Goal: Communication & Community: Share content

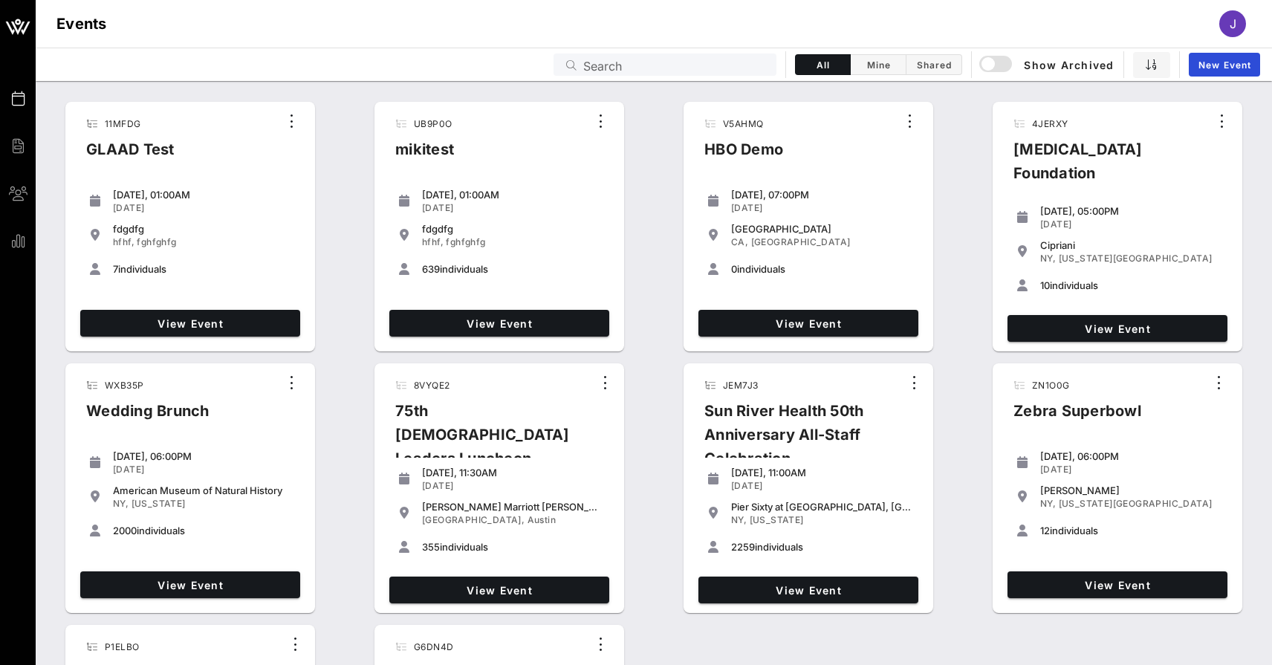
click at [745, 74] on div "Search" at bounding box center [675, 65] width 184 height 22
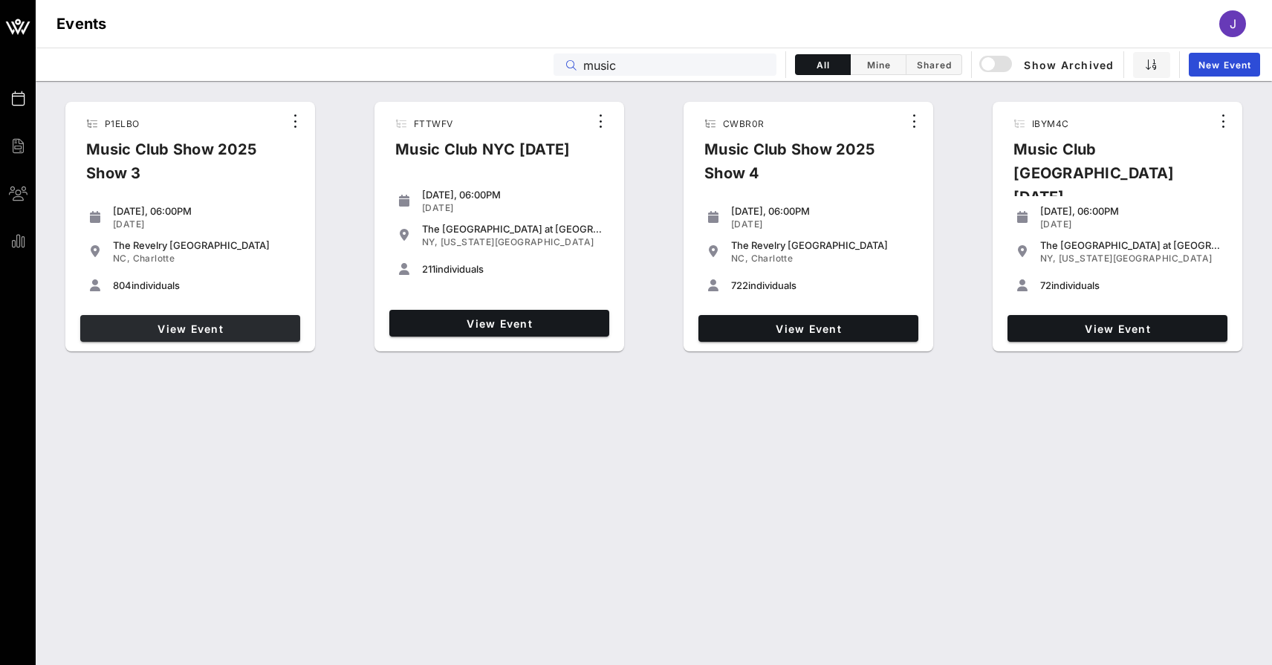
type input "music"
click at [254, 333] on span "View Event" at bounding box center [190, 329] width 208 height 13
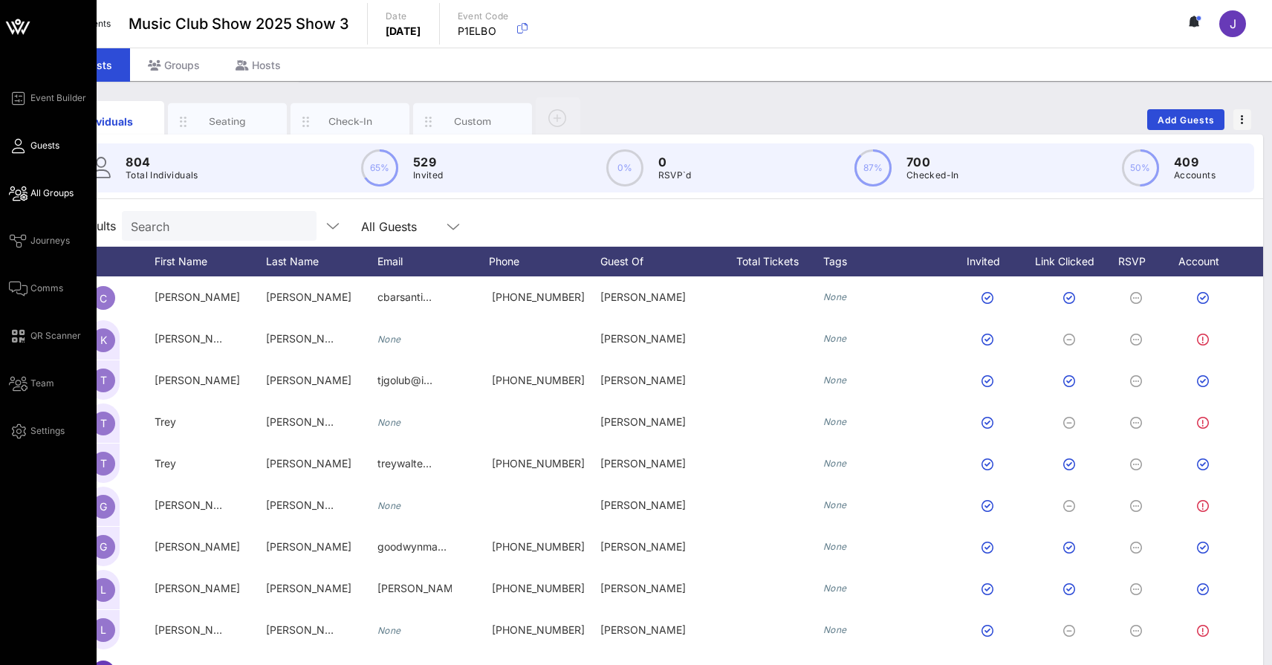
click at [44, 195] on span "All Groups" at bounding box center [51, 193] width 43 height 13
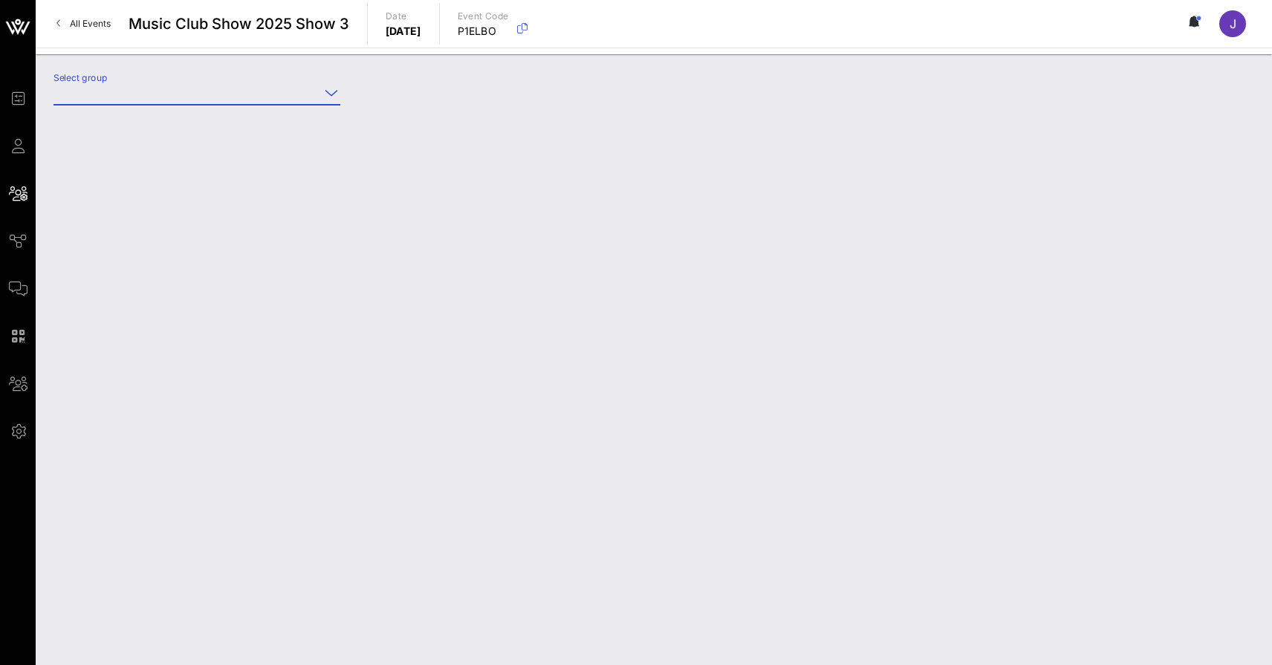
click at [214, 99] on input "Select group" at bounding box center [187, 93] width 266 height 24
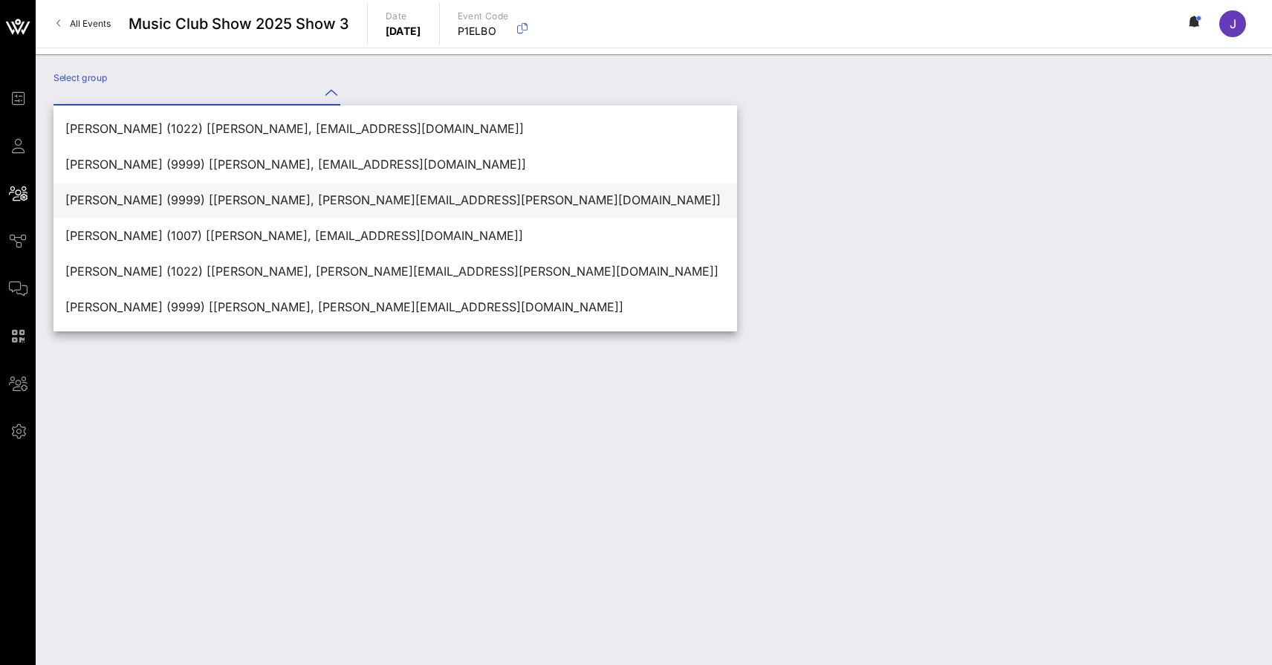
click at [178, 207] on div "Adam Snelling (9999) [Adam Snelling, adam.snelling@equitable.com]" at bounding box center [395, 200] width 660 height 14
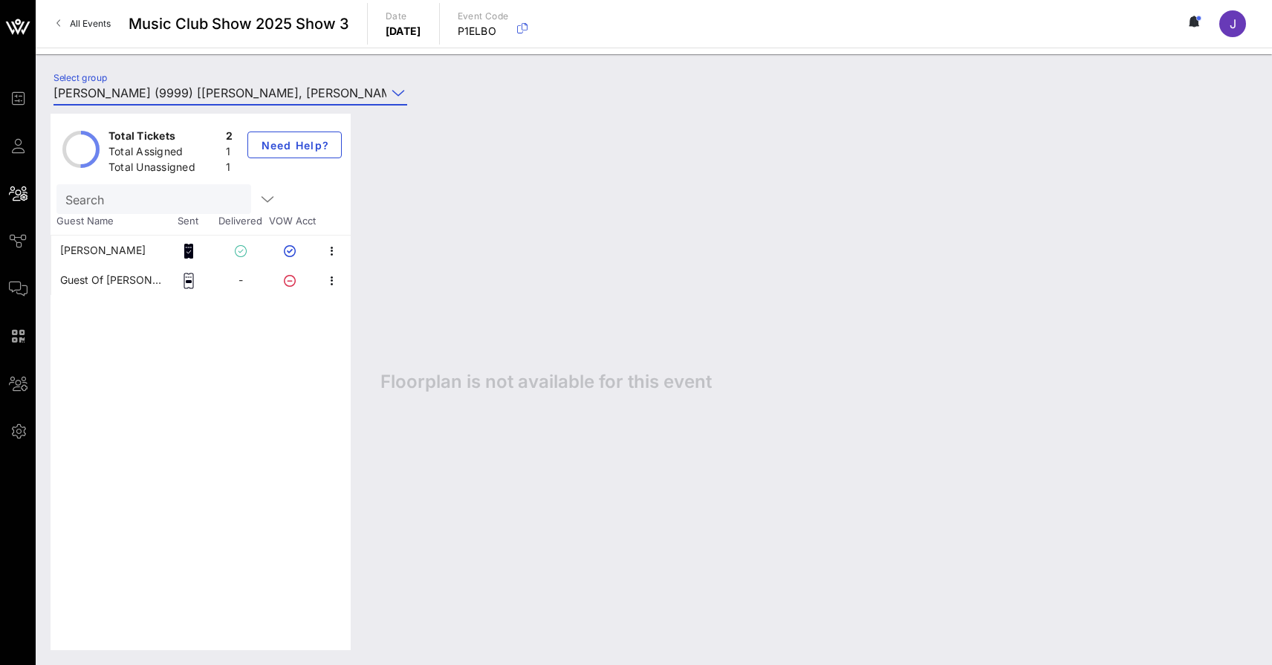
click at [226, 88] on input "Adam Snelling (9999) [Adam Snelling, adam.snelling@equitable.com]" at bounding box center [220, 93] width 333 height 24
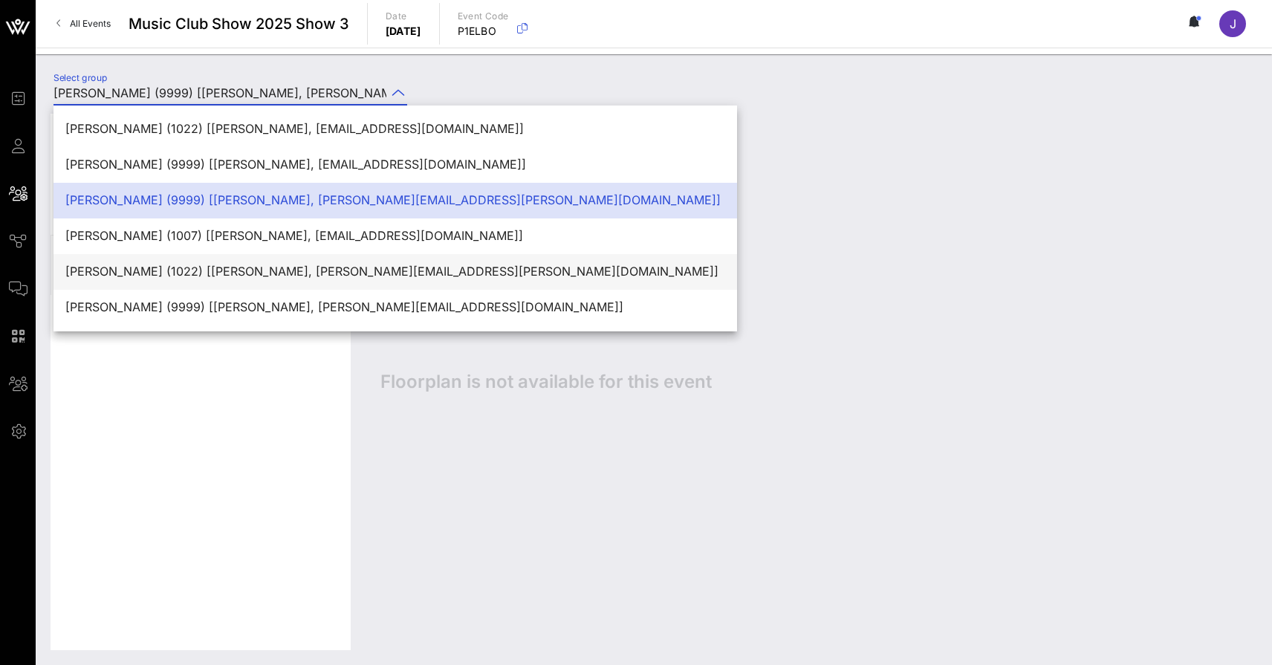
click at [216, 264] on div "Alec Covington (1022) [Alec Covington, covington.alec@gmail.com]" at bounding box center [395, 272] width 660 height 32
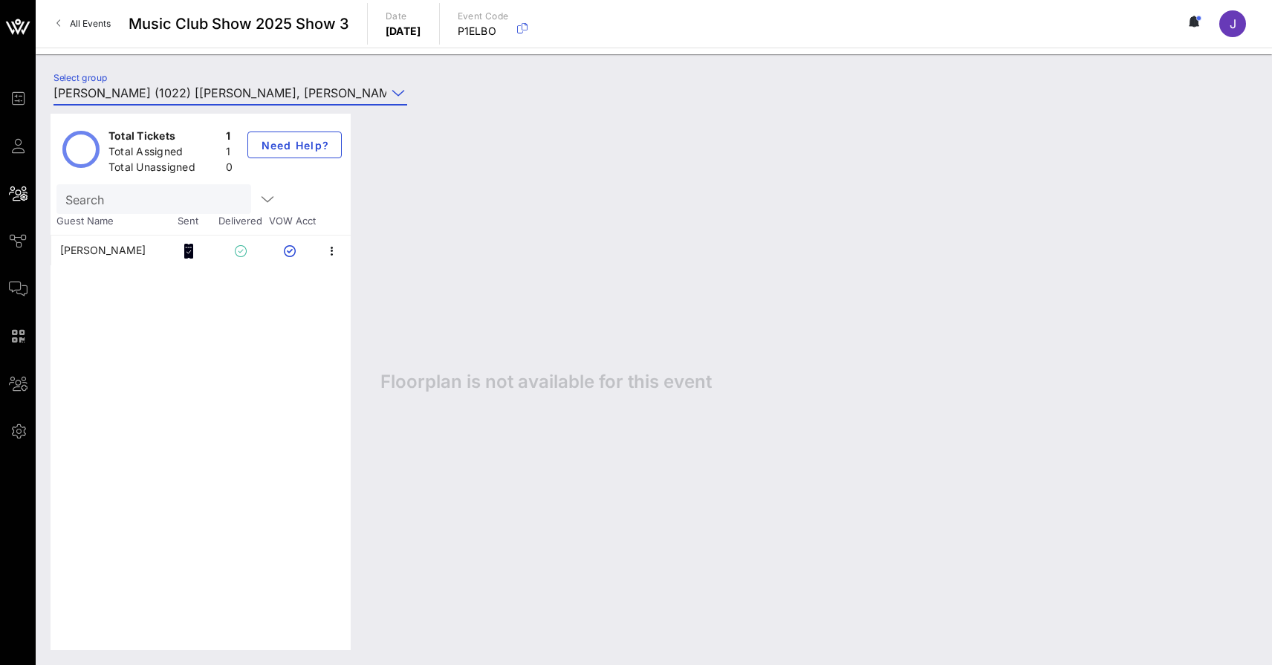
click at [250, 95] on input "Alec Covington (1022) [Alec Covington, covington.alec@gmail.com]" at bounding box center [220, 93] width 333 height 24
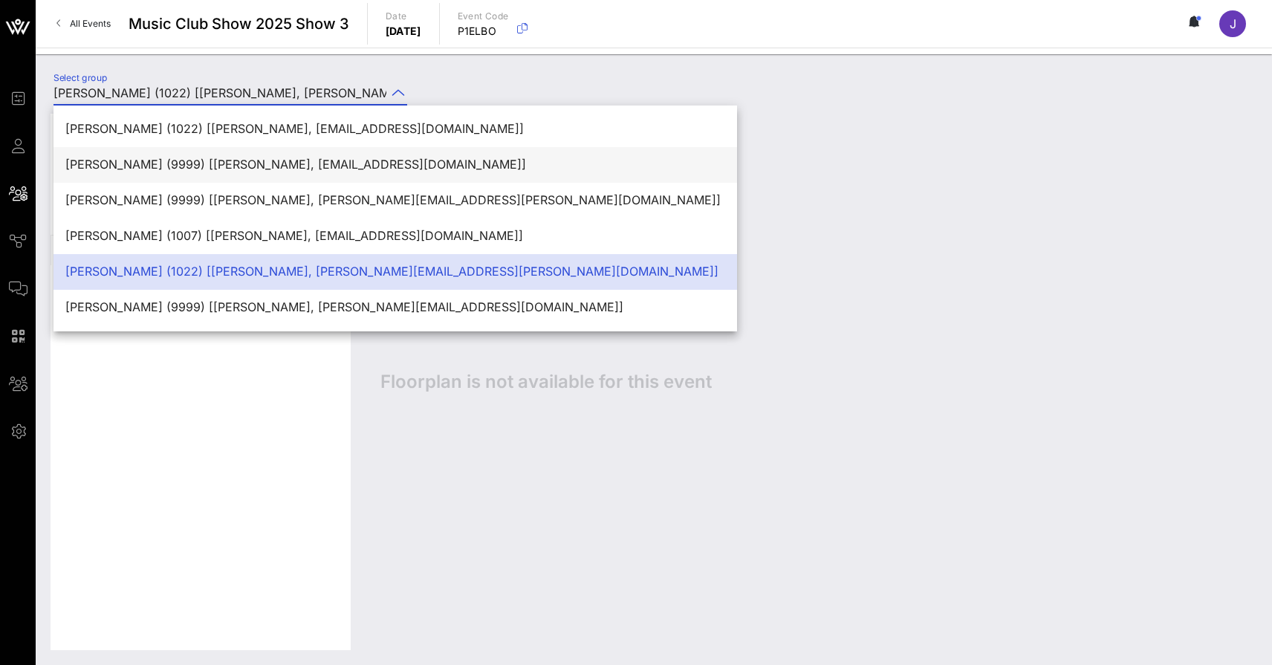
scroll to position [166, 0]
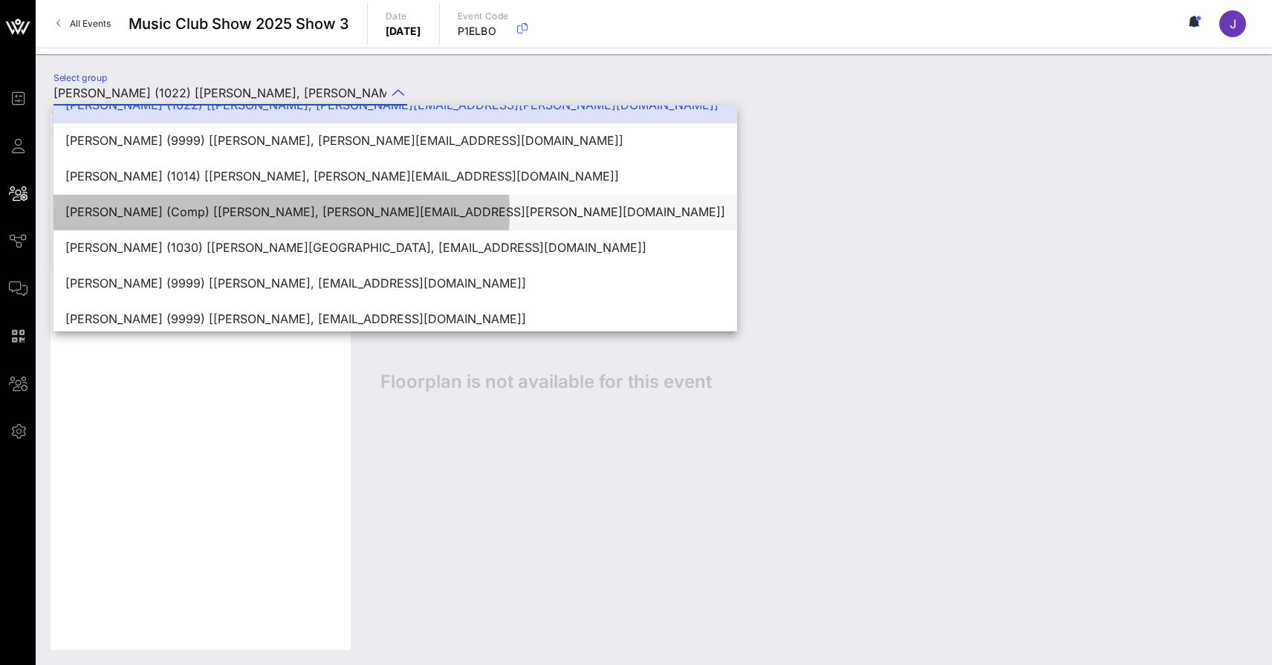
click at [248, 210] on div "Alfred Dawson (Comp) [Alfred Dawson, alfred.dawson@advocatehealth.org]" at bounding box center [395, 212] width 660 height 14
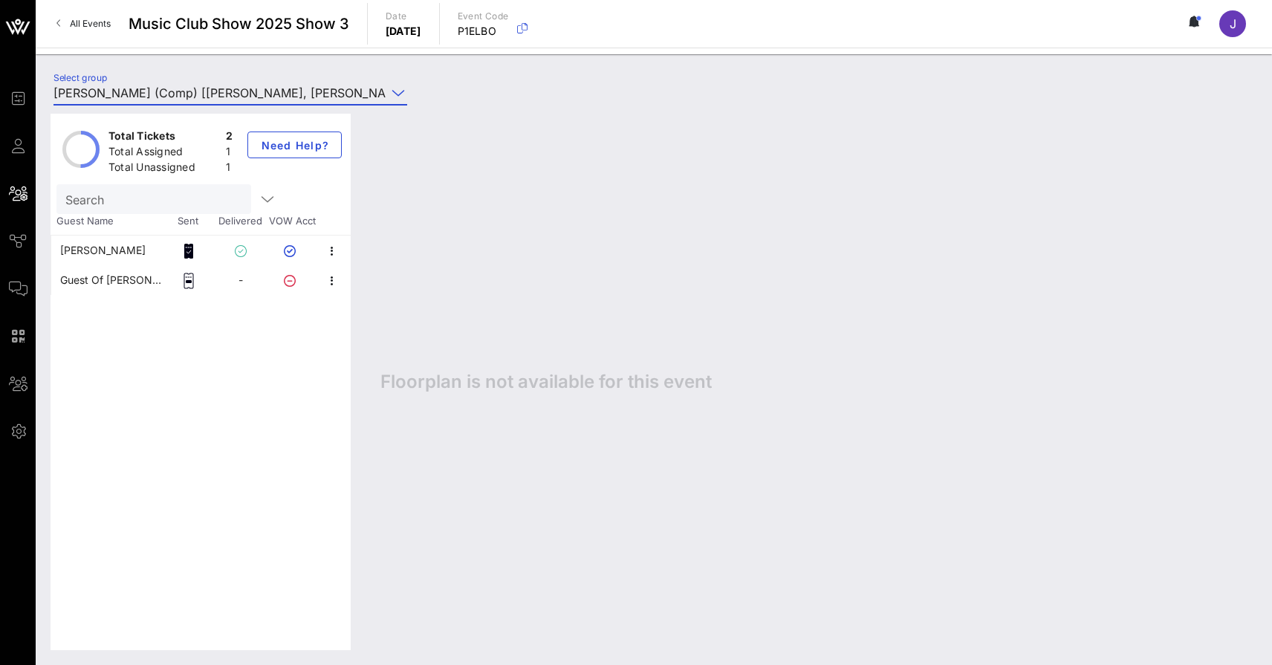
click at [305, 92] on input "Alfred Dawson (Comp) [Alfred Dawson, alfred.dawson@advocatehealth.org]" at bounding box center [220, 93] width 333 height 24
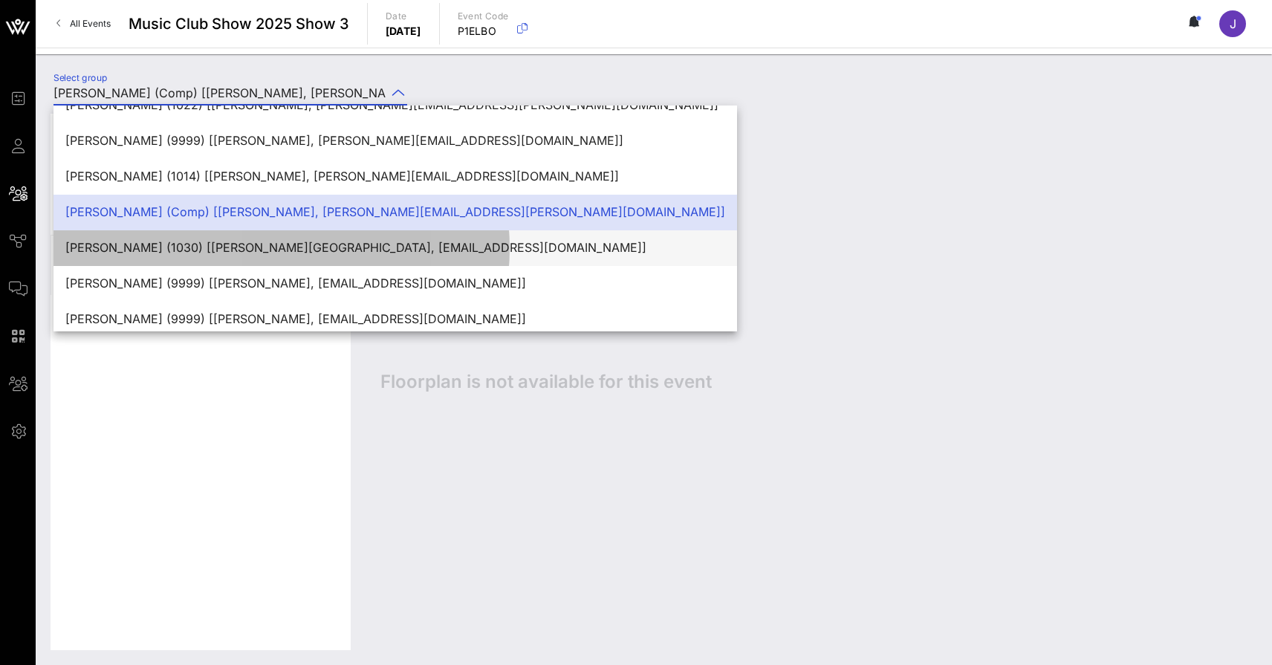
click at [301, 256] on div "Ali Summerville (1030) [Ali Summerville, amsummerville@gmail.com]" at bounding box center [395, 248] width 660 height 32
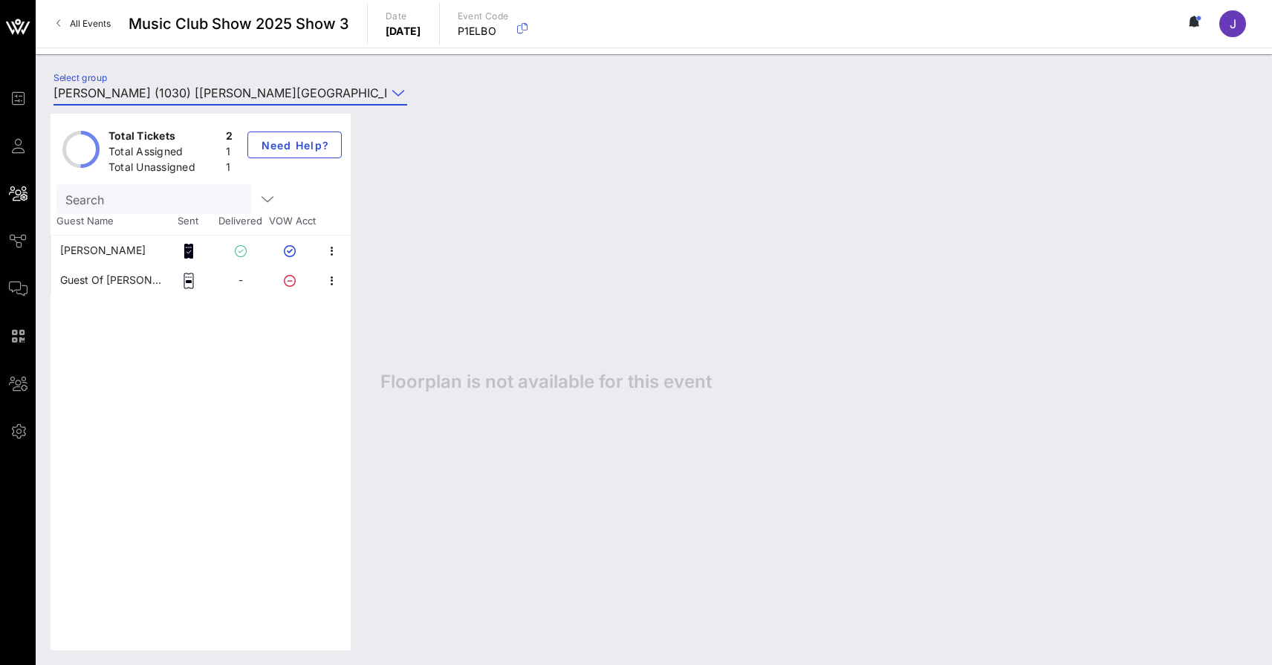
click at [321, 86] on input "Ali Summerville (1030) [Ali Summerville, amsummerville@gmail.com]" at bounding box center [220, 93] width 333 height 24
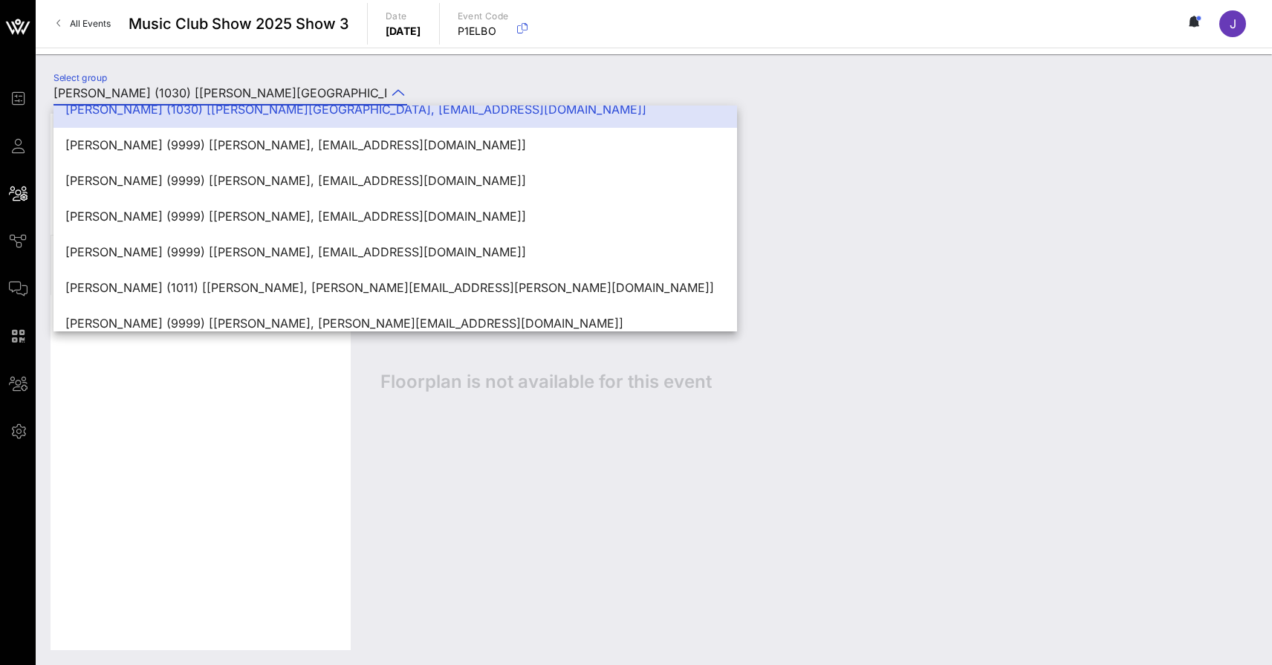
scroll to position [316, 0]
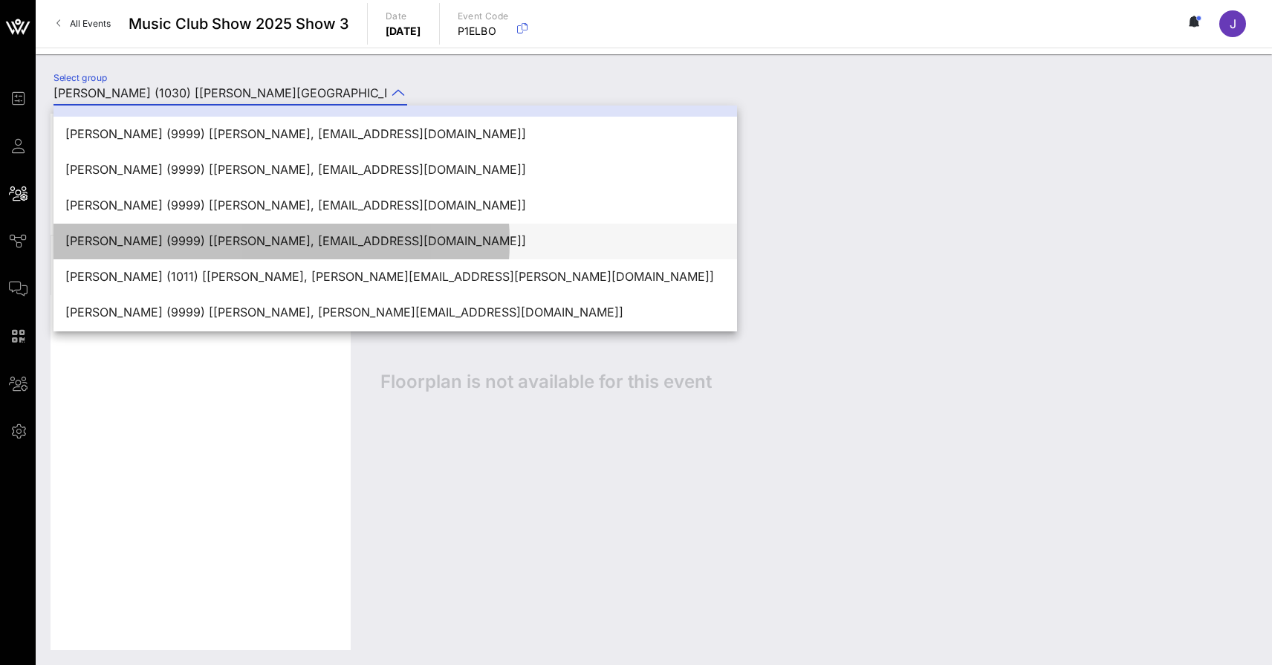
click at [320, 230] on div "Alyson Walker (9999) [Alyson Walker, alysonewalker@gmail.com]" at bounding box center [395, 241] width 660 height 32
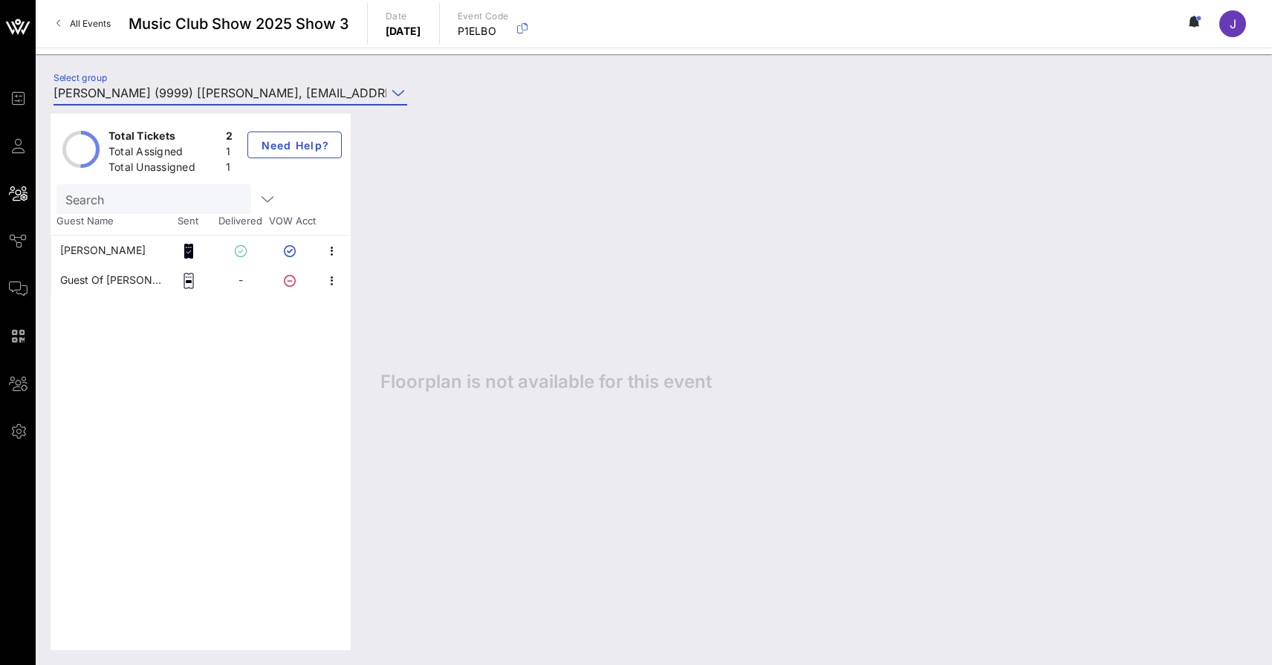
click at [353, 95] on input "Alyson Walker (9999) [Alyson Walker, alysonewalker@gmail.com]" at bounding box center [220, 93] width 333 height 24
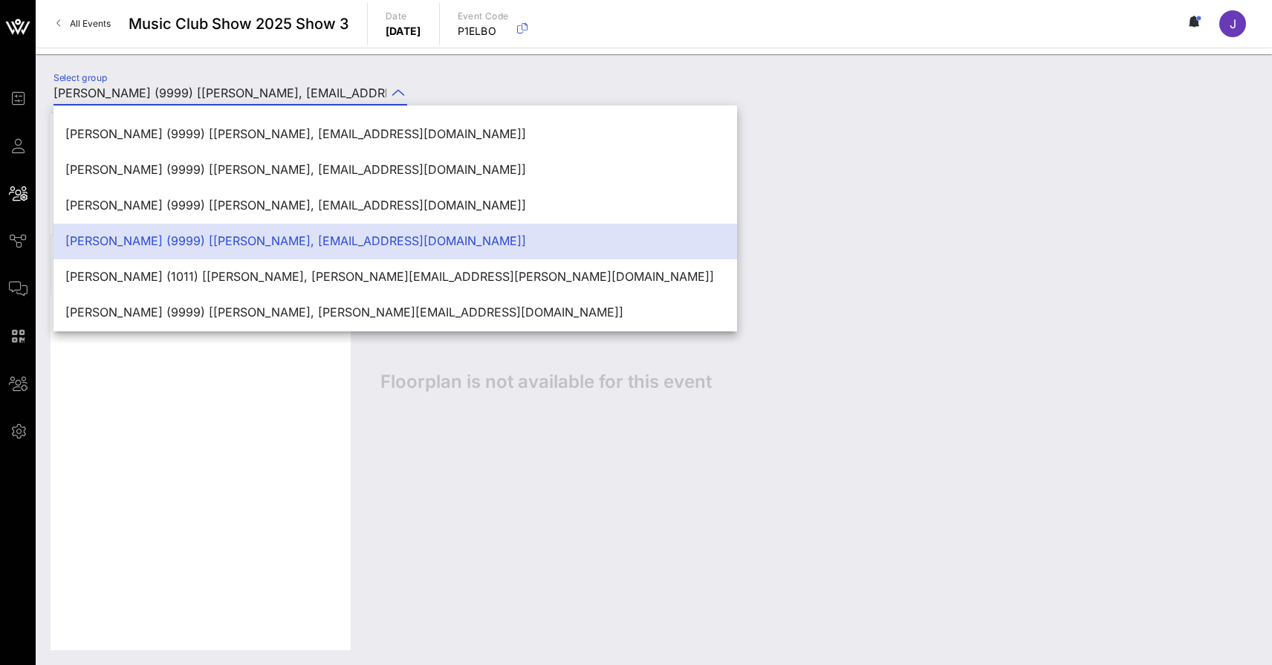
scroll to position [0, 0]
click at [343, 279] on div "Amanda Frank (1011) [Amanda Frank, amanda.ortel@gmail.com]" at bounding box center [395, 277] width 660 height 14
type input "Amanda Frank (1011) [Amanda Frank, amanda.ortel@gmail.com]"
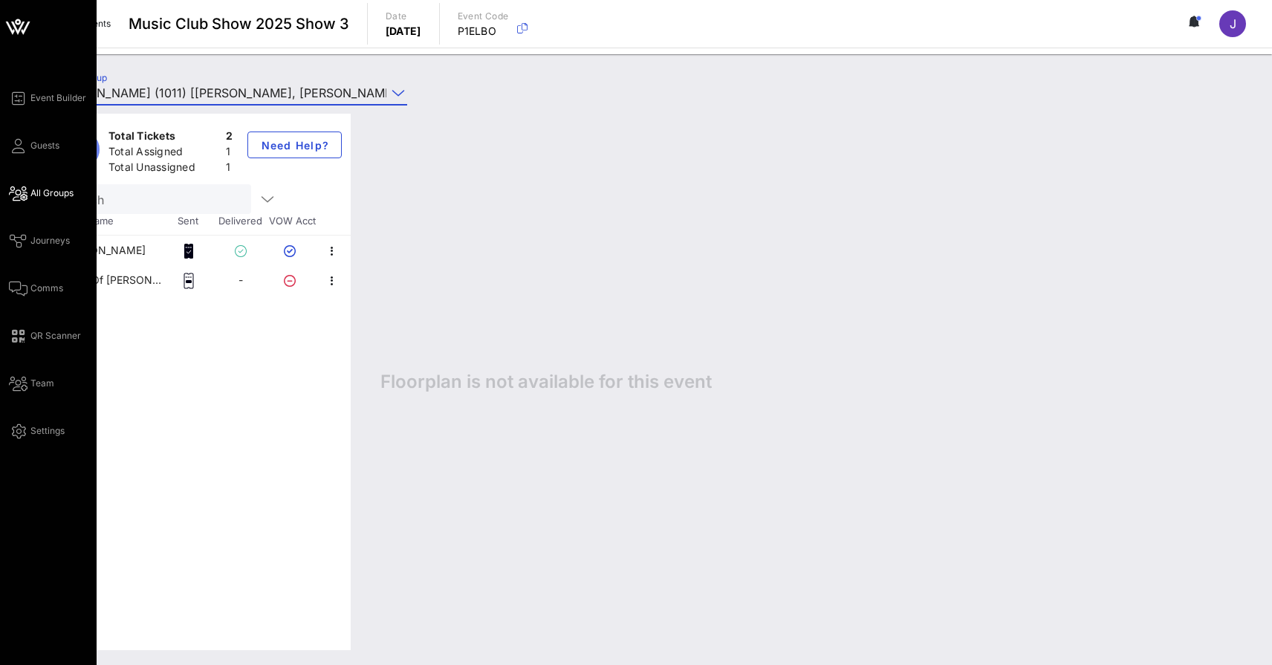
click at [53, 193] on span "All Groups" at bounding box center [51, 193] width 43 height 13
click at [21, 145] on icon at bounding box center [18, 146] width 19 height 2
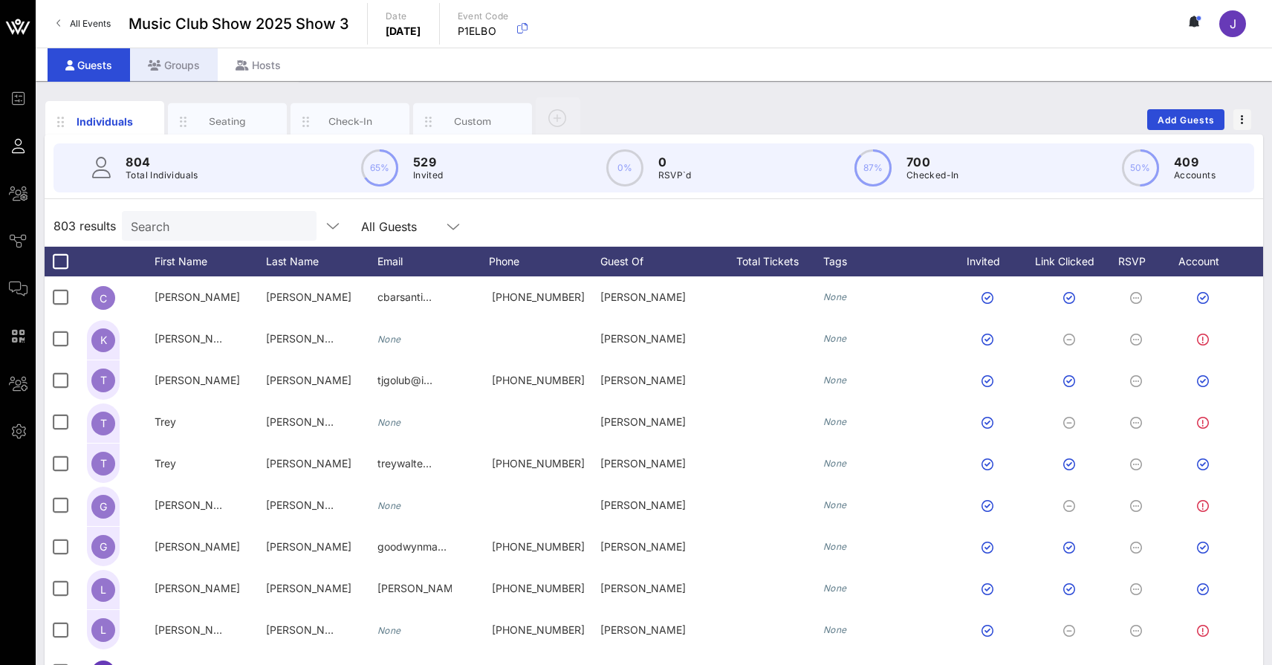
click at [164, 67] on div "Groups" at bounding box center [174, 64] width 88 height 33
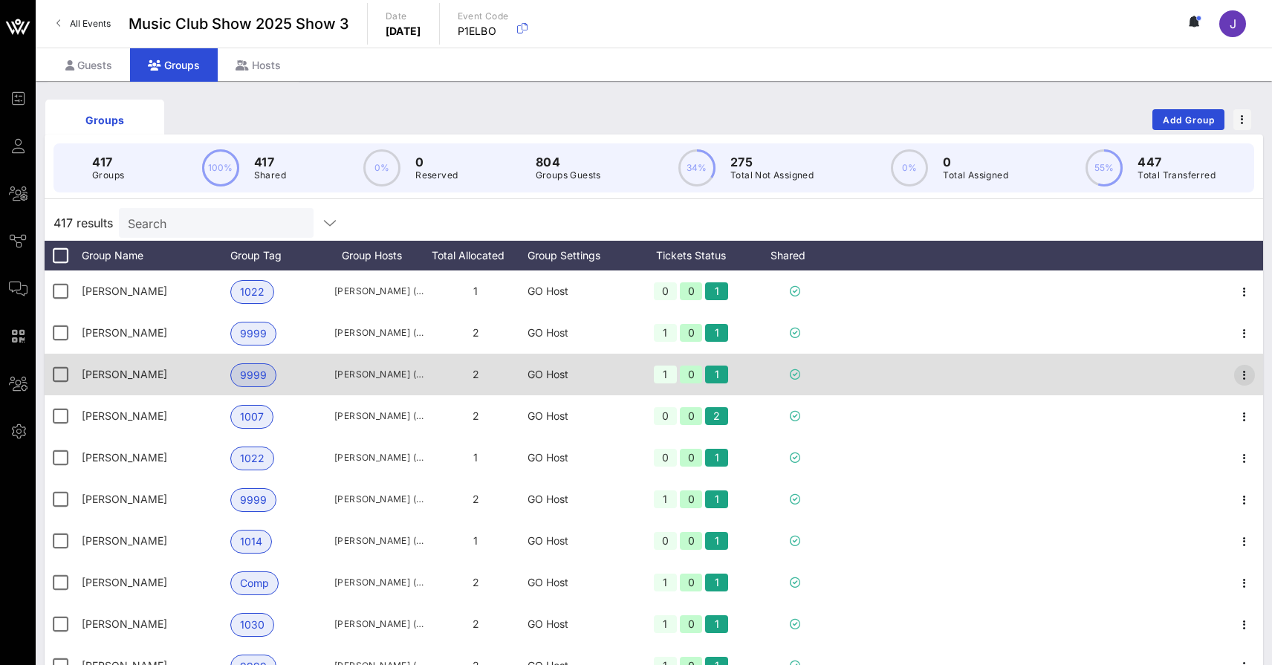
click at [1246, 372] on icon "button" at bounding box center [1245, 375] width 18 height 18
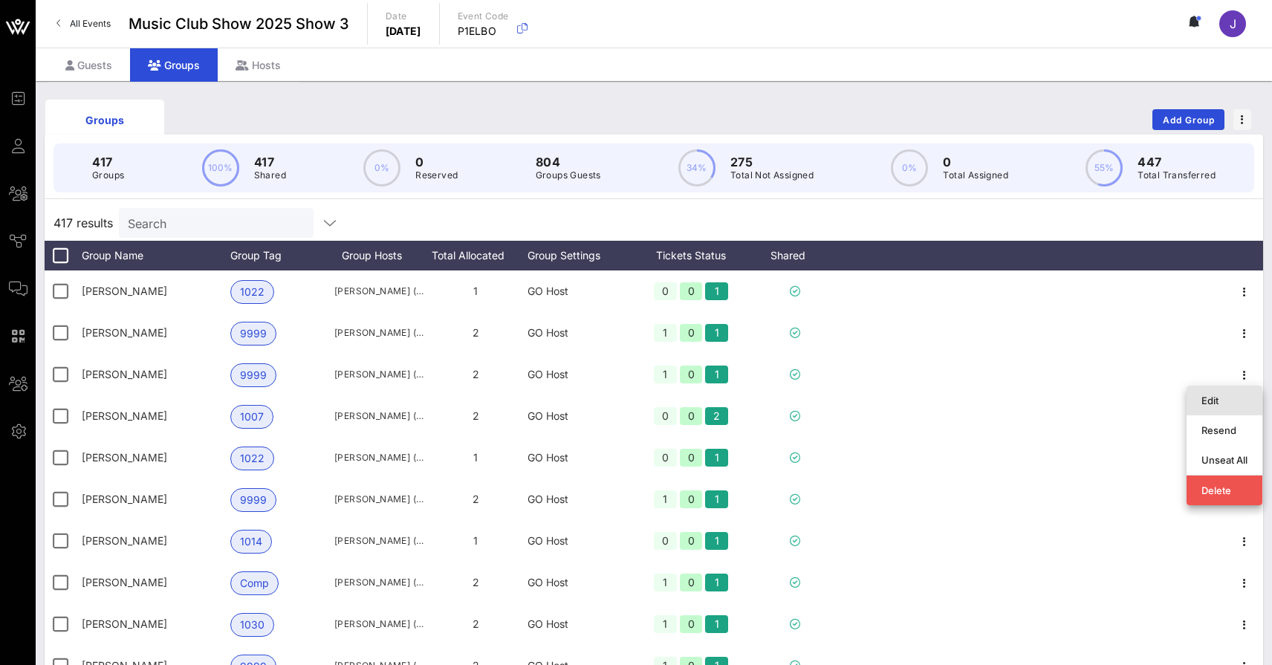
click at [1211, 406] on div "Edit" at bounding box center [1225, 401] width 46 height 12
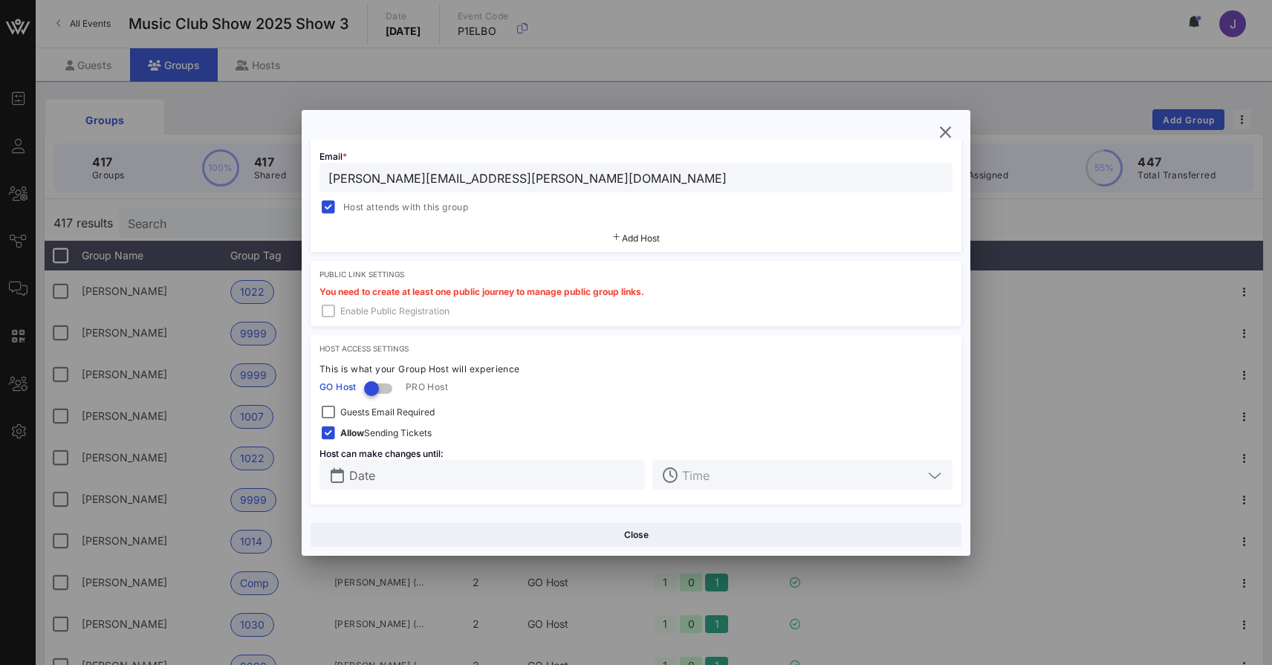
scroll to position [350, 0]
click at [383, 392] on div at bounding box center [371, 388] width 25 height 25
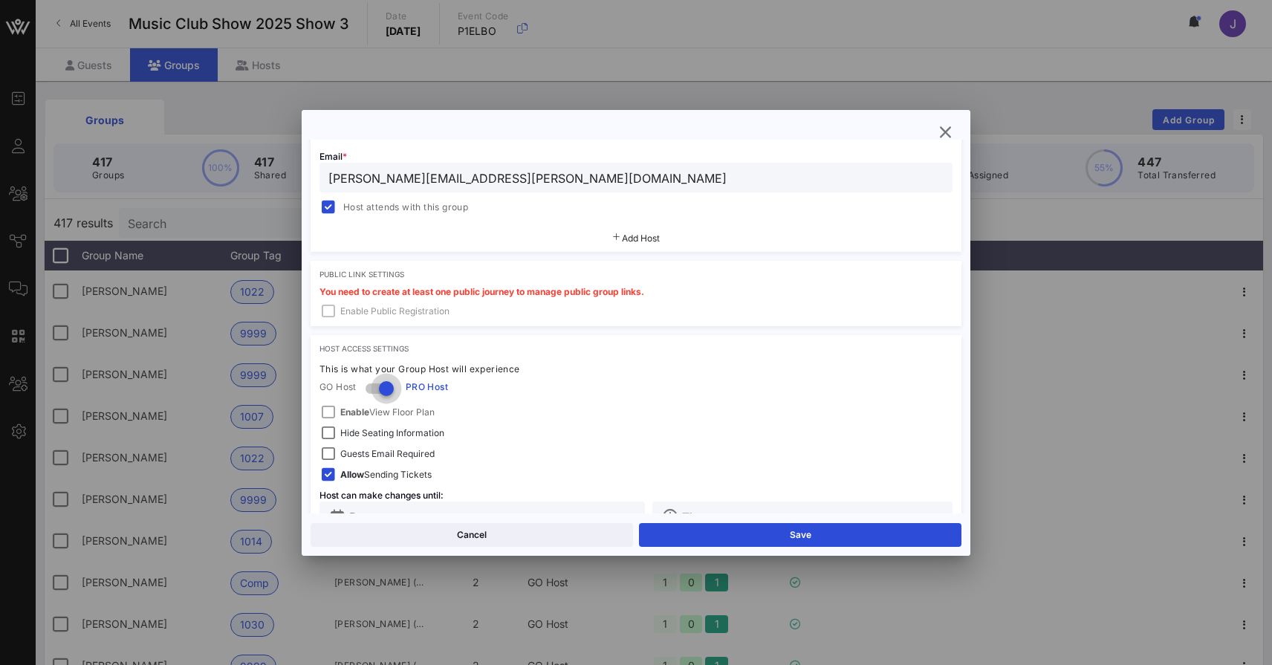
click at [395, 390] on div at bounding box center [386, 388] width 25 height 25
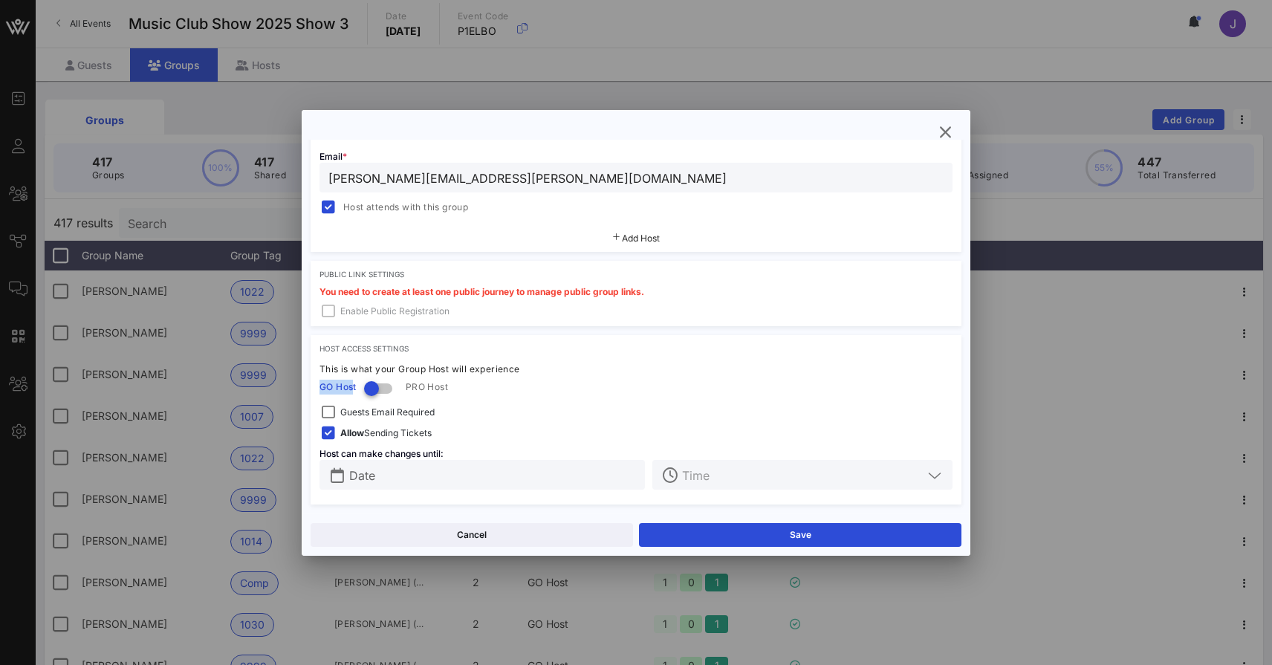
drag, startPoint x: 355, startPoint y: 386, endPoint x: 307, endPoint y: 386, distance: 47.6
click at [307, 386] on div "Group Settings Shared Group Settings Ticket Assignments Group Details Group Nam…" at bounding box center [636, 327] width 669 height 374
click at [947, 137] on icon "button" at bounding box center [946, 132] width 18 height 18
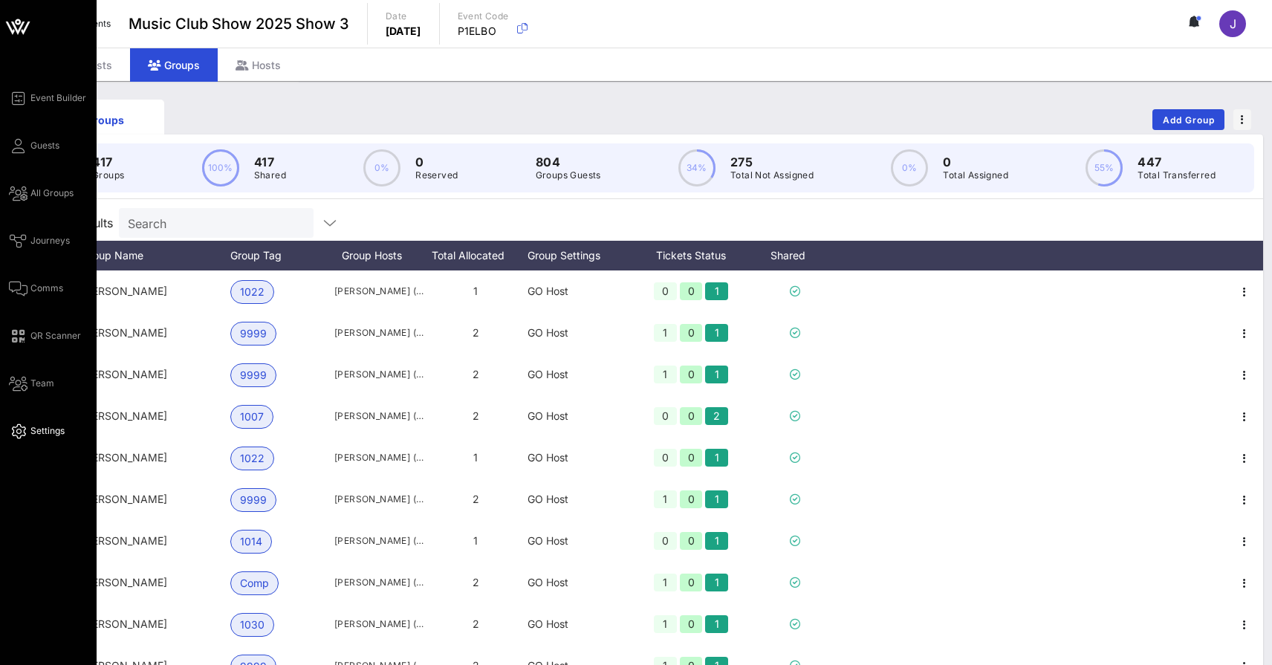
click at [18, 430] on icon at bounding box center [18, 431] width 19 height 2
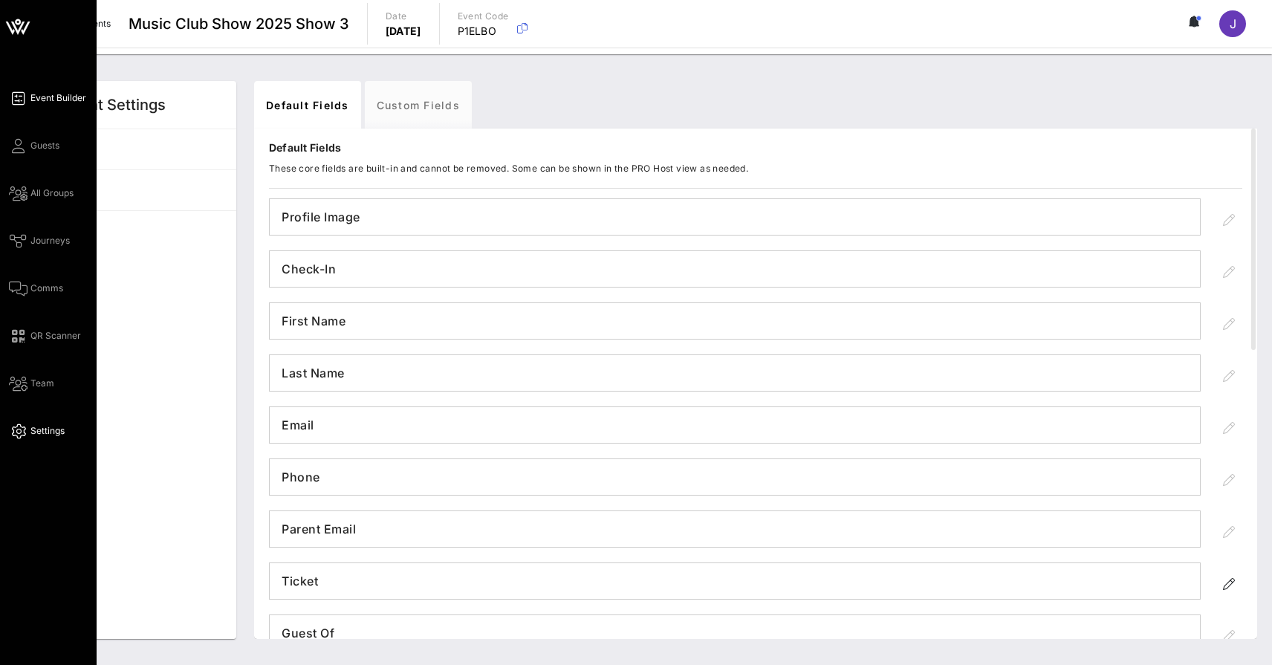
click at [19, 97] on icon at bounding box center [18, 98] width 19 height 2
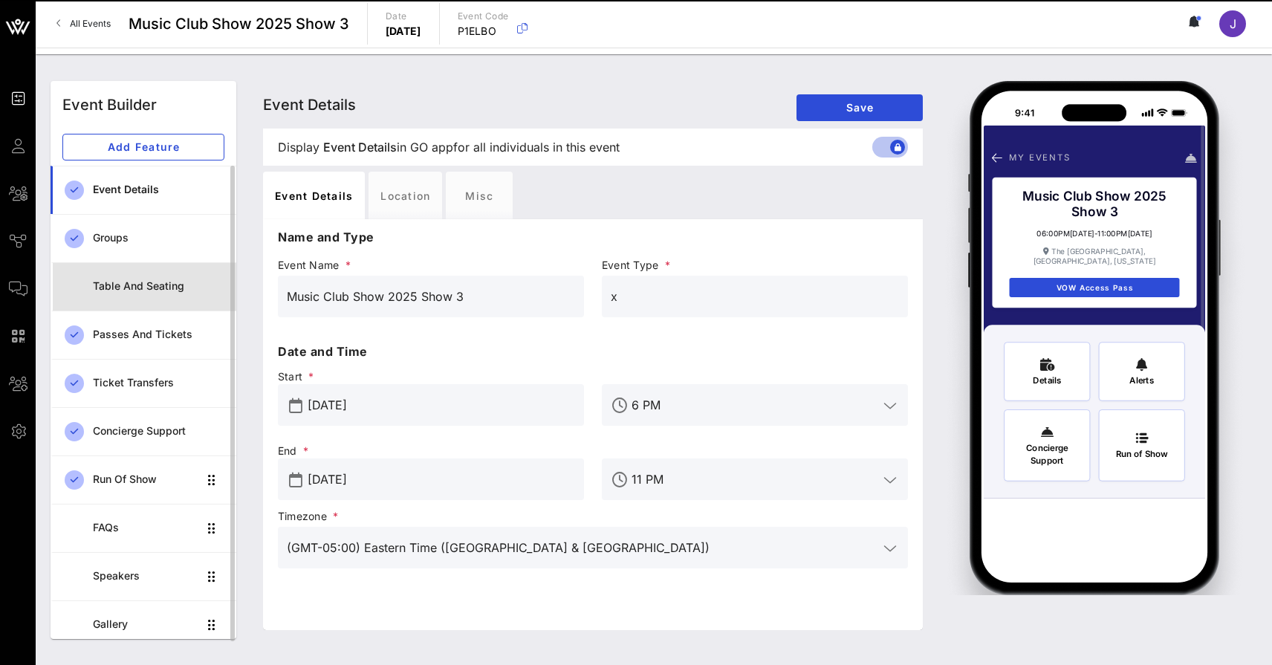
click at [117, 284] on div "Table and Seating" at bounding box center [159, 286] width 132 height 13
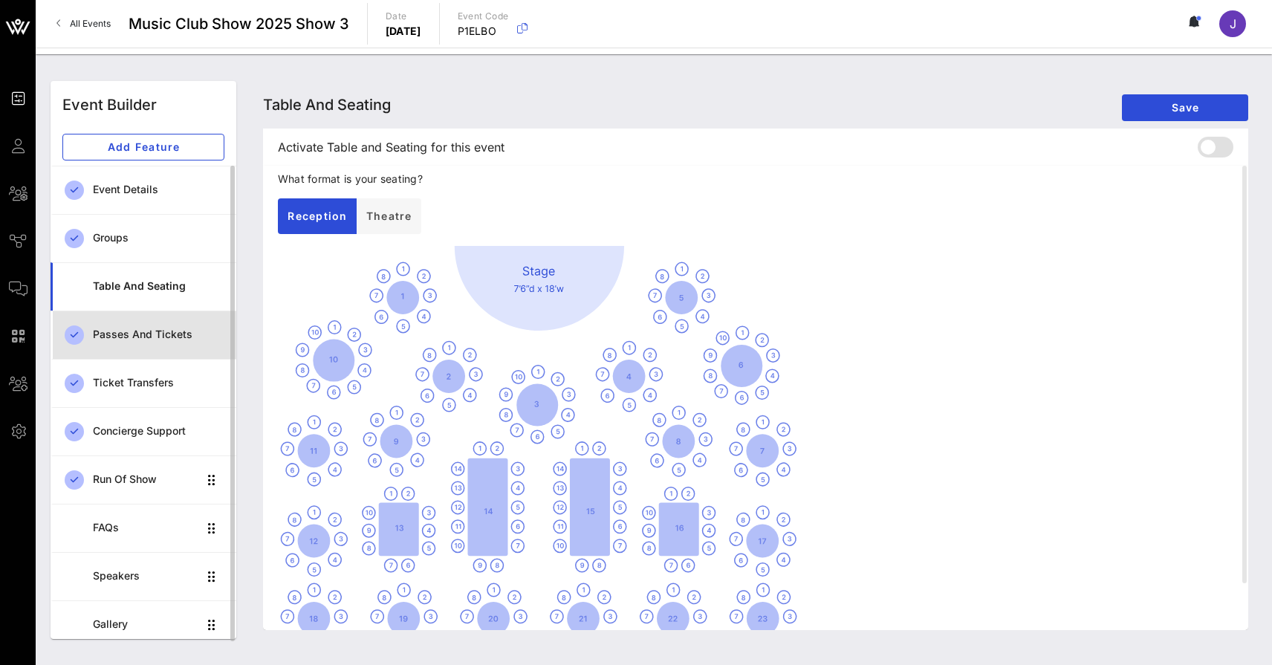
click at [116, 332] on div "Passes and Tickets" at bounding box center [159, 335] width 132 height 13
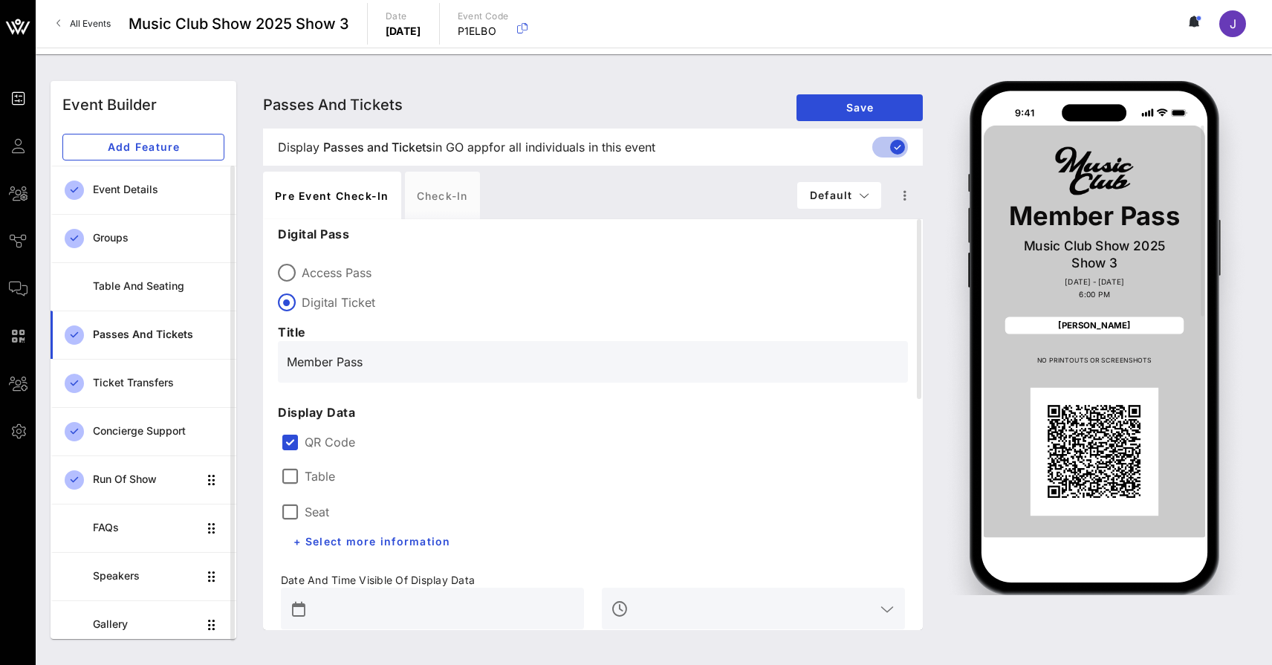
drag, startPoint x: 387, startPoint y: 145, endPoint x: 494, endPoint y: 143, distance: 106.3
click at [494, 143] on span "Display Passes and Tickets Passes and Tickets in GO app for all individuals in …" at bounding box center [467, 147] width 378 height 18
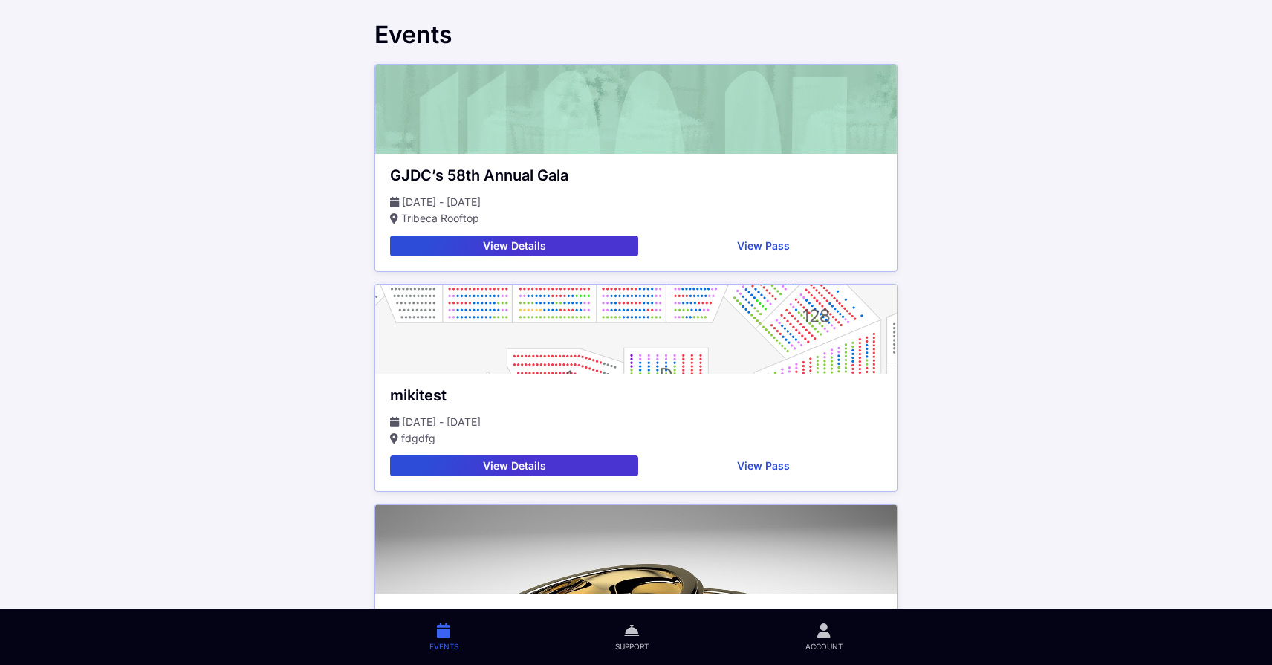
click at [534, 462] on button "View Details" at bounding box center [514, 466] width 248 height 21
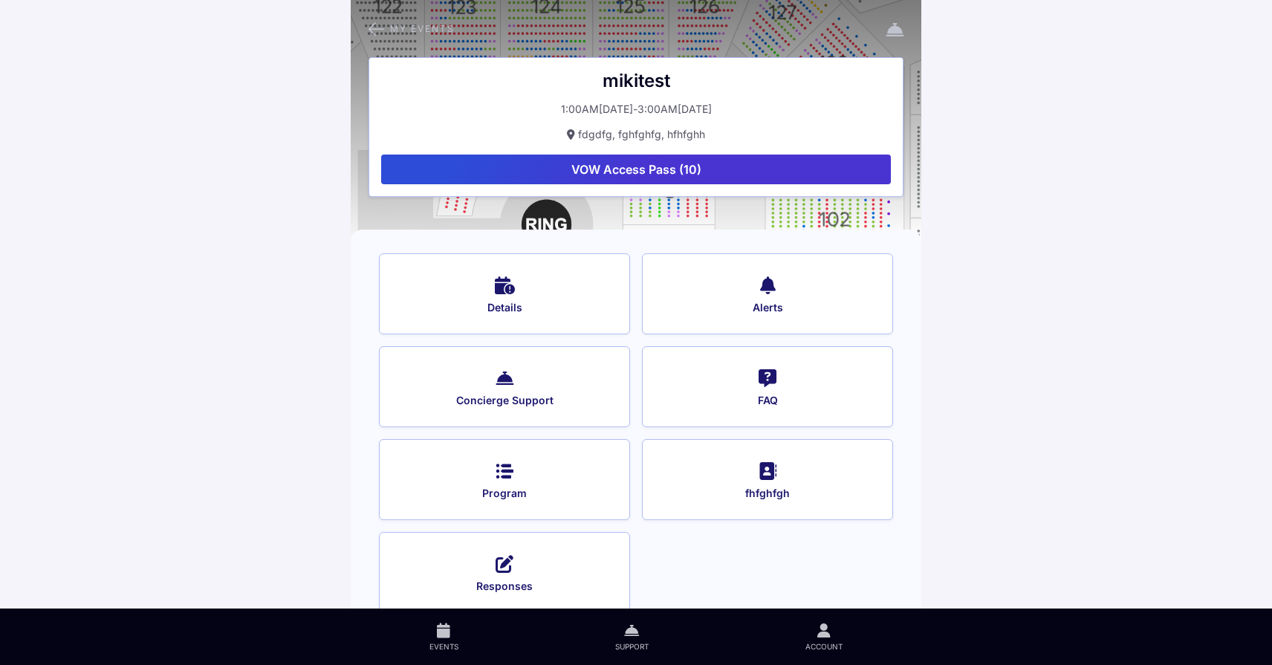
click at [640, 169] on button "VOW Access Pass (10)" at bounding box center [636, 170] width 510 height 30
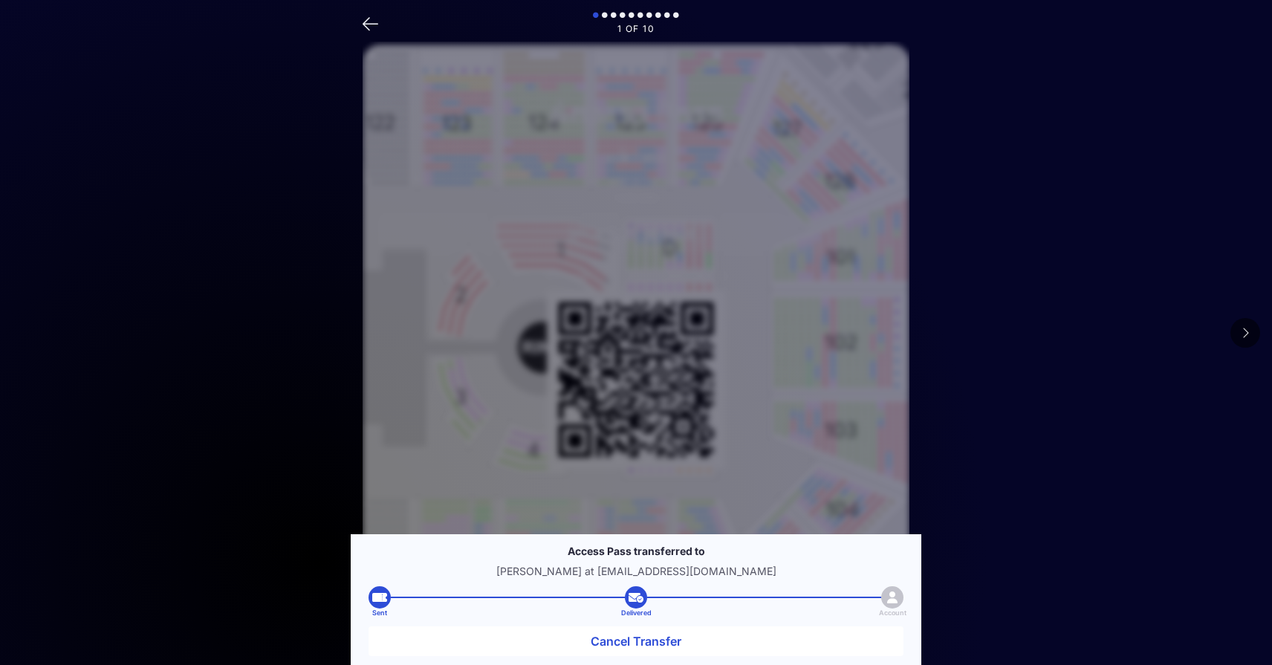
click at [1245, 330] on icon at bounding box center [1245, 333] width 7 height 12
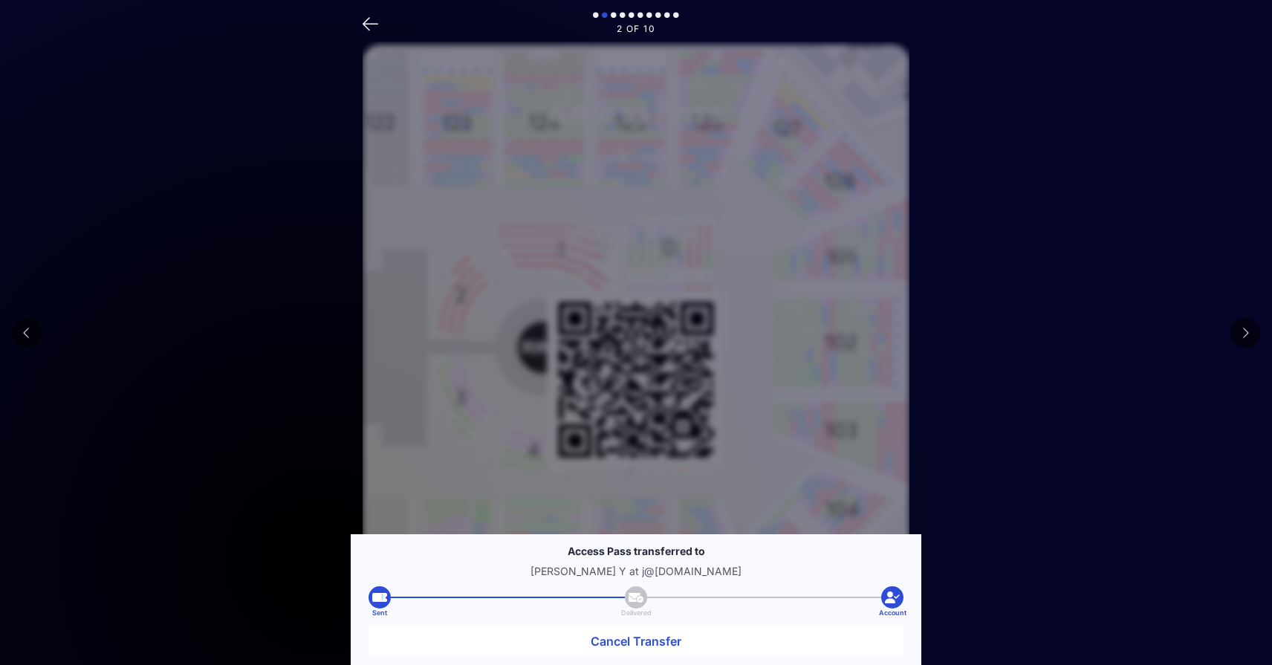
click at [1245, 330] on icon at bounding box center [1245, 333] width 7 height 12
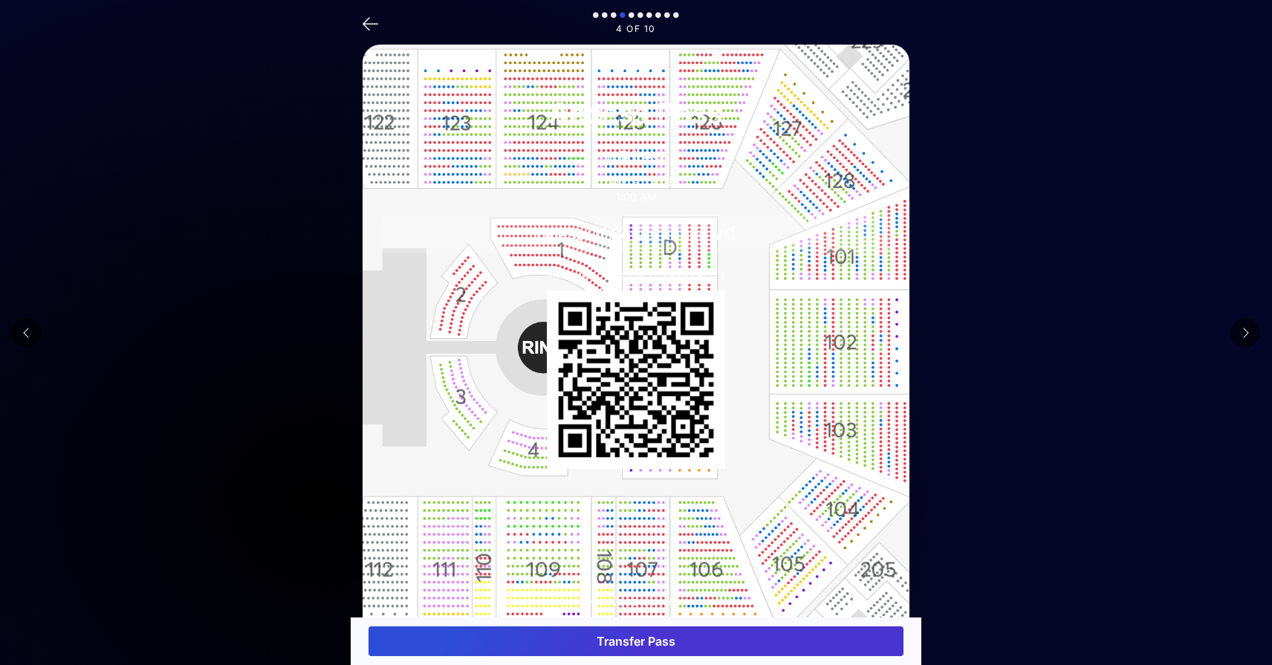
click at [685, 638] on button "Transfer Pass" at bounding box center [636, 642] width 535 height 30
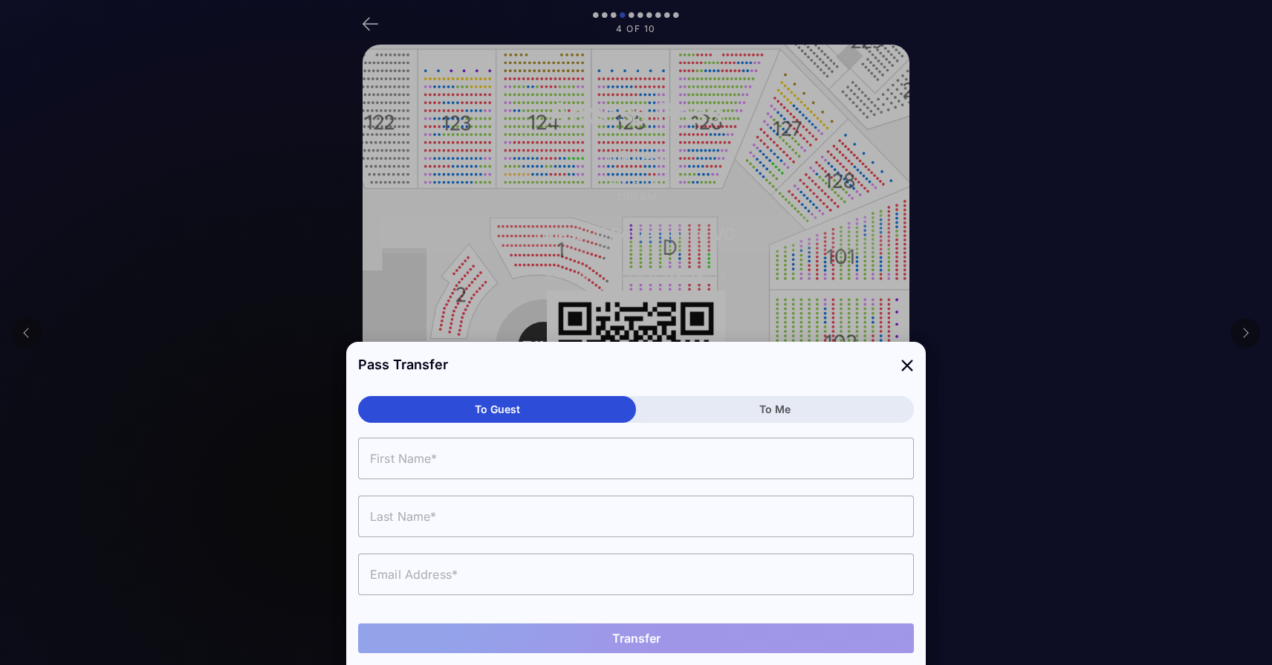
click at [908, 369] on icon at bounding box center [907, 365] width 13 height 22
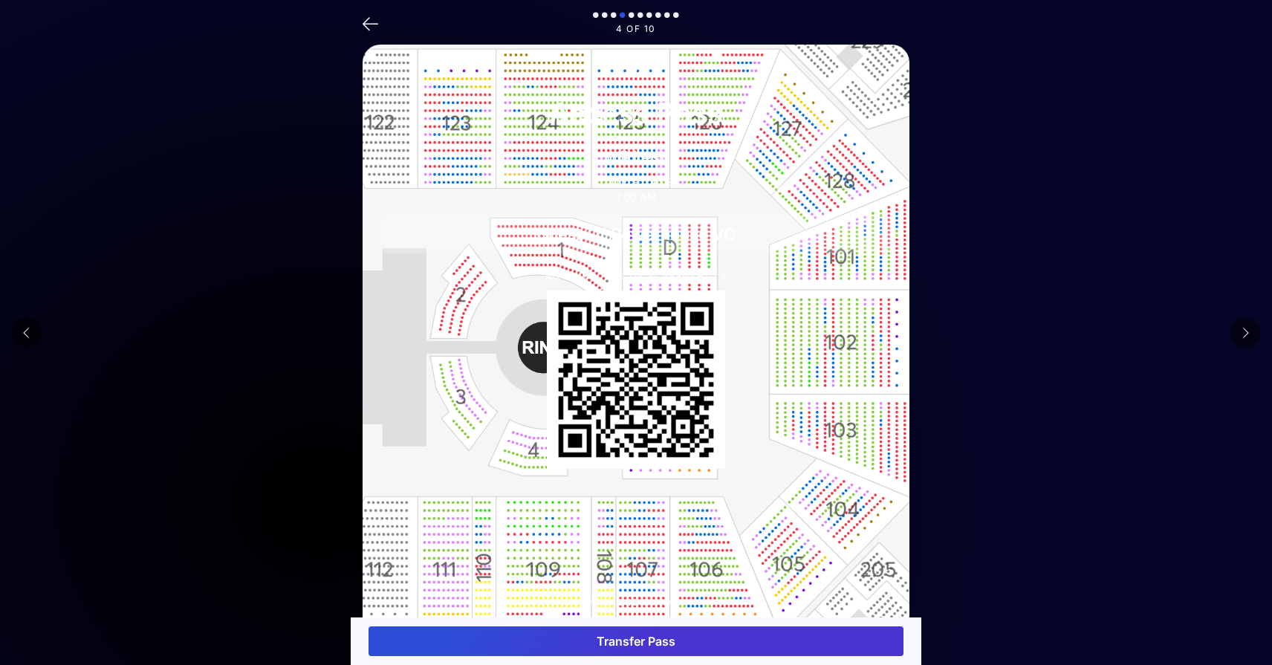
click at [1241, 328] on button at bounding box center [1246, 333] width 30 height 30
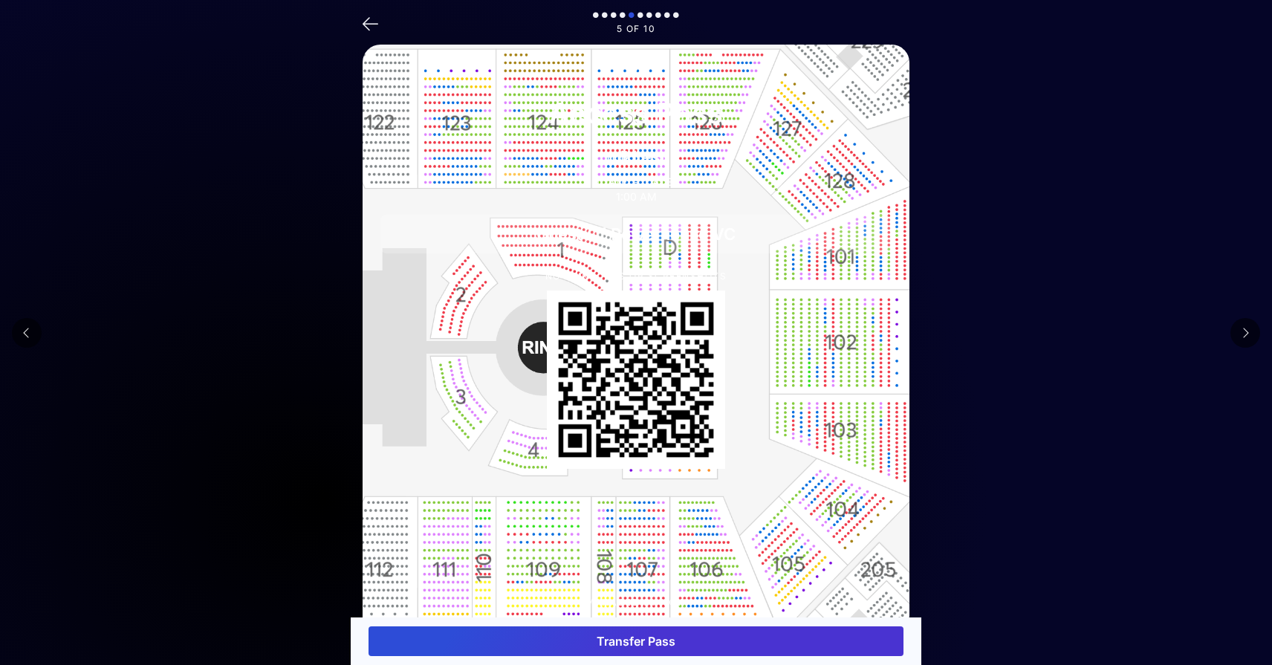
click at [1241, 328] on button at bounding box center [1246, 333] width 30 height 30
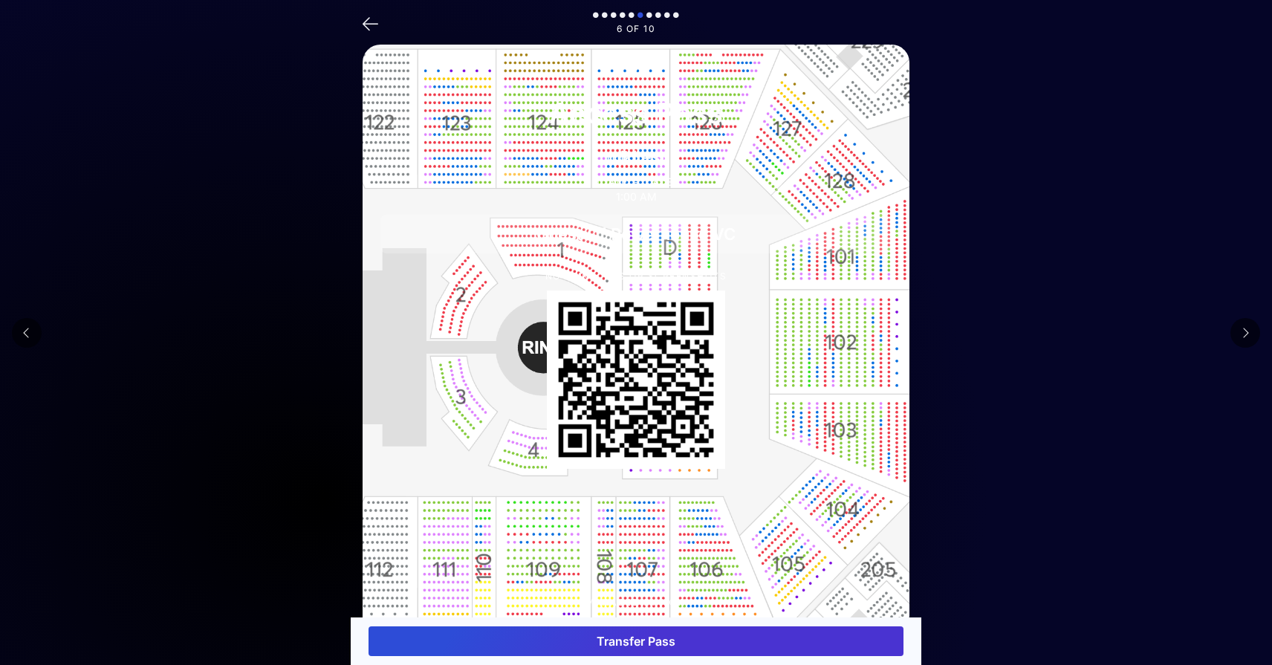
click at [277, 308] on main "6 of 10 Access Pass mikitest Jul 04, 2023 - Nov 30, 2025 1:00 AM Guest Of Power…" at bounding box center [636, 353] width 1272 height 707
click at [212, 316] on main "6 of 10 Access Pass mikitest Jul 04, 2023 - Nov 30, 2025 1:00 AM Guest Of Power…" at bounding box center [636, 353] width 1272 height 707
click at [185, 308] on main "6 of 10 Access Pass mikitest Jul 04, 2023 - Nov 30, 2025 1:00 AM Guest Of Power…" at bounding box center [636, 353] width 1272 height 707
click at [117, 303] on main "6 of 10 Access Pass mikitest Jul 04, 2023 - Nov 30, 2025 1:00 AM Guest Of Power…" at bounding box center [636, 353] width 1272 height 707
click at [614, 24] on p "6 of 10" at bounding box center [636, 29] width 547 height 10
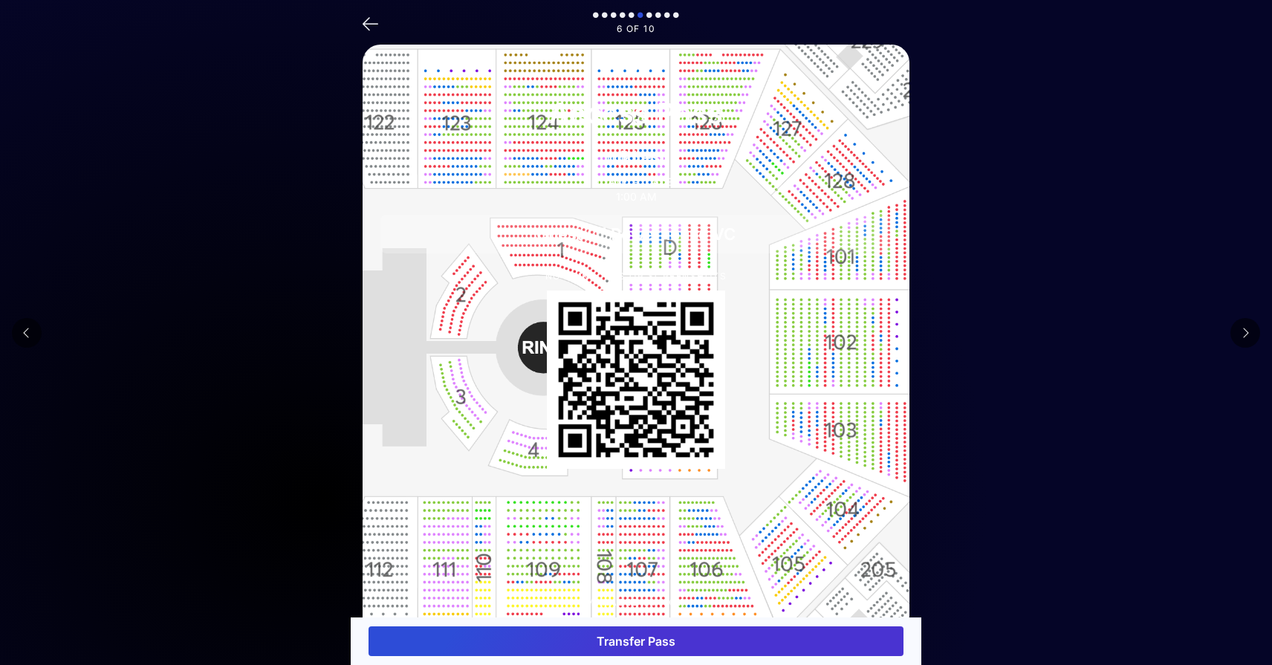
click at [605, 15] on icon at bounding box center [605, 16] width 6 height 9
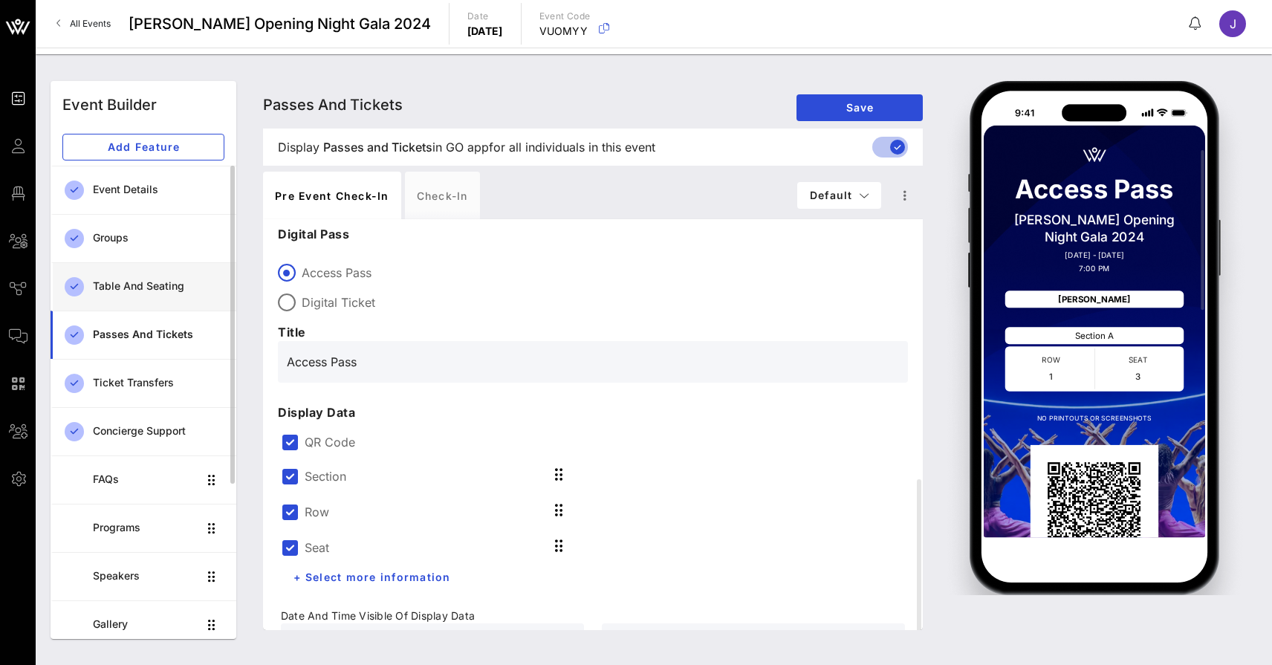
scroll to position [22, 0]
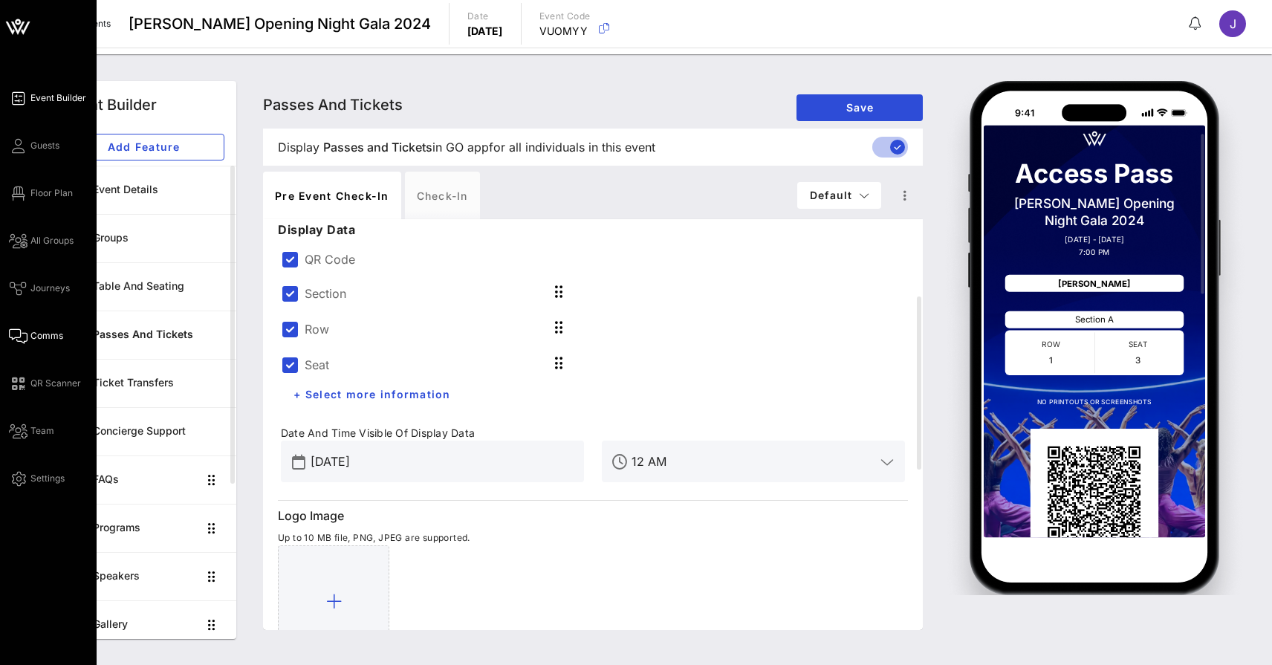
click at [45, 334] on span "Comms" at bounding box center [46, 335] width 33 height 13
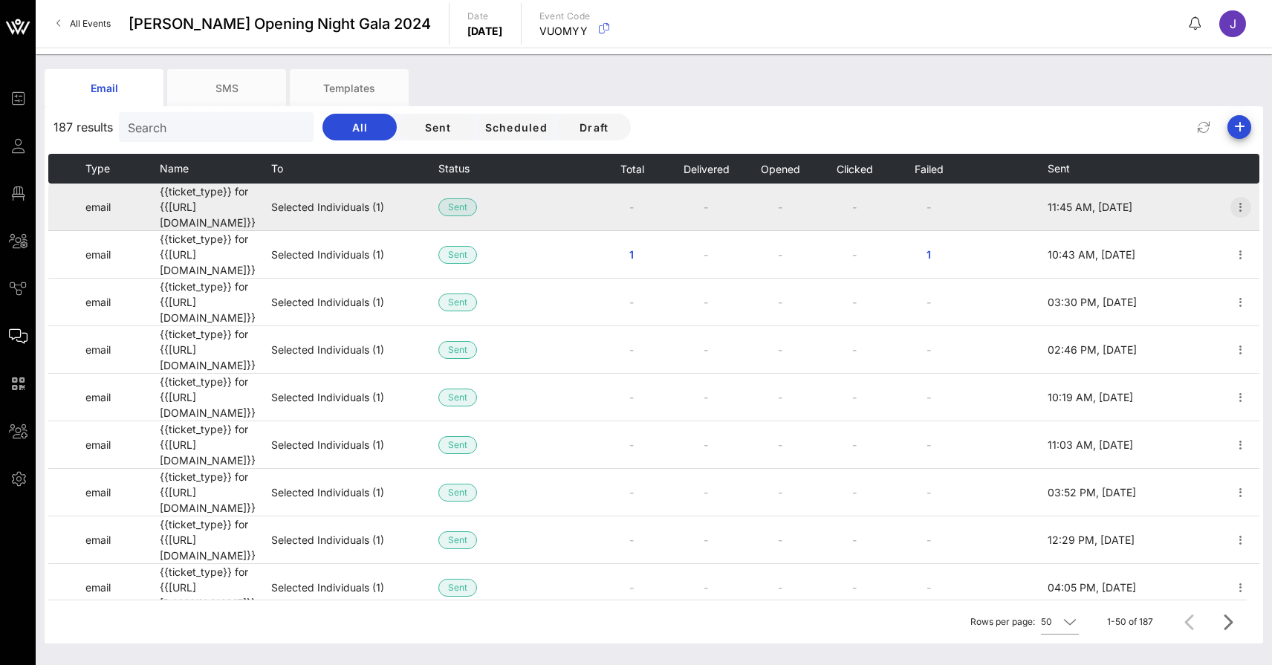
click at [1242, 198] on icon "button" at bounding box center [1241, 207] width 18 height 18
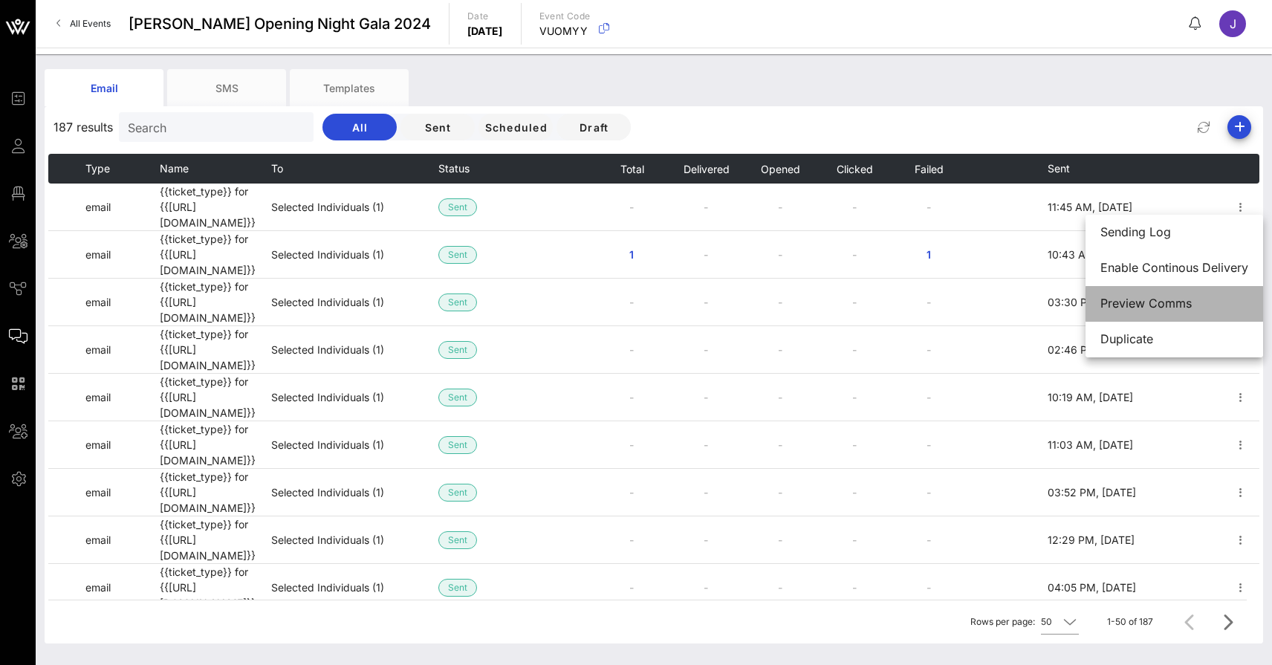
click at [1164, 303] on div "Preview Comms" at bounding box center [1175, 304] width 148 height 14
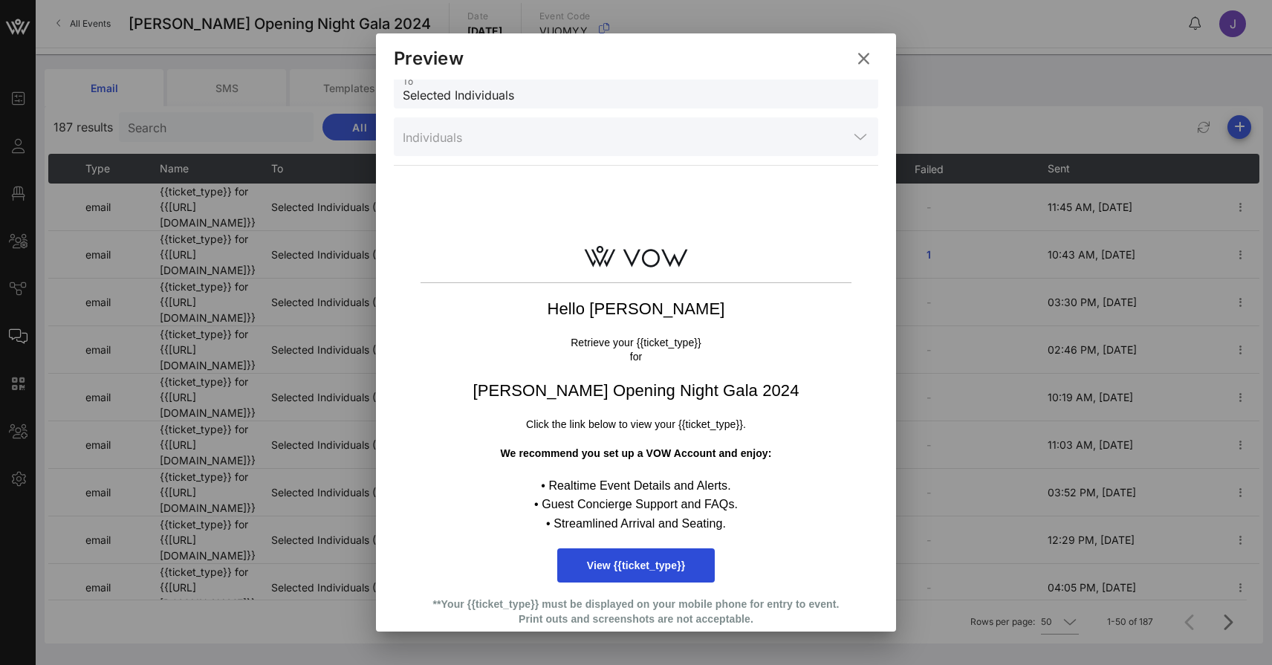
scroll to position [68, 0]
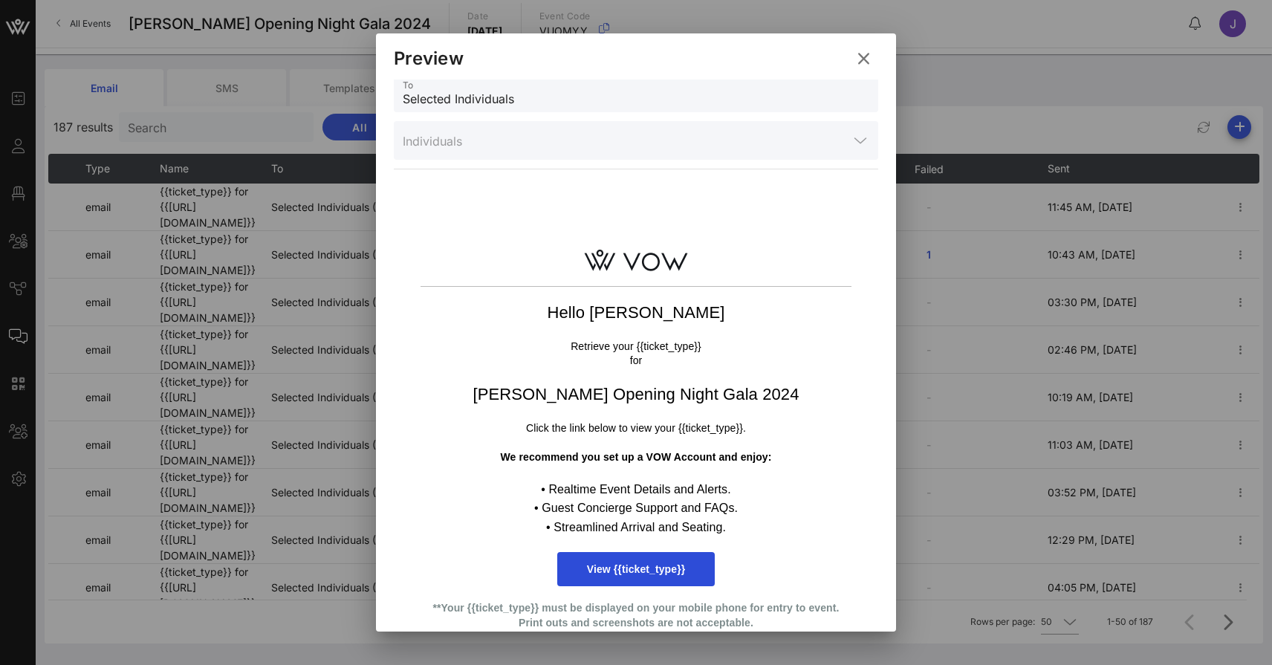
click at [861, 59] on icon at bounding box center [864, 59] width 20 height 18
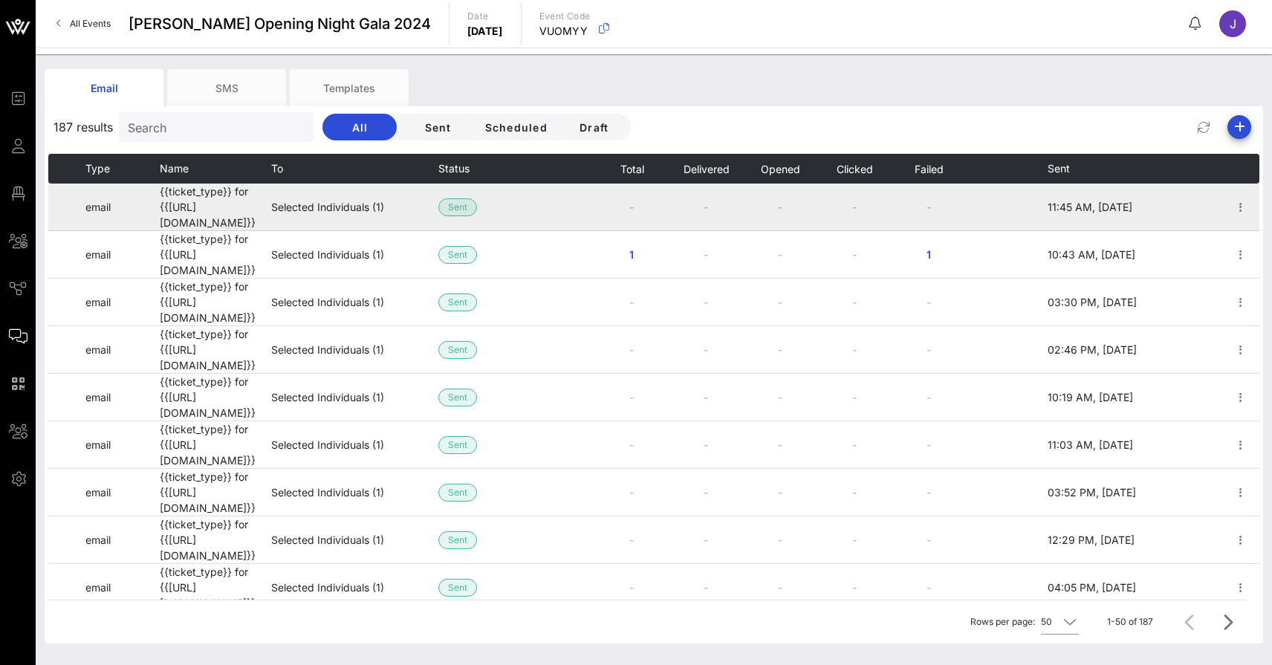
click at [479, 204] on td "Sent" at bounding box center [476, 208] width 74 height 48
click at [444, 204] on span "Sent" at bounding box center [458, 207] width 39 height 18
click at [360, 205] on td "Selected Individuals (1)" at bounding box center [354, 208] width 167 height 48
click at [204, 202] on td "{{ticket_type}} for {{event_details.name}}" at bounding box center [215, 208] width 111 height 48
click at [85, 202] on td "email" at bounding box center [122, 208] width 74 height 48
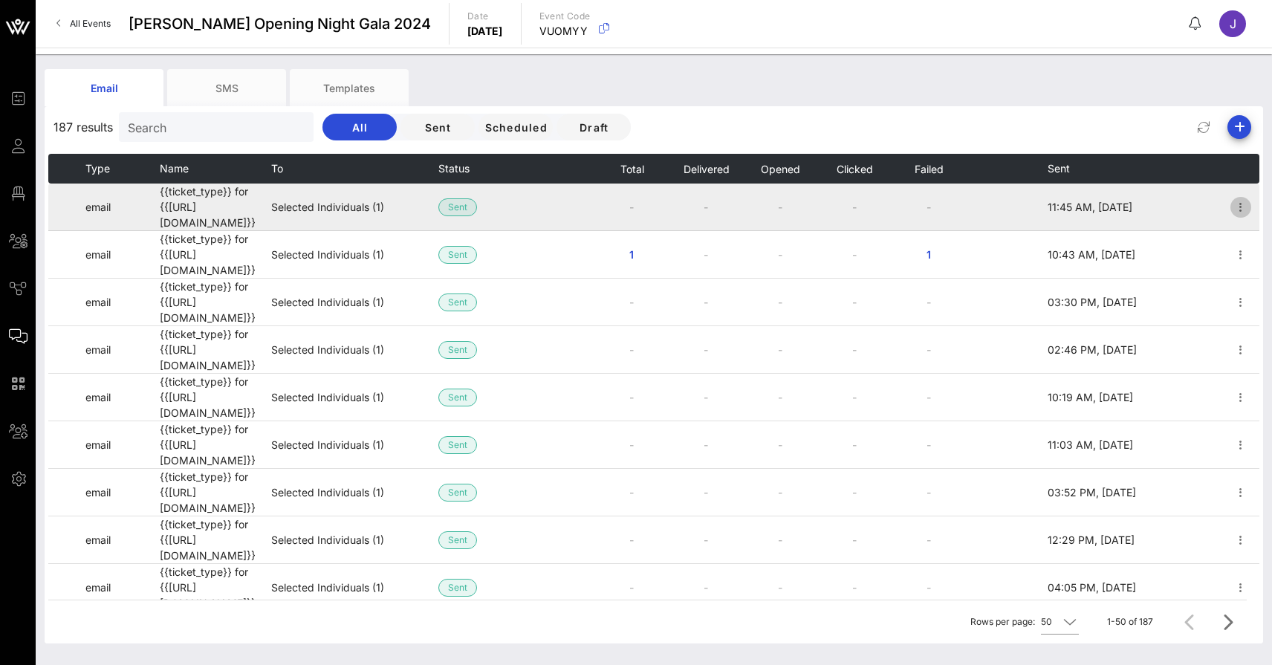
click at [1245, 207] on icon "button" at bounding box center [1241, 207] width 18 height 18
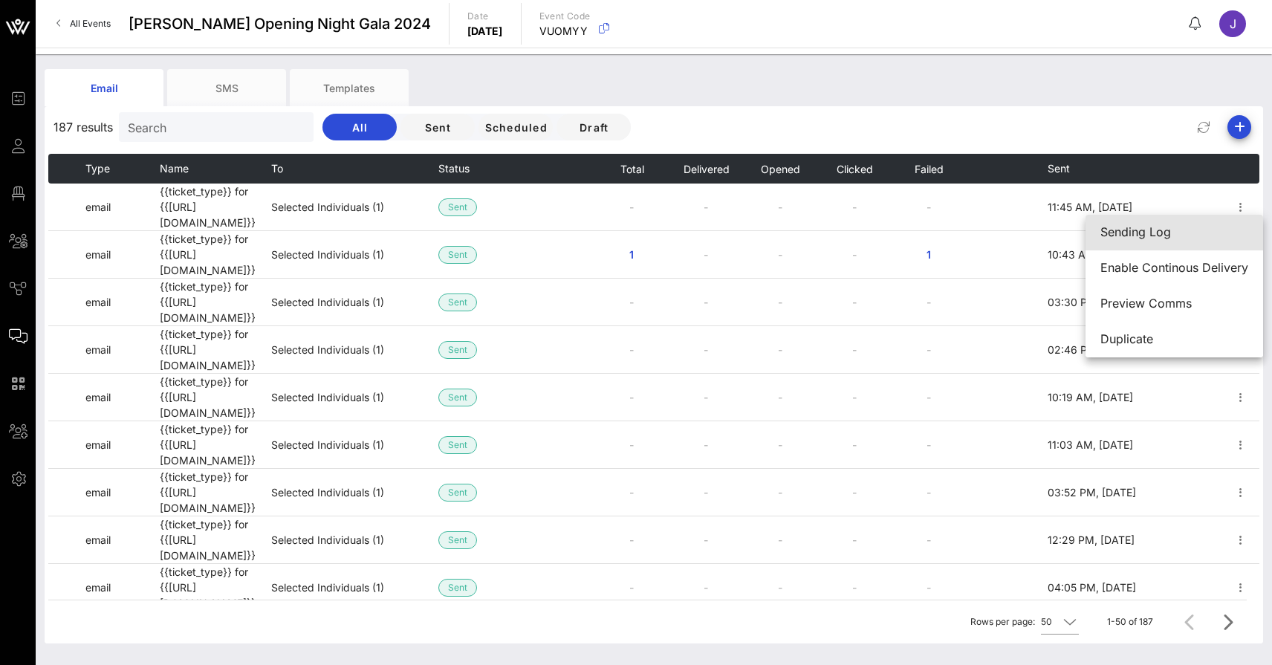
click at [1193, 242] on div "Sending Log" at bounding box center [1175, 232] width 148 height 32
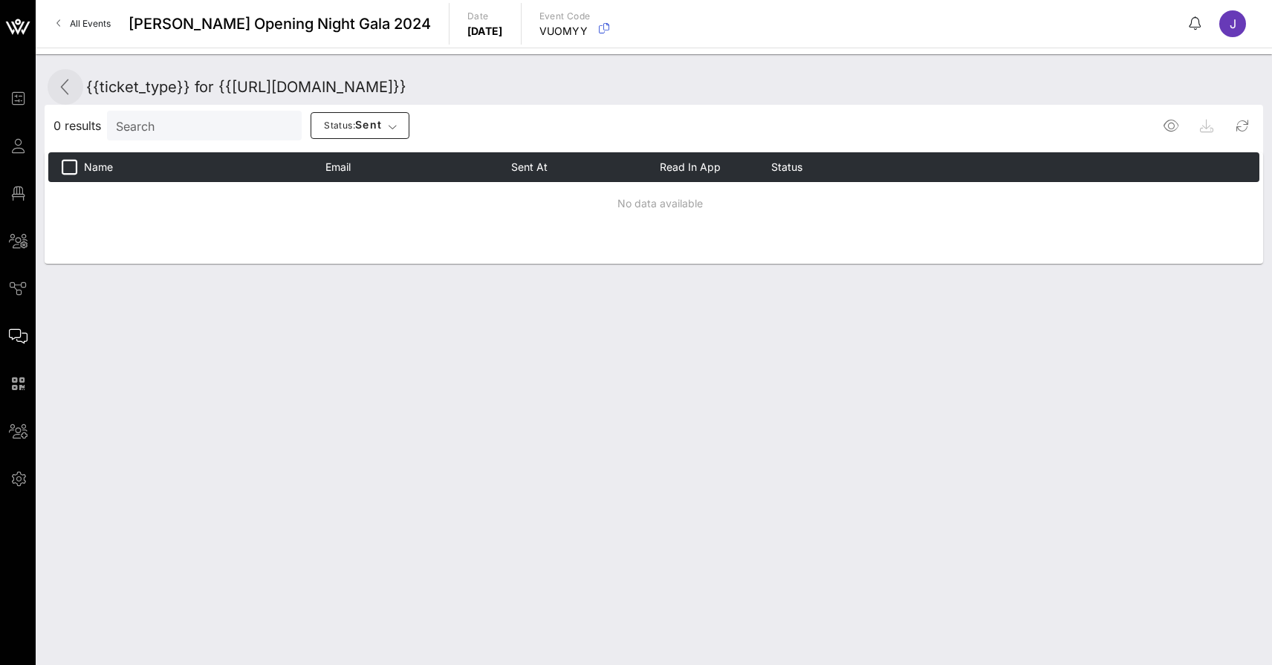
click at [67, 88] on icon at bounding box center [65, 87] width 18 height 18
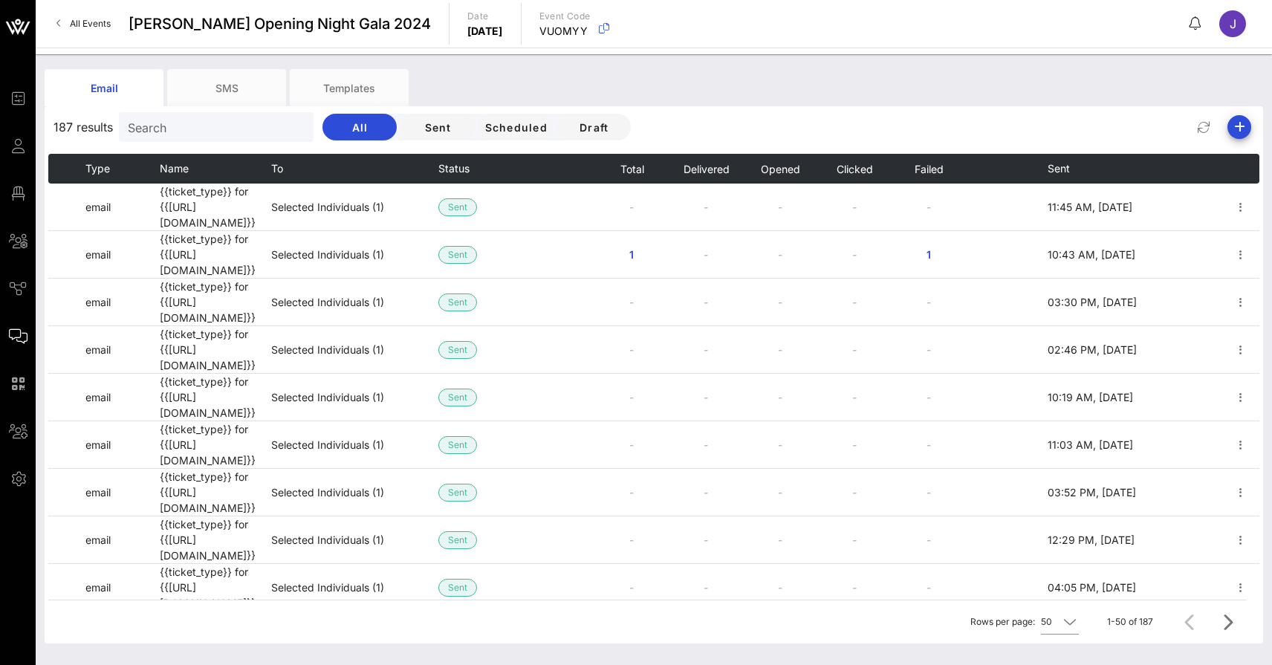
click at [277, 164] on span "To" at bounding box center [277, 168] width 12 height 13
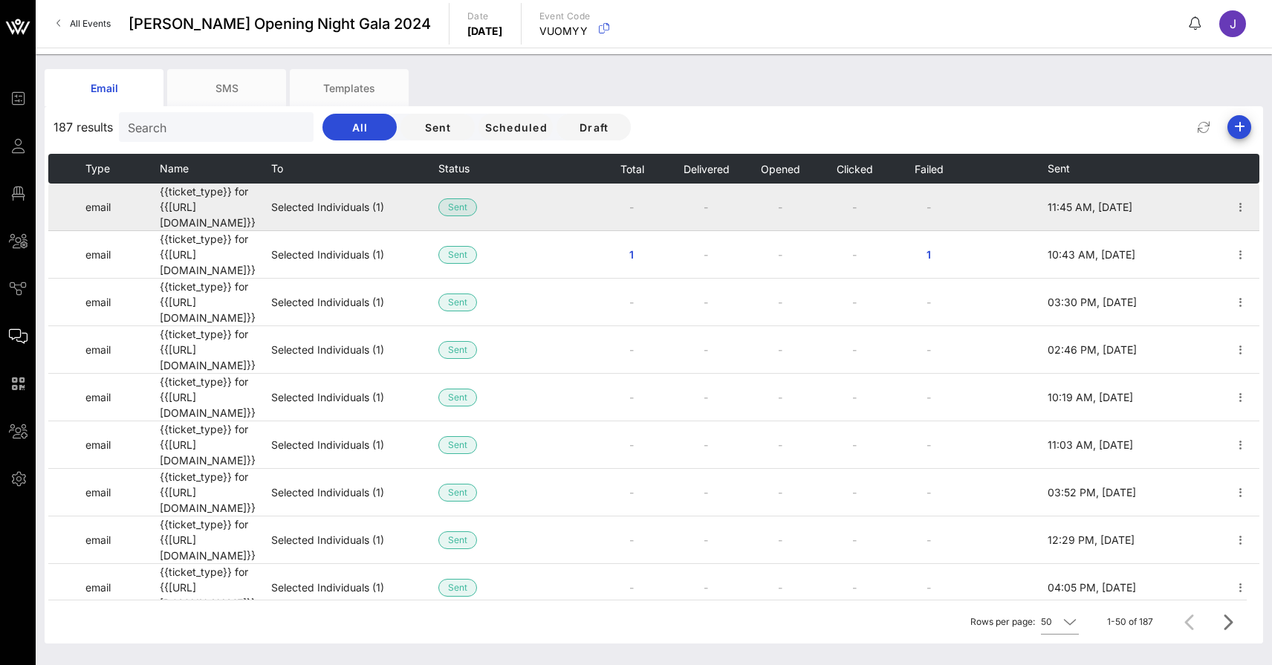
click at [308, 210] on td "Selected Individuals (1)" at bounding box center [354, 208] width 167 height 48
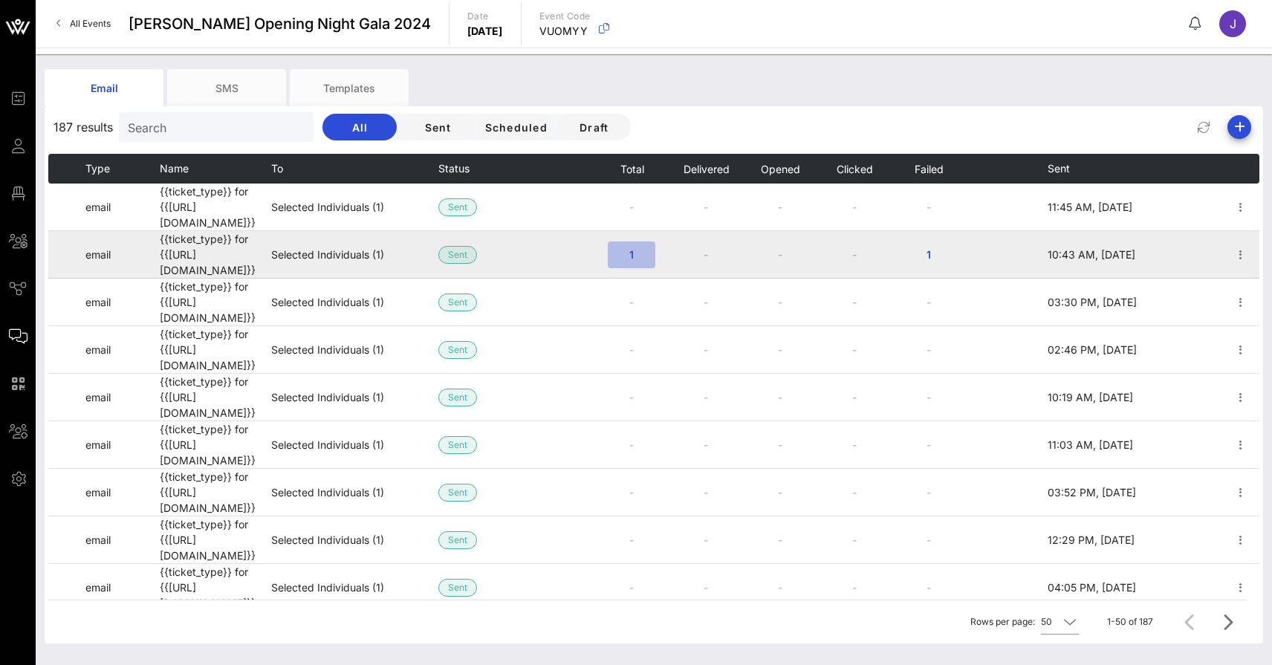
click at [633, 242] on button "1" at bounding box center [632, 255] width 48 height 27
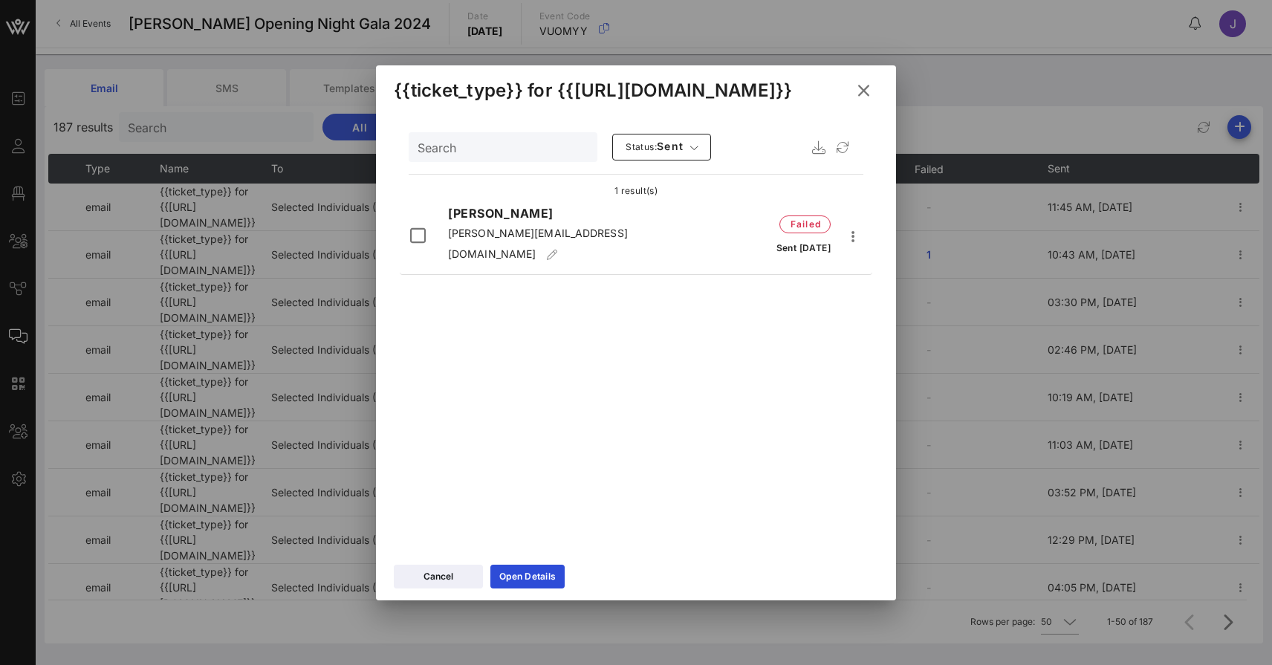
click at [868, 92] on icon at bounding box center [863, 90] width 21 height 19
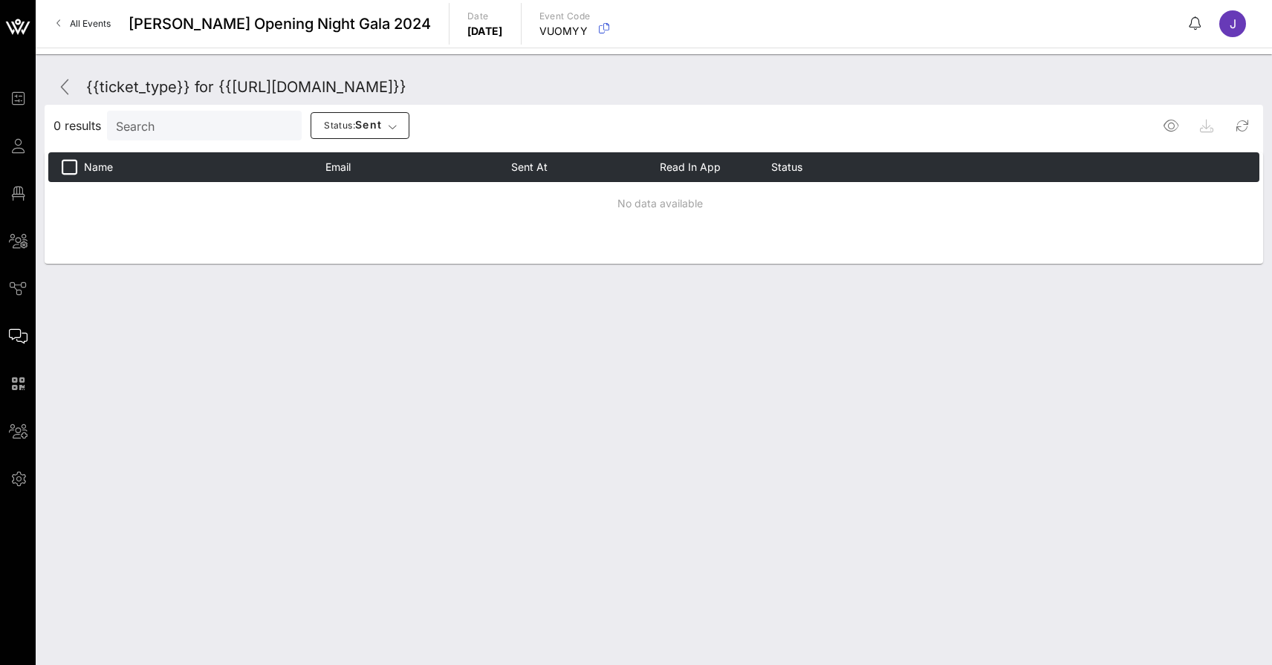
click at [92, 20] on span "All Events" at bounding box center [90, 23] width 41 height 11
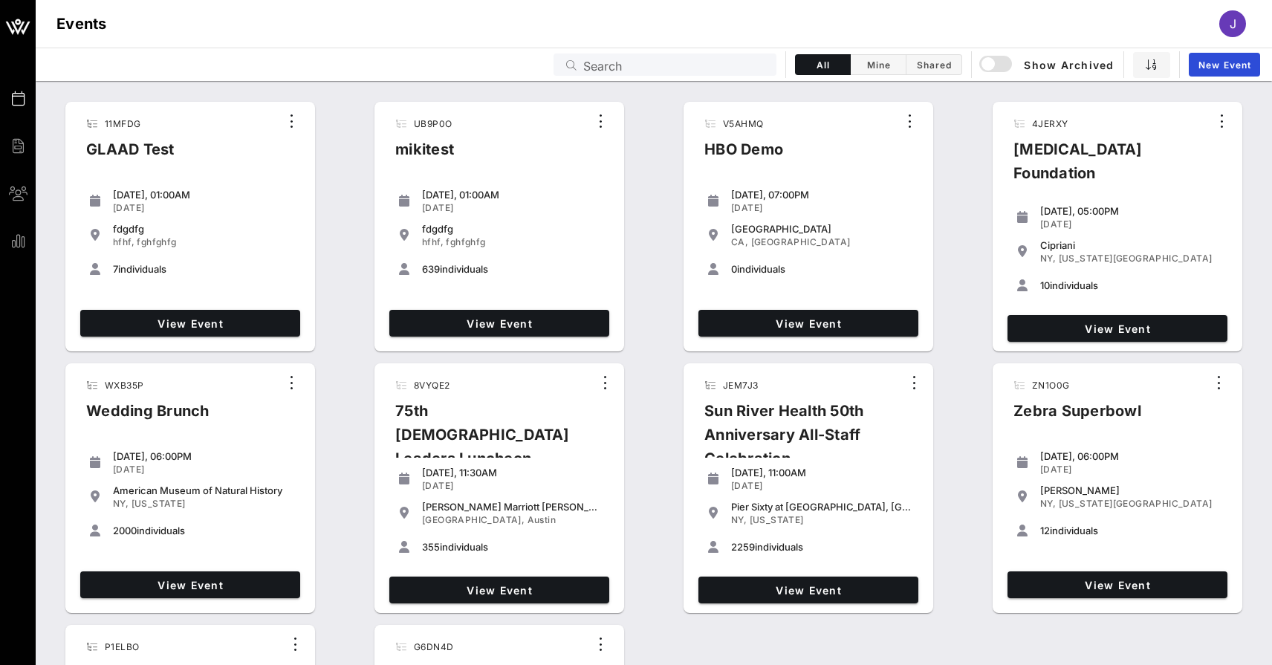
click at [620, 68] on input "Search" at bounding box center [675, 64] width 184 height 19
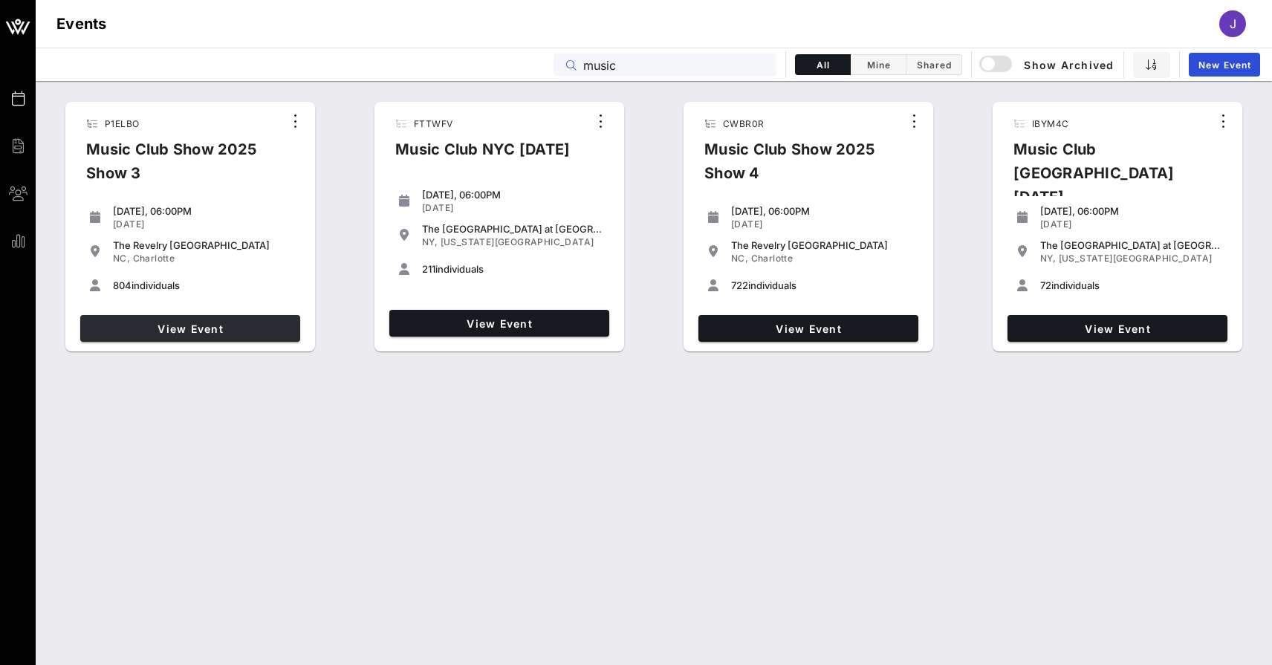
type input "music"
click at [207, 329] on span "View Event" at bounding box center [190, 329] width 208 height 13
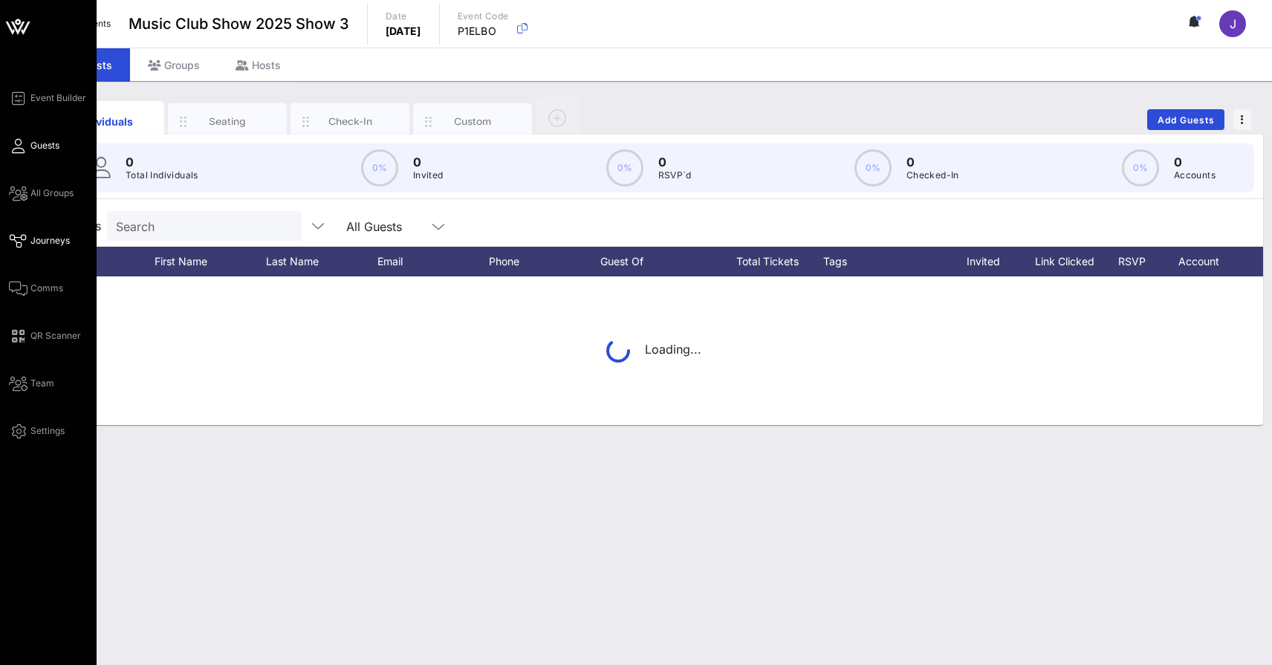
click at [16, 242] on icon at bounding box center [18, 241] width 19 height 2
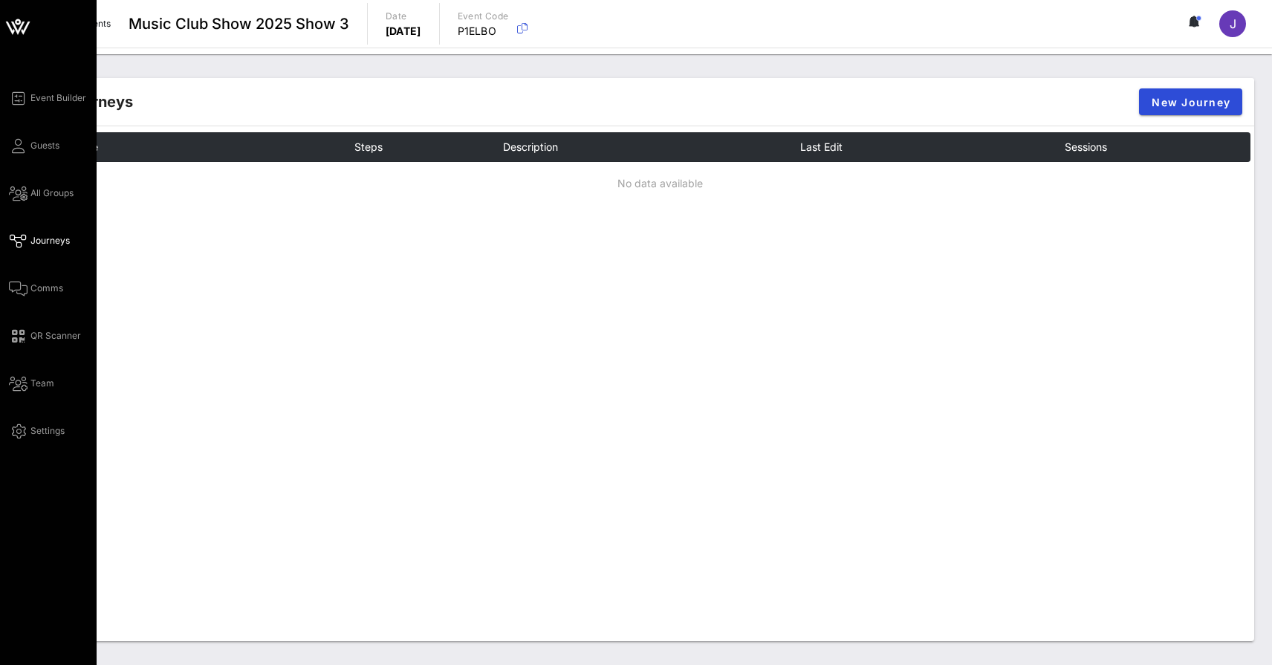
click at [22, 202] on div "Event Builder Guests All Groups Journeys Comms QR Scanner Team Settings" at bounding box center [53, 264] width 88 height 351
click at [16, 299] on div "Event Builder Guests All Groups Journeys Comms QR Scanner Team Settings" at bounding box center [53, 264] width 88 height 351
click at [19, 289] on icon at bounding box center [18, 289] width 19 height 2
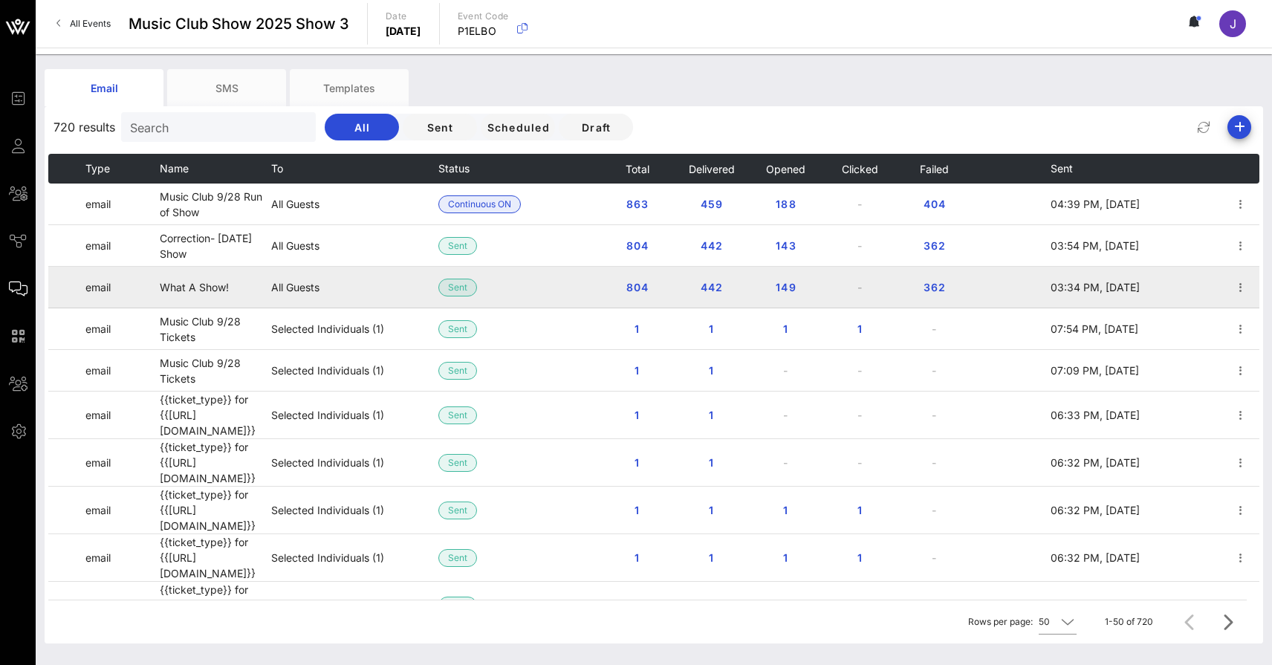
scroll to position [77, 0]
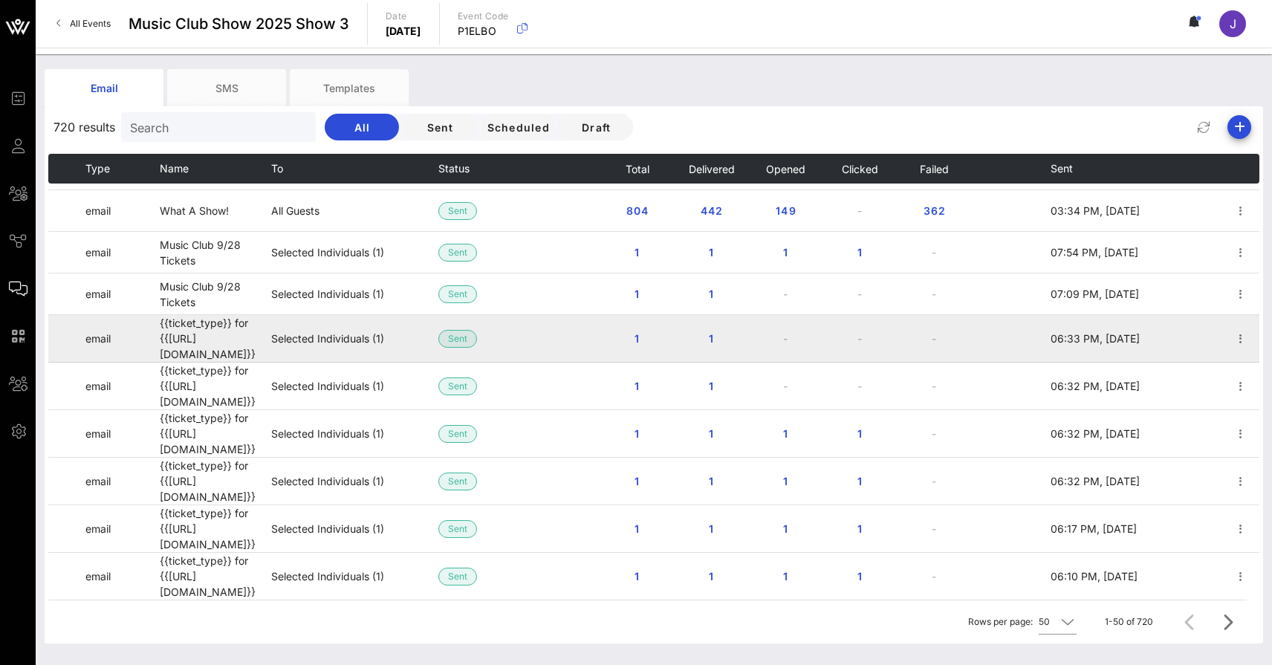
click at [319, 333] on td "Selected Individuals (1)" at bounding box center [354, 339] width 167 height 48
click at [641, 338] on span "1" at bounding box center [637, 338] width 24 height 13
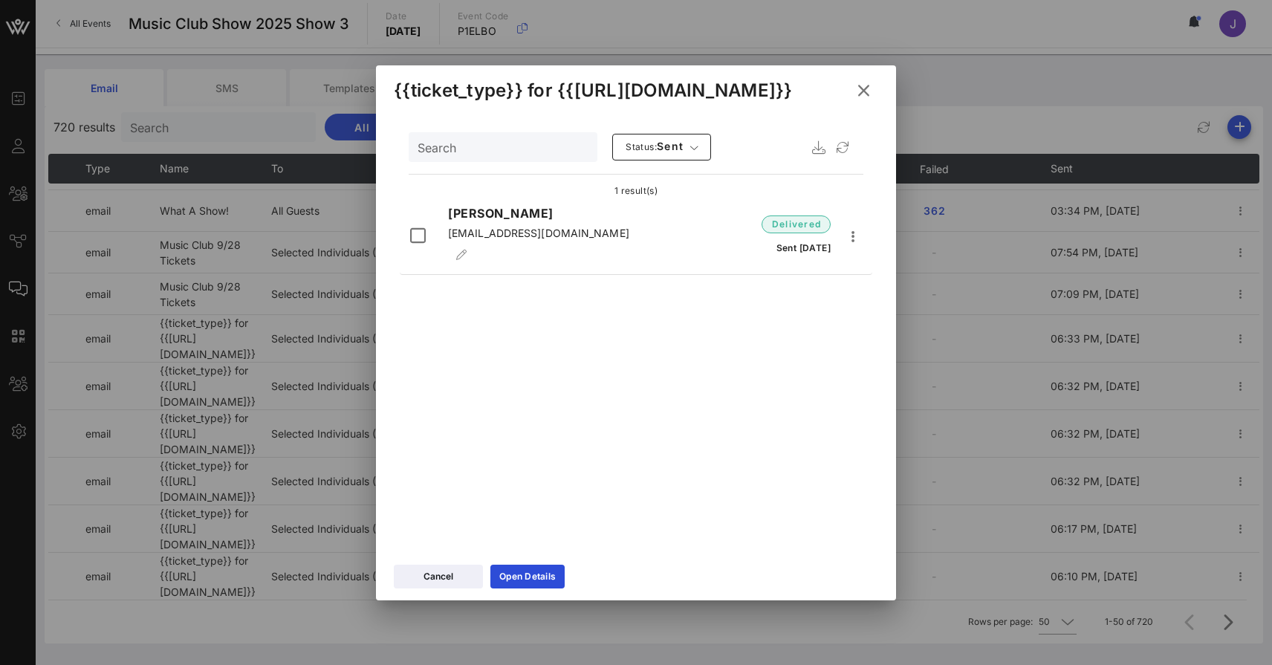
click at [870, 92] on icon at bounding box center [864, 91] width 20 height 18
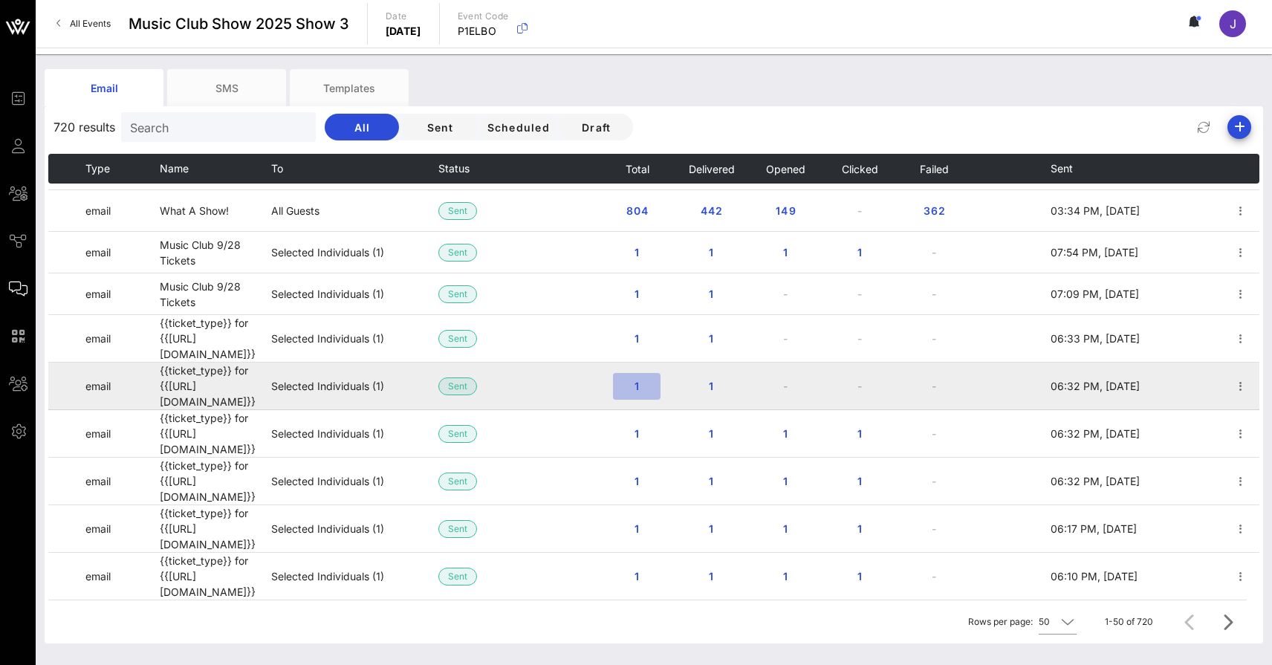
click at [640, 380] on span "1" at bounding box center [637, 386] width 24 height 13
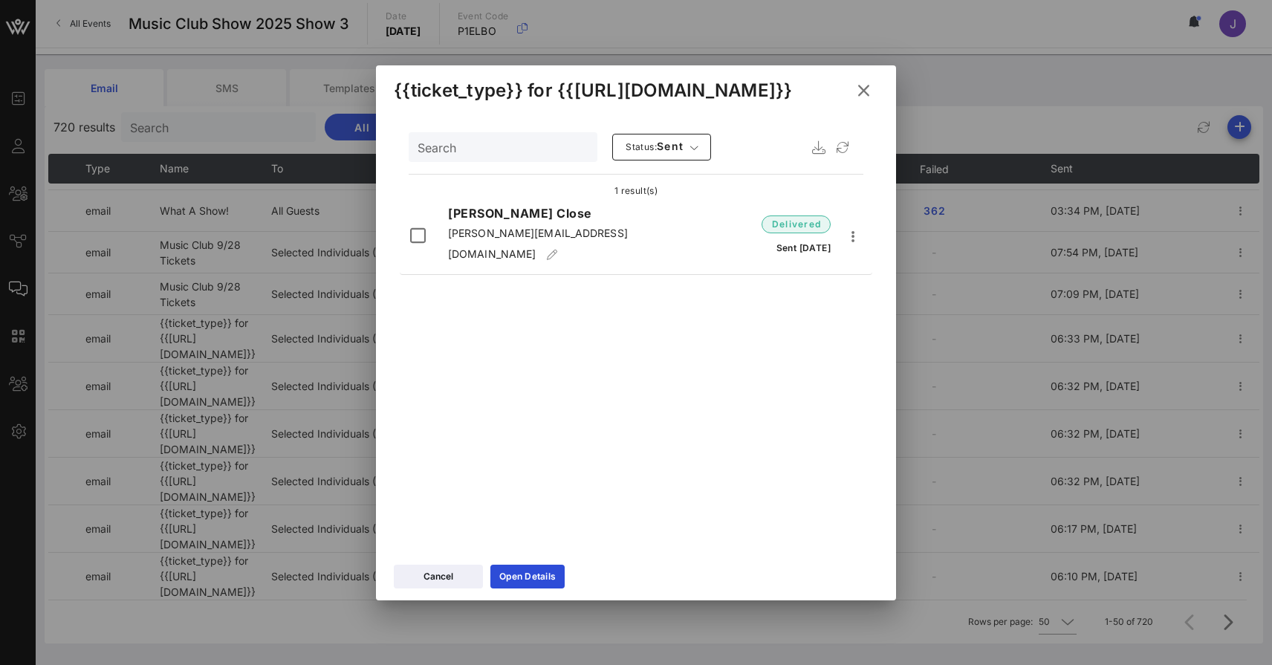
click at [868, 84] on icon at bounding box center [864, 89] width 26 height 25
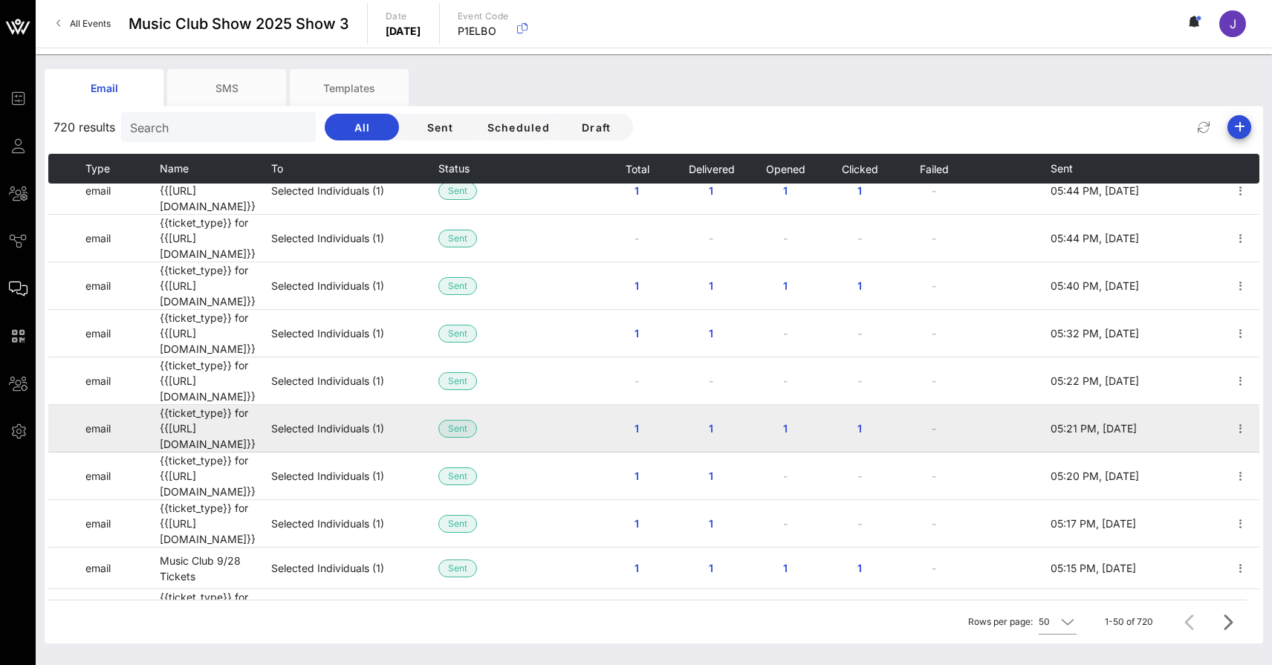
scroll to position [725, 0]
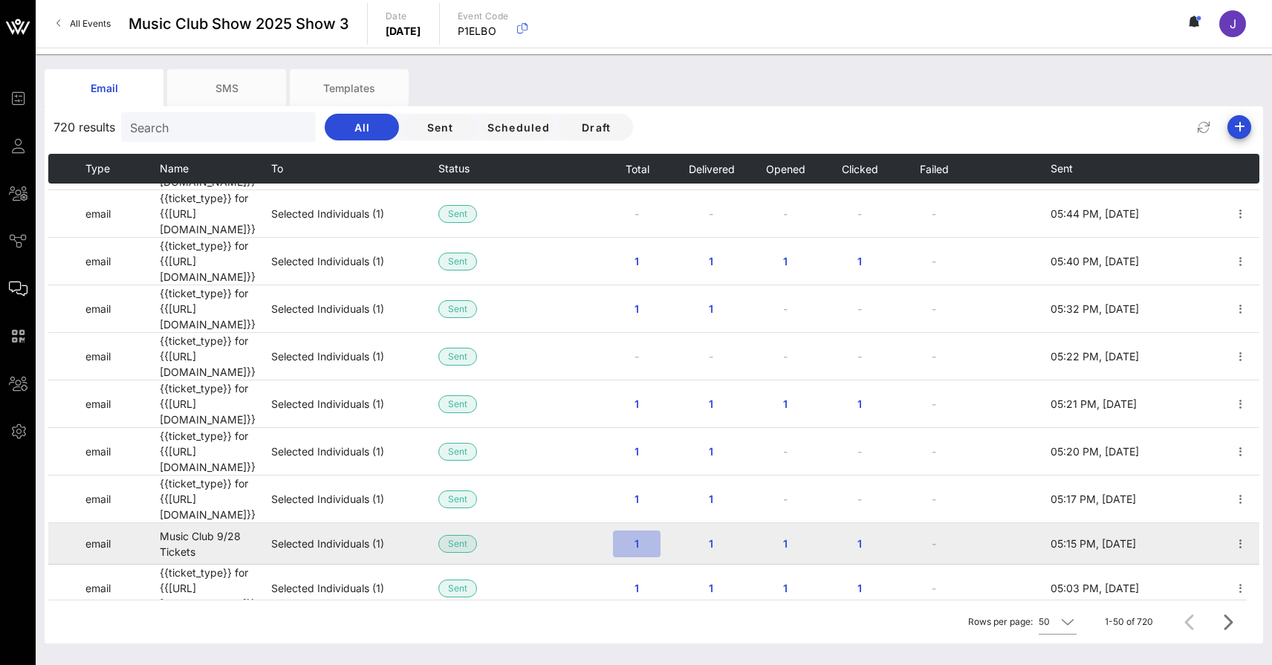
click at [638, 537] on span "1" at bounding box center [637, 543] width 24 height 13
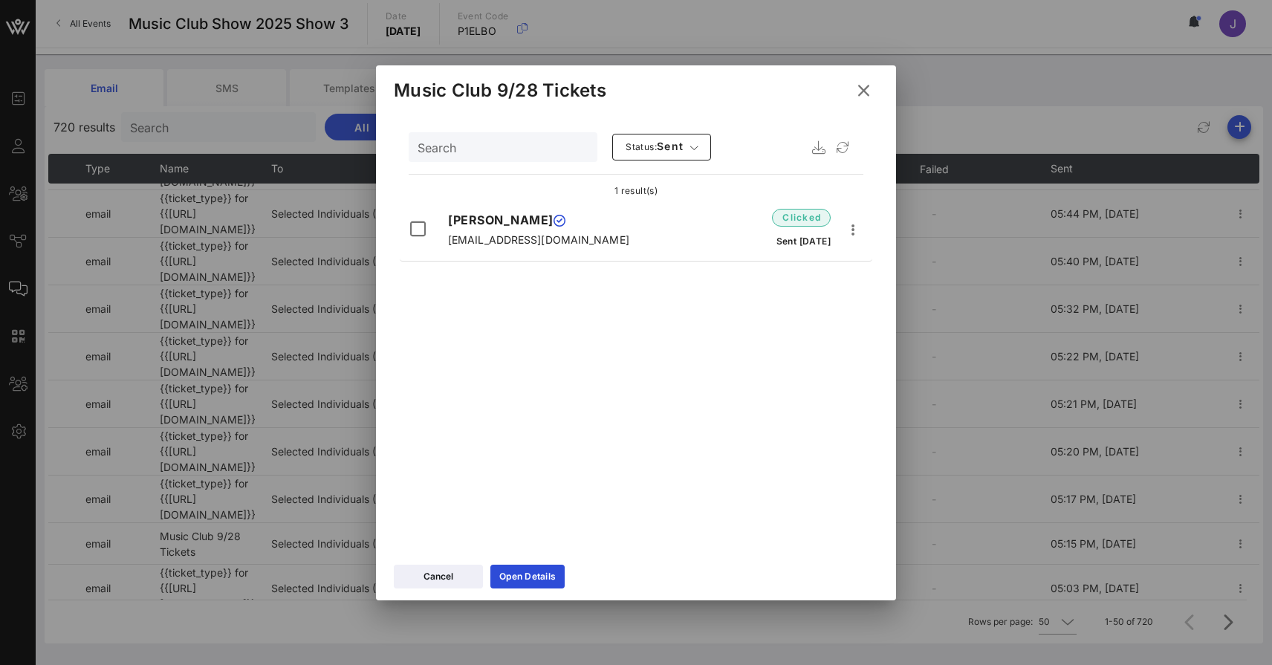
click at [869, 92] on icon at bounding box center [864, 90] width 25 height 24
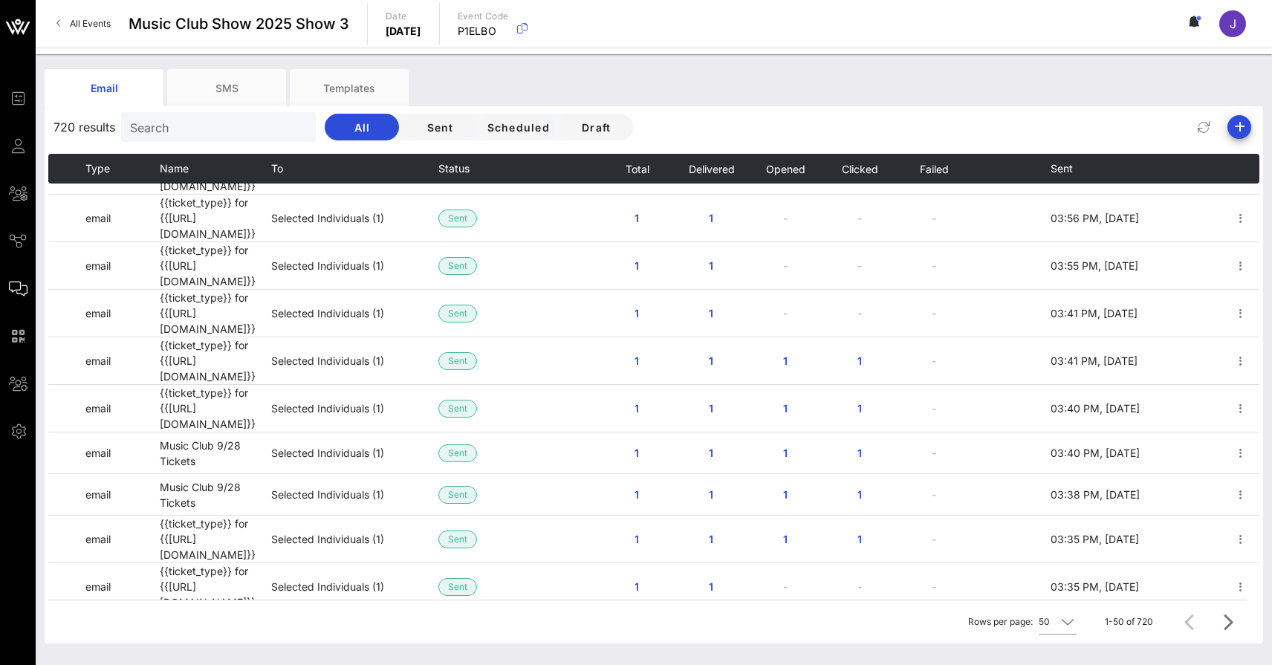
scroll to position [1665, 0]
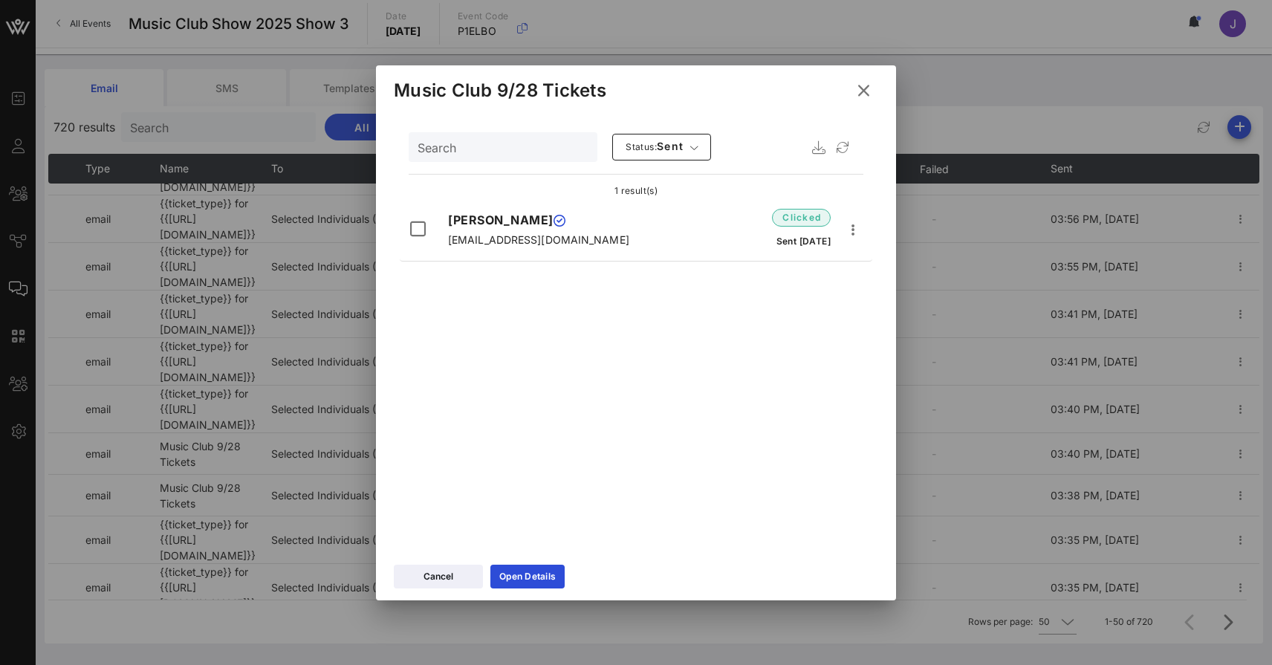
click at [868, 90] on icon at bounding box center [864, 90] width 27 height 26
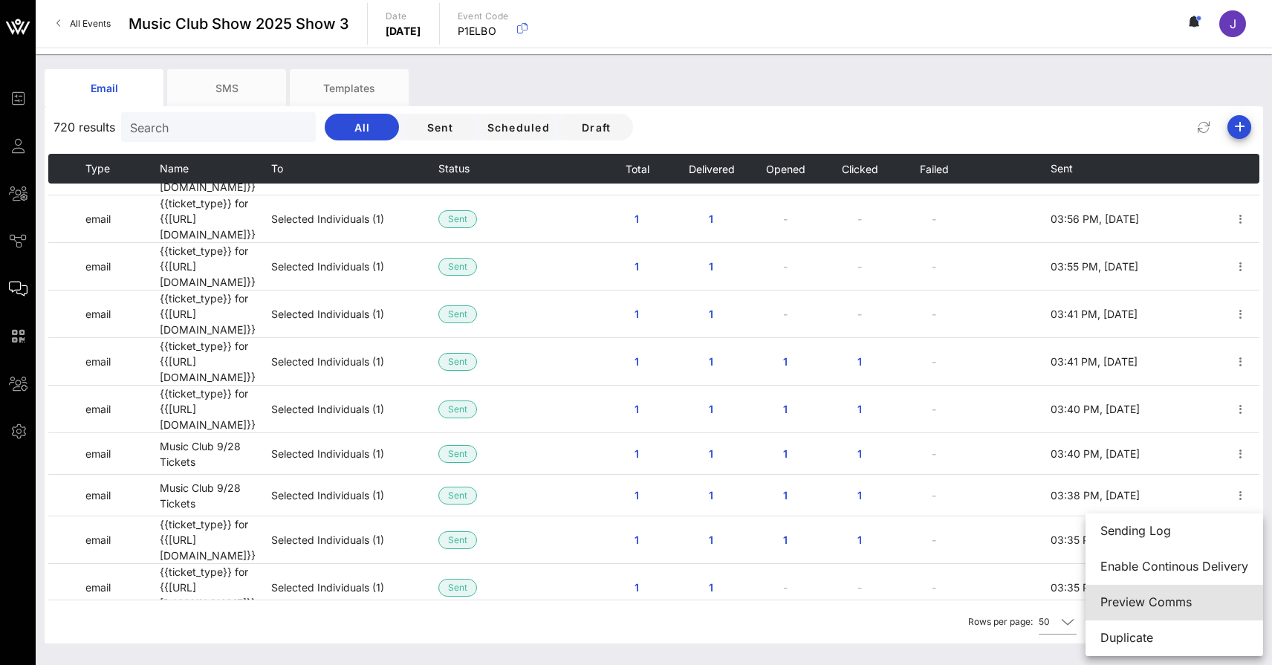
click at [1154, 604] on div "Preview Comms" at bounding box center [1175, 602] width 148 height 14
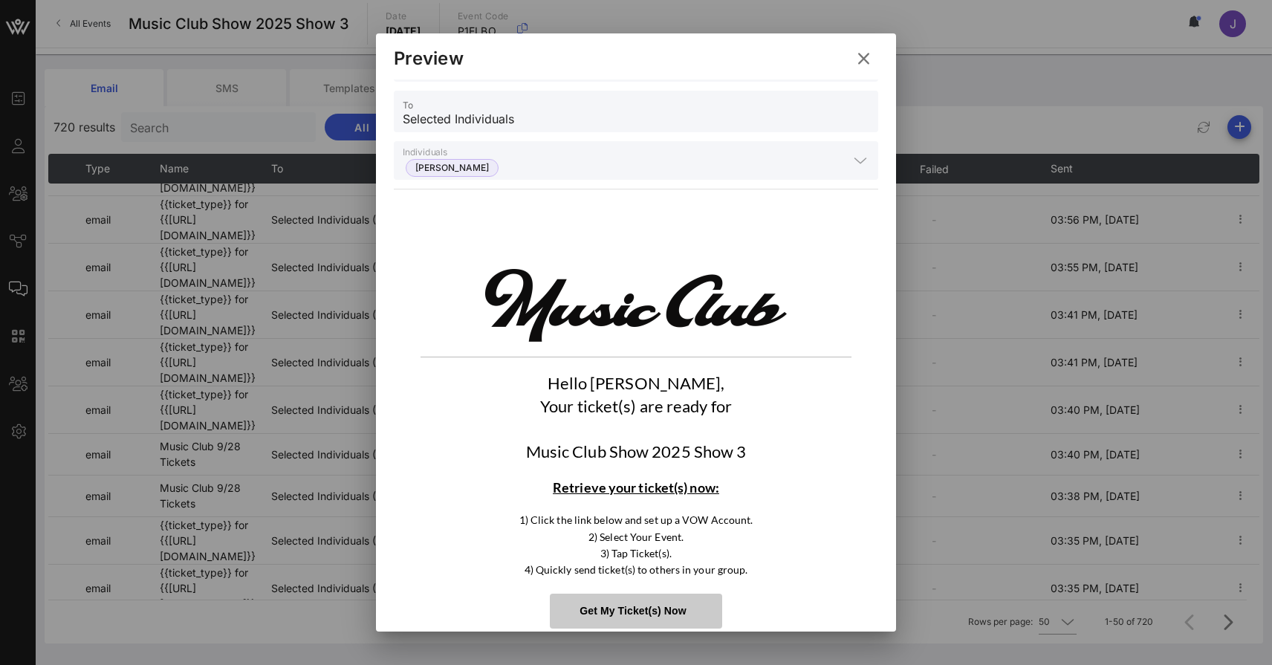
scroll to position [48, 0]
click at [868, 60] on icon at bounding box center [864, 59] width 20 height 18
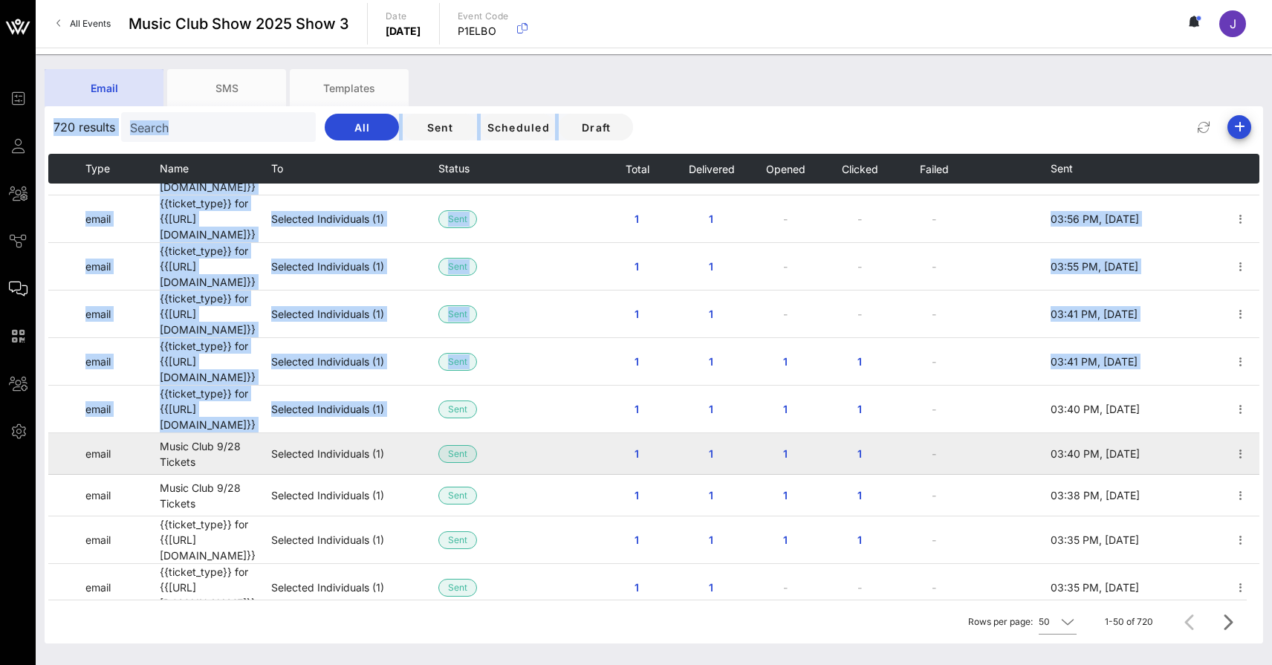
drag, startPoint x: 117, startPoint y: 91, endPoint x: 560, endPoint y: 247, distance: 469.4
click at [560, 247] on div "Email SMS Templates 720 results Search All Sent Scheduled Draft Type Name To St…" at bounding box center [654, 356] width 1219 height 575
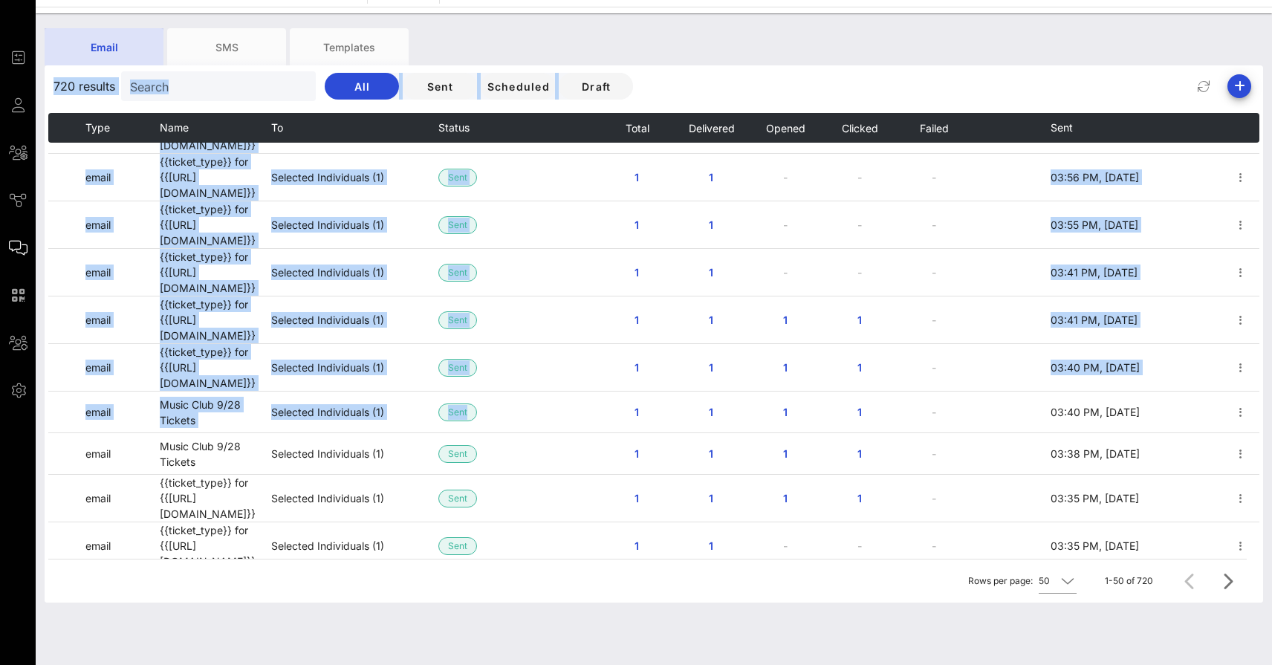
scroll to position [1665, 0]
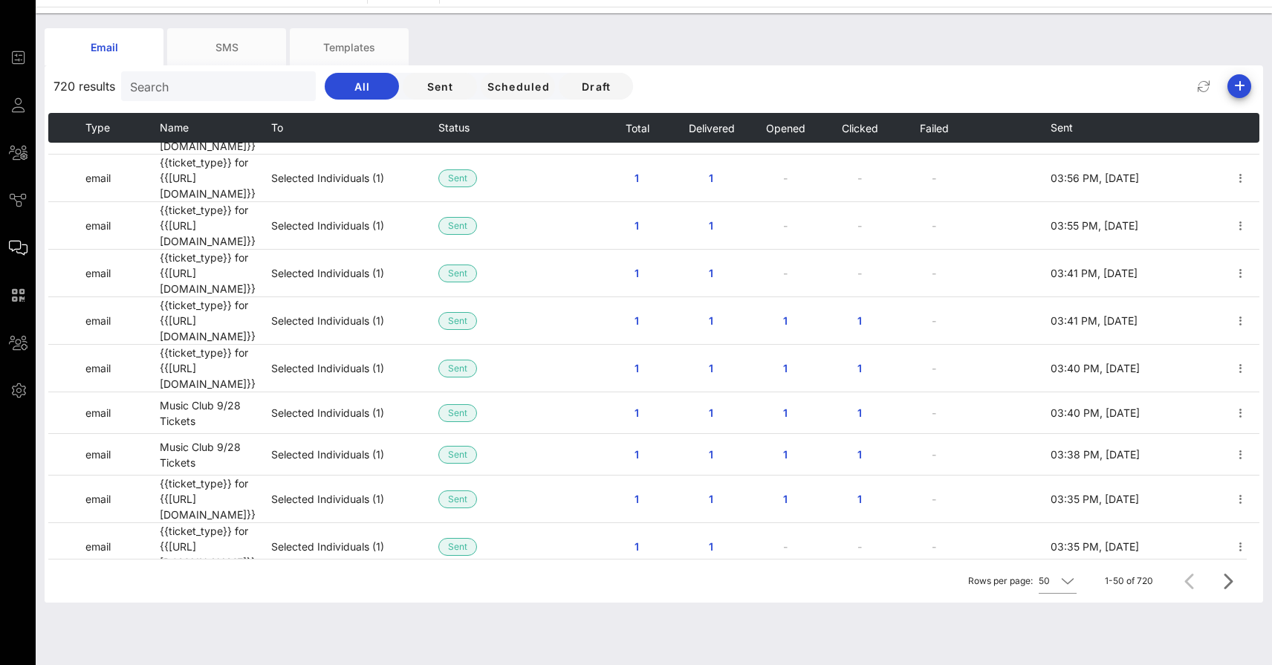
click at [899, 94] on div "720 results Search All Sent Scheduled Draft" at bounding box center [654, 86] width 1219 height 36
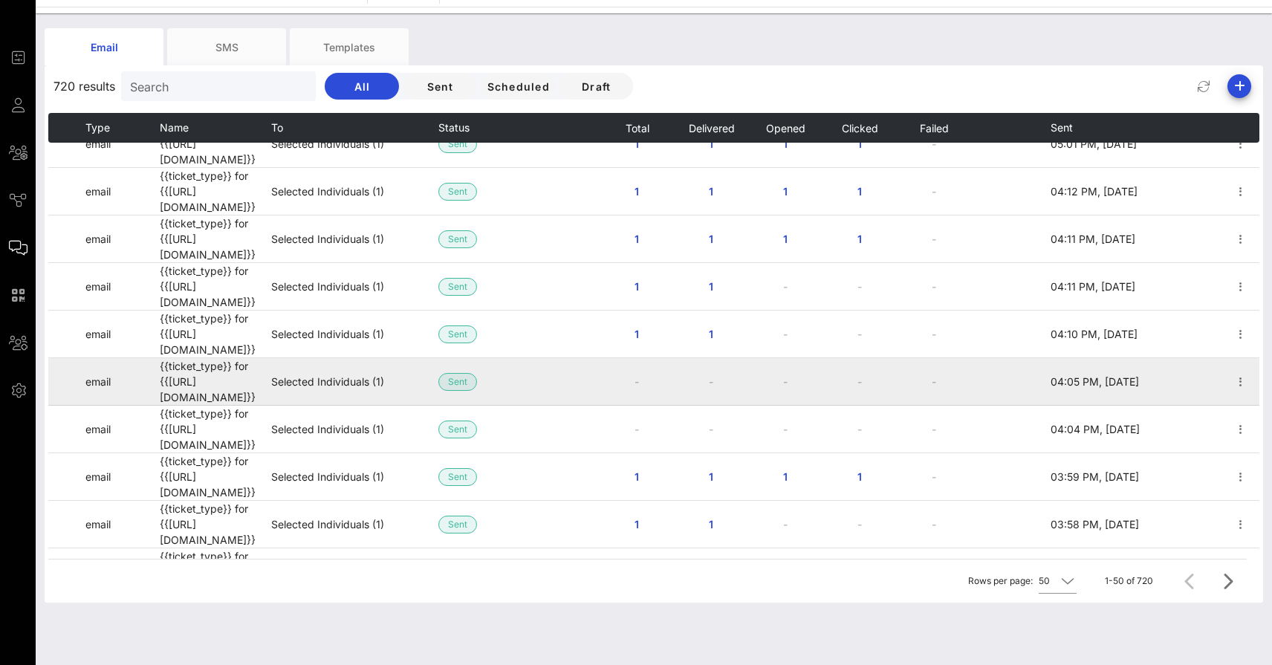
scroll to position [1466, 0]
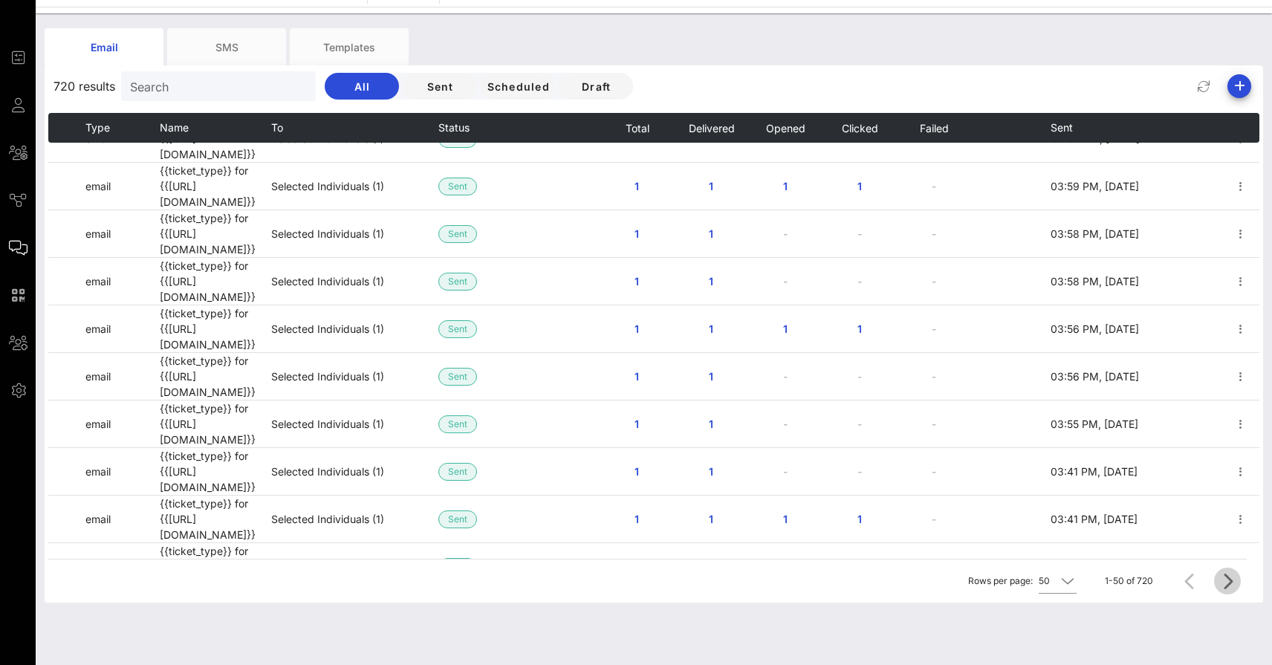
click at [1232, 574] on icon "Next page" at bounding box center [1228, 581] width 18 height 18
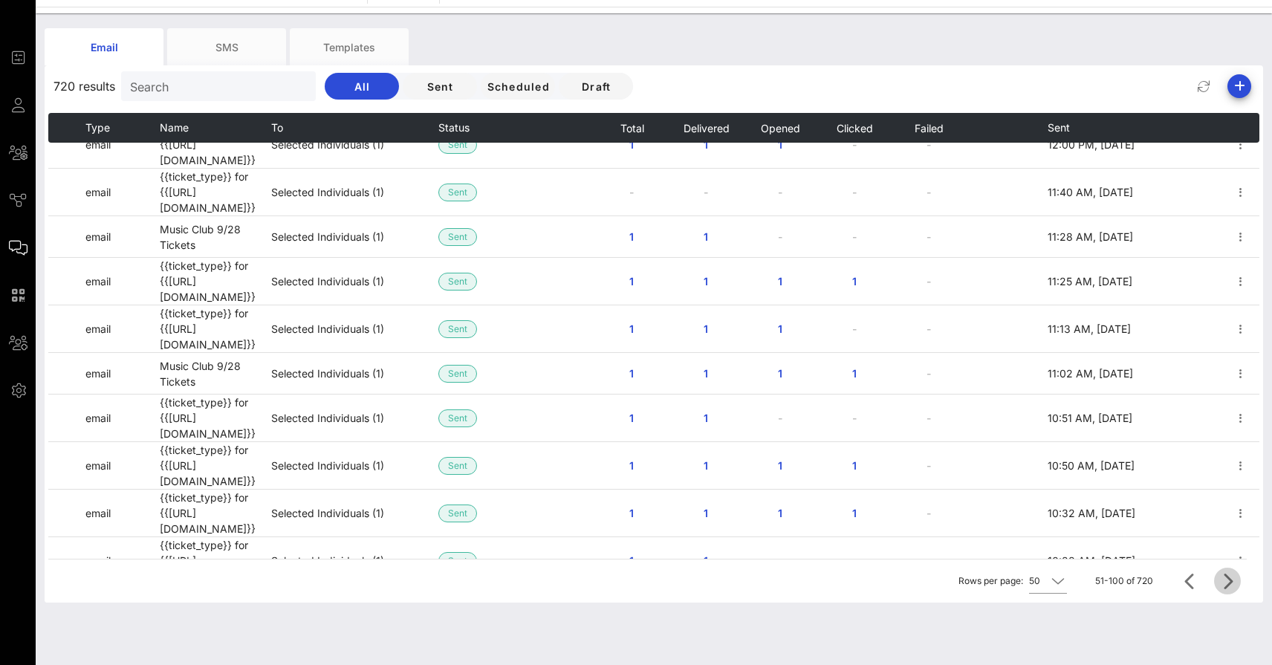
click at [1232, 580] on icon "Next page" at bounding box center [1228, 581] width 18 height 18
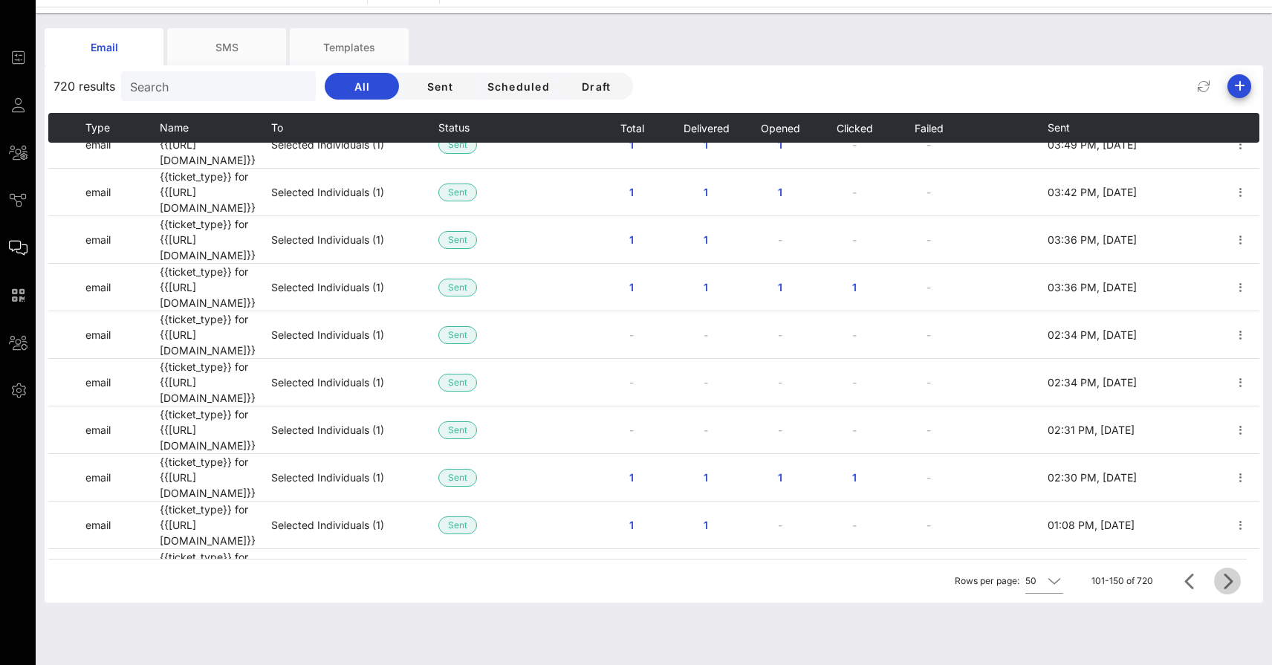
click at [1232, 580] on icon "Next page" at bounding box center [1228, 581] width 18 height 18
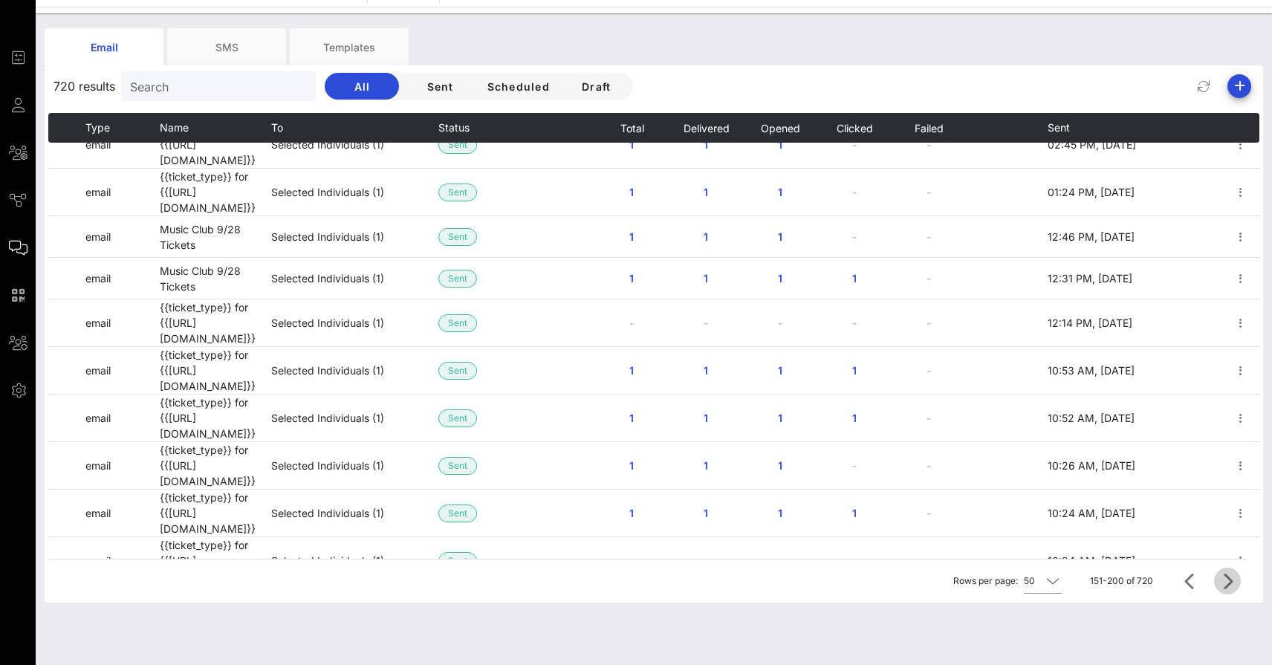
click at [1232, 580] on icon "Next page" at bounding box center [1228, 581] width 18 height 18
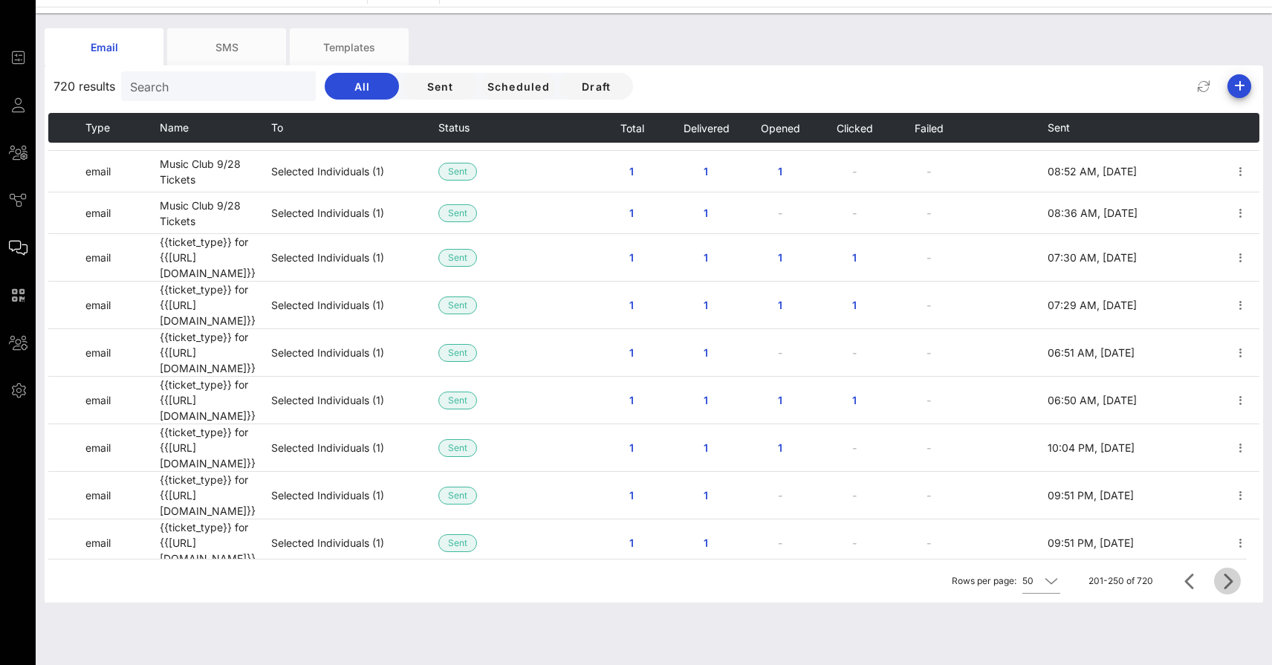
click at [1232, 580] on icon "Next page" at bounding box center [1228, 581] width 18 height 18
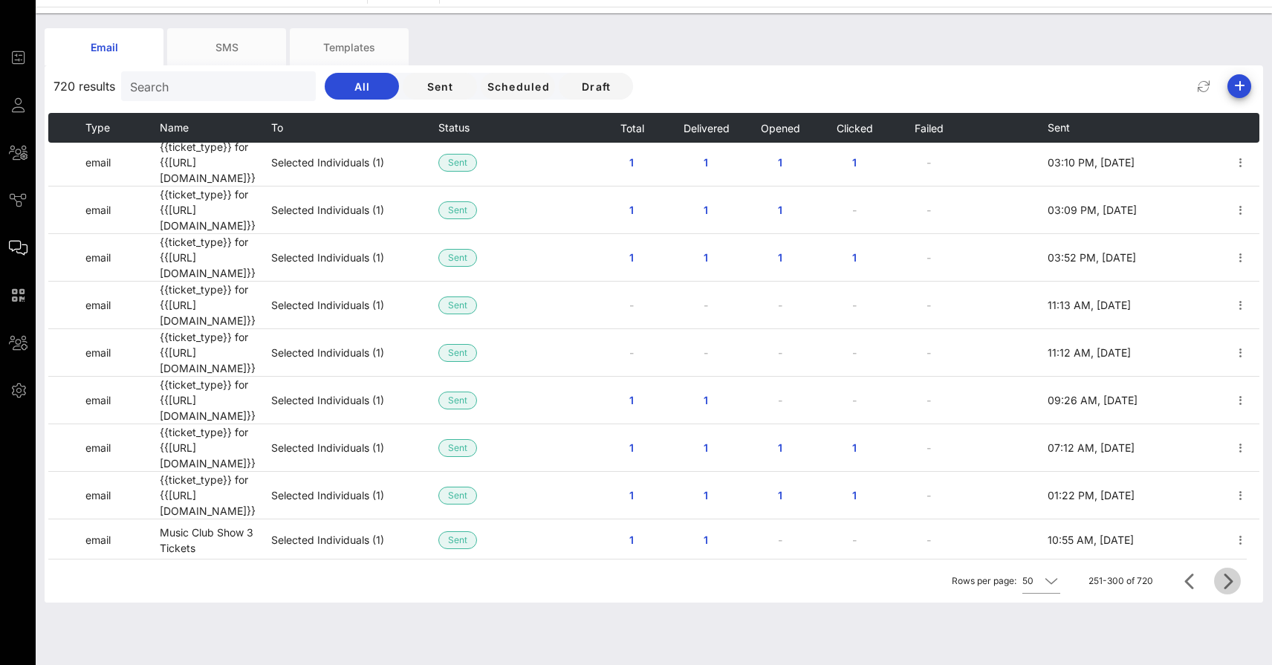
click at [1232, 580] on icon "Next page" at bounding box center [1228, 581] width 18 height 18
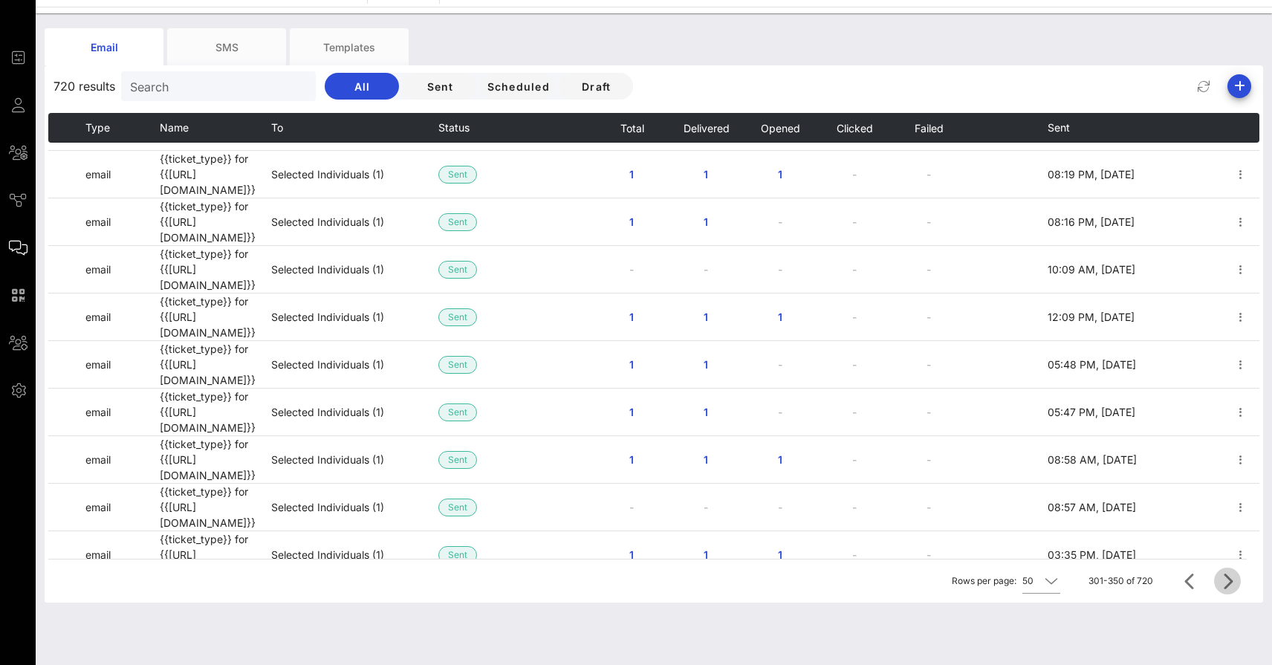
click at [1232, 580] on icon "Next page" at bounding box center [1228, 581] width 18 height 18
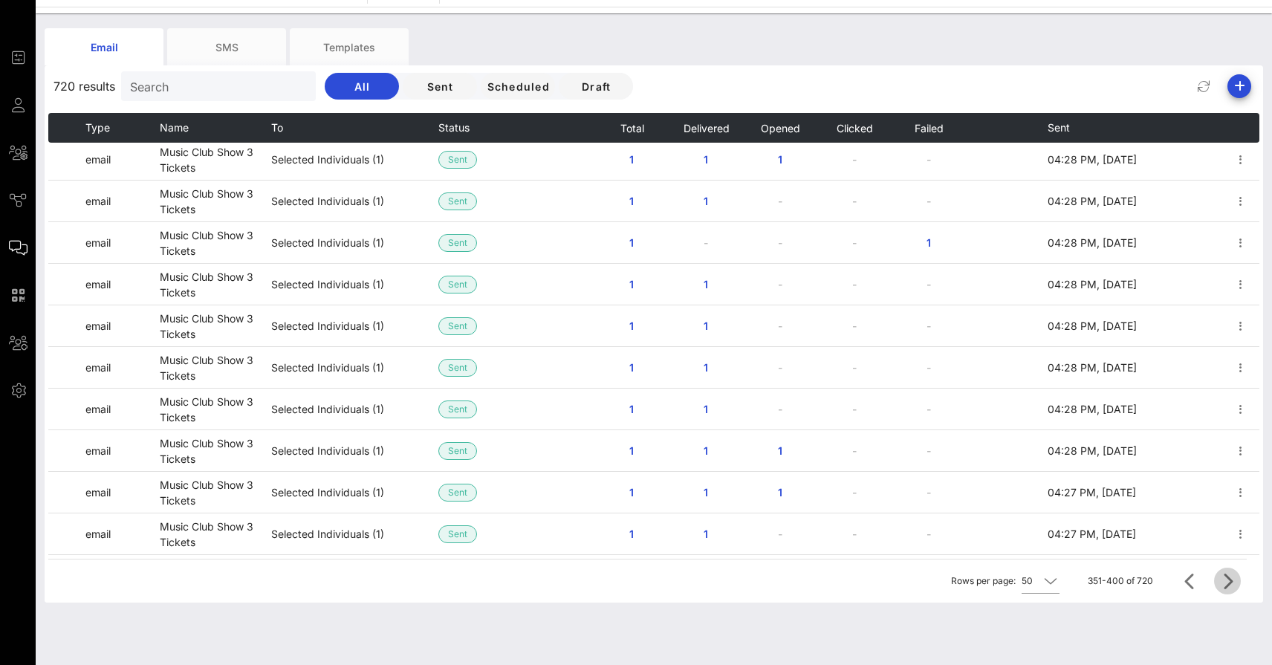
click at [1232, 580] on icon "Next page" at bounding box center [1228, 581] width 18 height 18
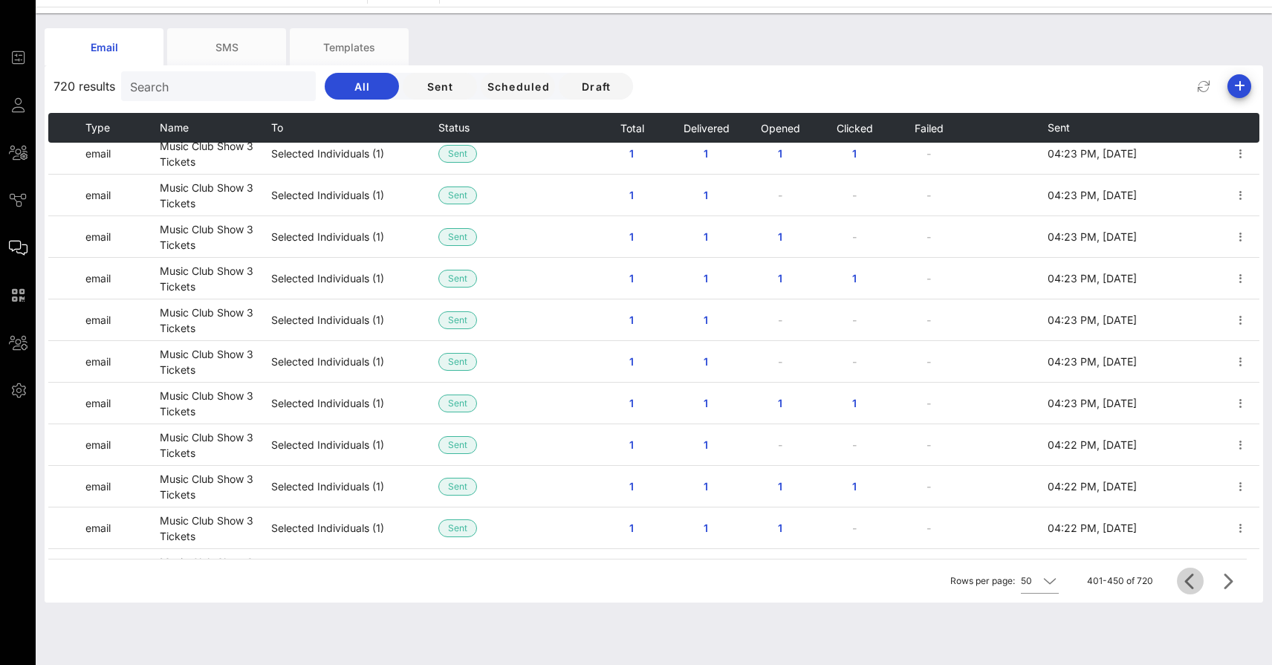
click at [1188, 587] on icon "Previous page" at bounding box center [1191, 581] width 18 height 18
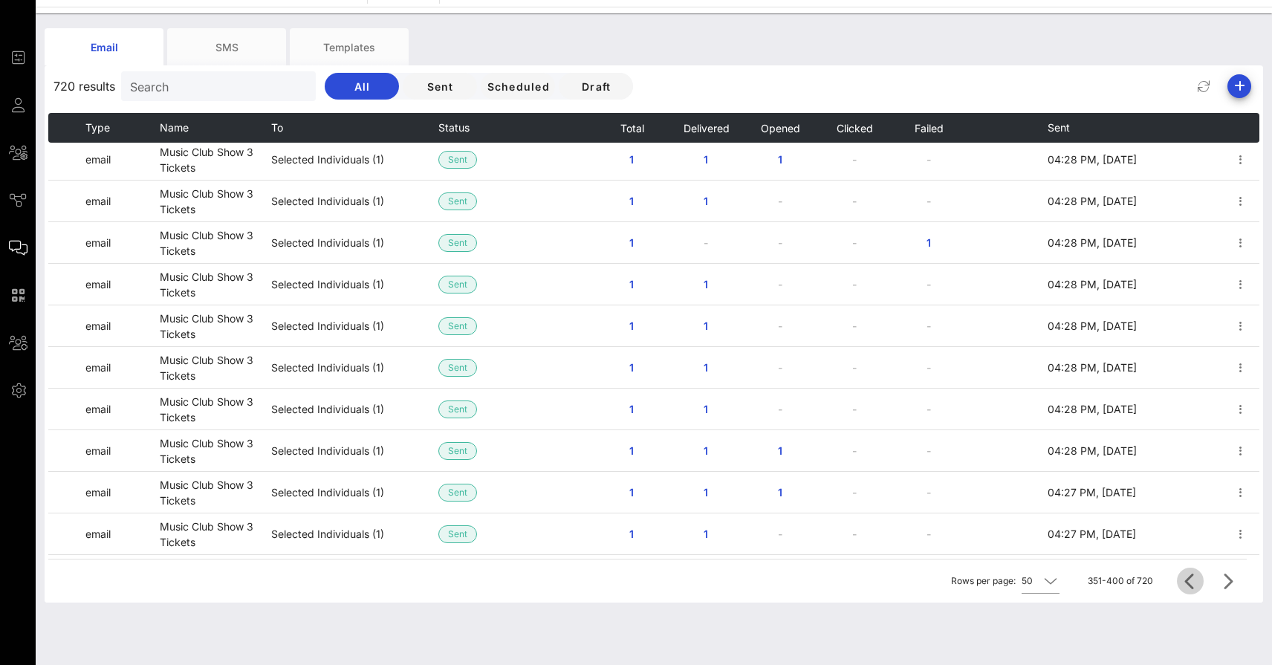
click at [1198, 588] on icon "Previous page" at bounding box center [1191, 581] width 18 height 18
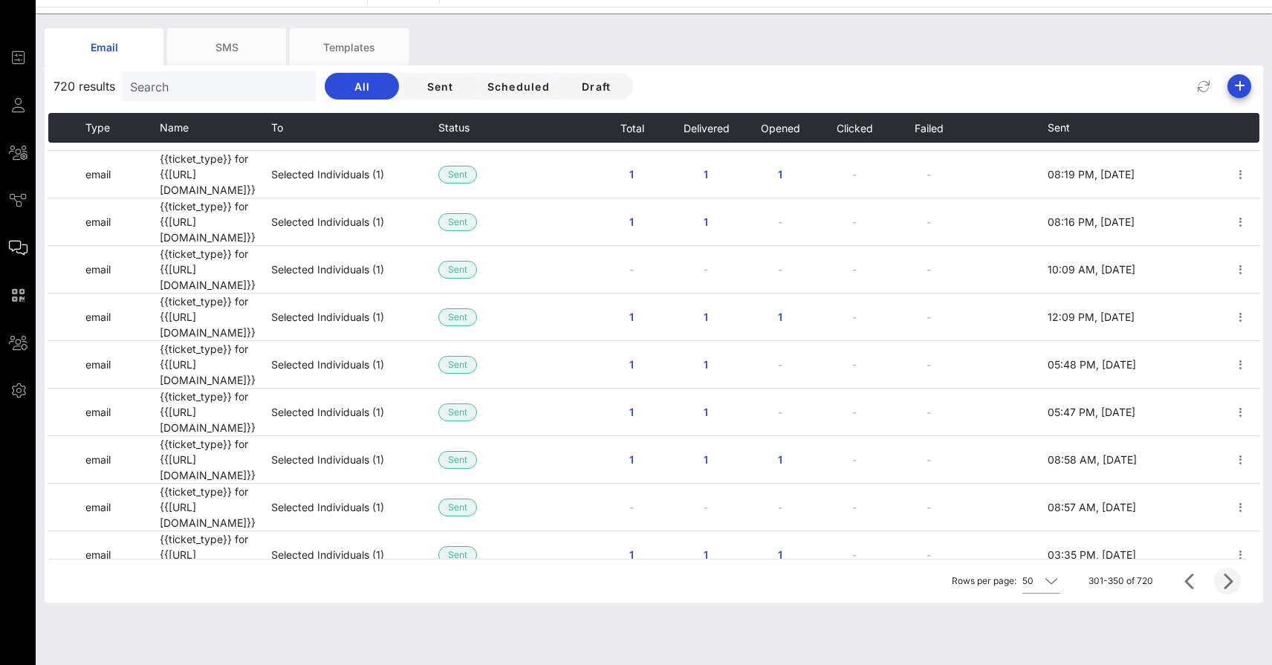
click at [1241, 582] on span "Next page" at bounding box center [1227, 581] width 27 height 18
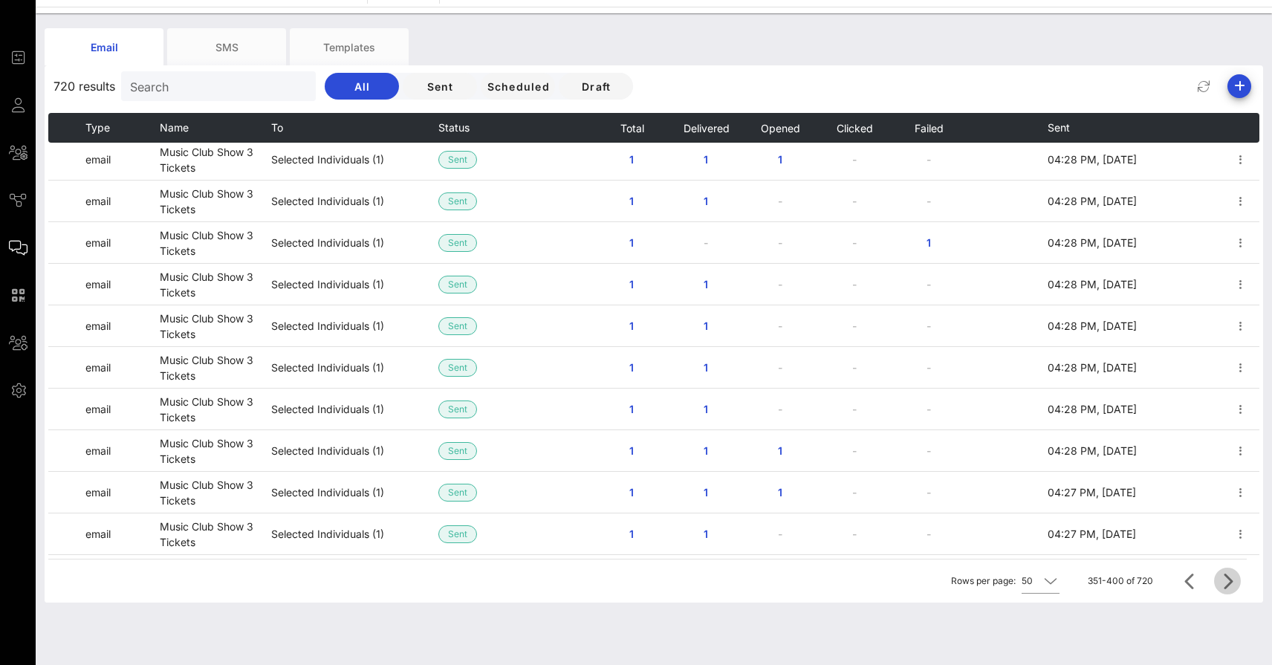
click at [1241, 582] on span "Next page" at bounding box center [1227, 581] width 27 height 18
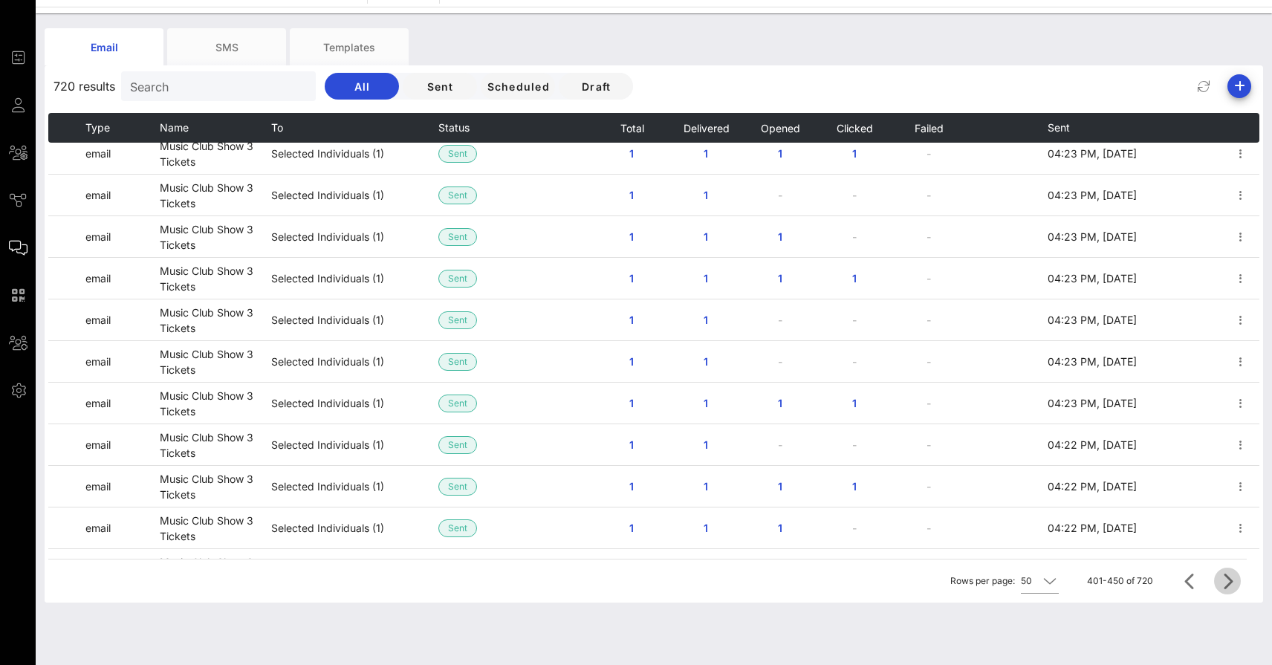
click at [1241, 582] on span "Next page" at bounding box center [1227, 581] width 27 height 18
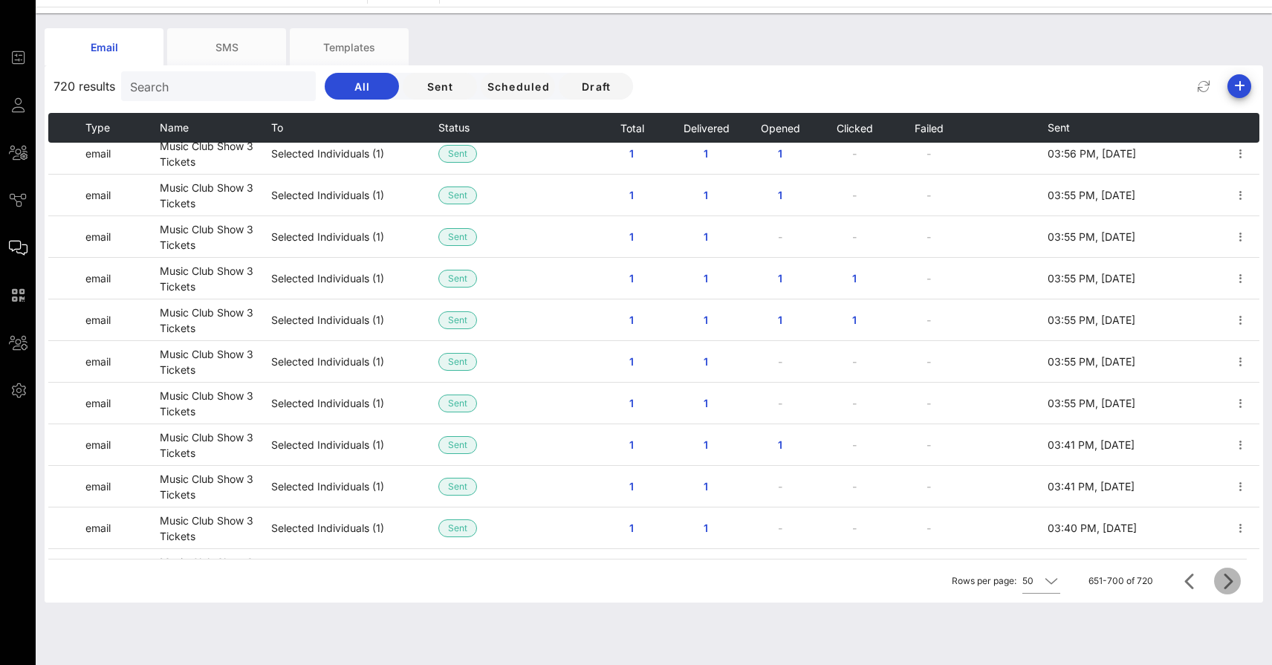
click at [1241, 582] on span "Next page" at bounding box center [1227, 581] width 27 height 18
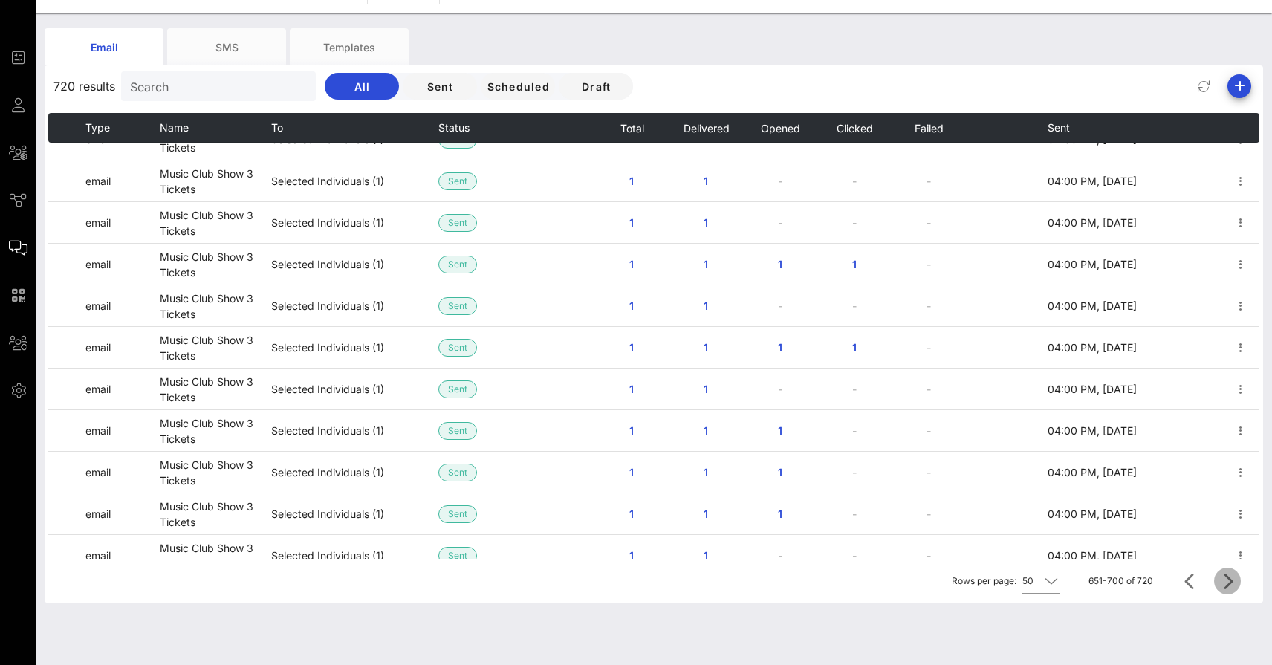
click at [1241, 582] on div at bounding box center [1225, 581] width 32 height 27
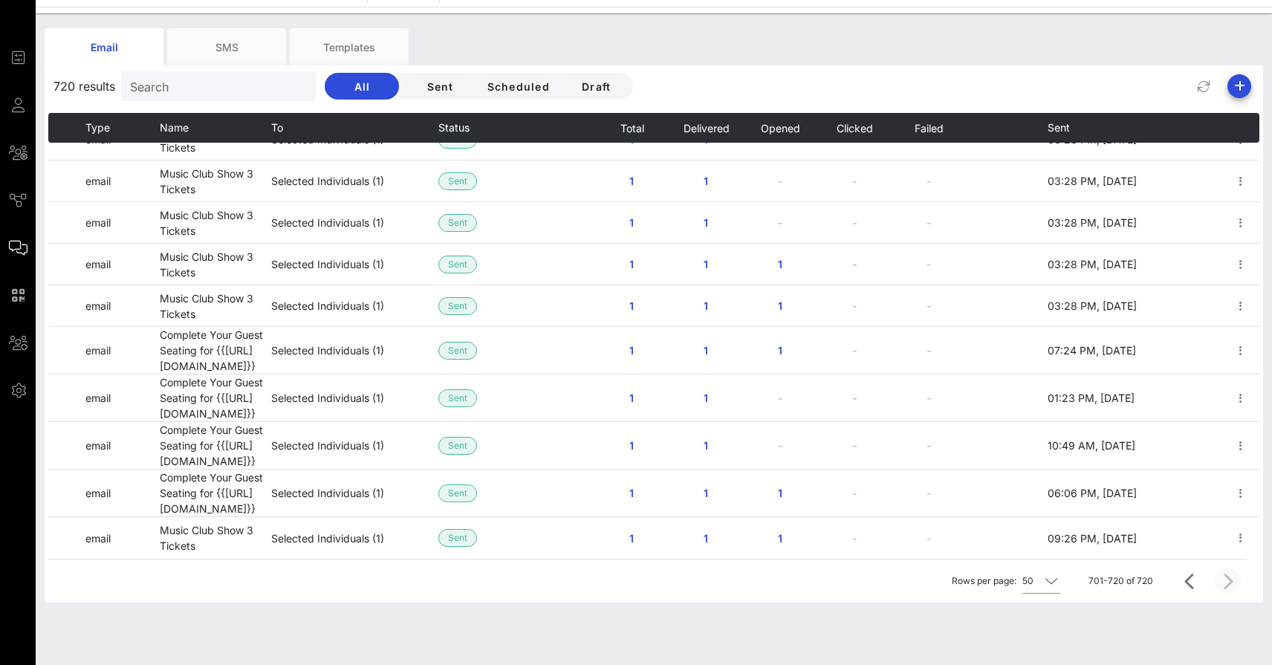
click at [1241, 582] on div at bounding box center [1225, 581] width 32 height 27
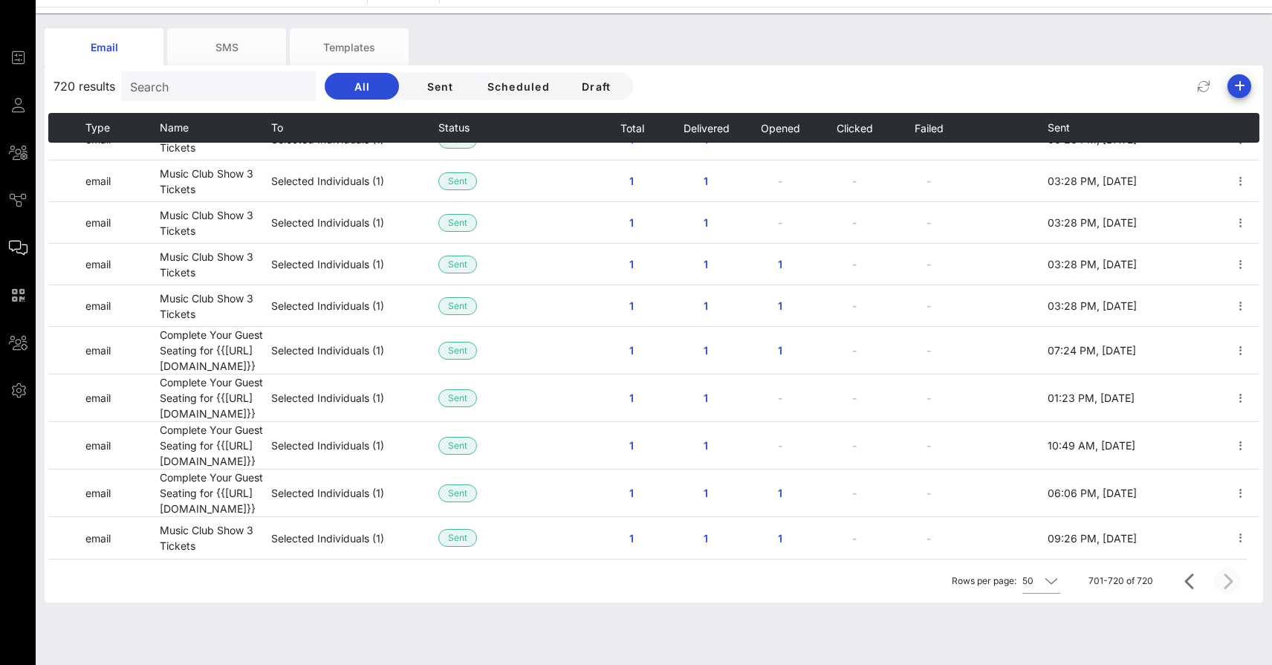
click at [1241, 582] on div at bounding box center [1225, 581] width 32 height 27
click at [1191, 584] on icon "Previous page" at bounding box center [1191, 581] width 18 height 18
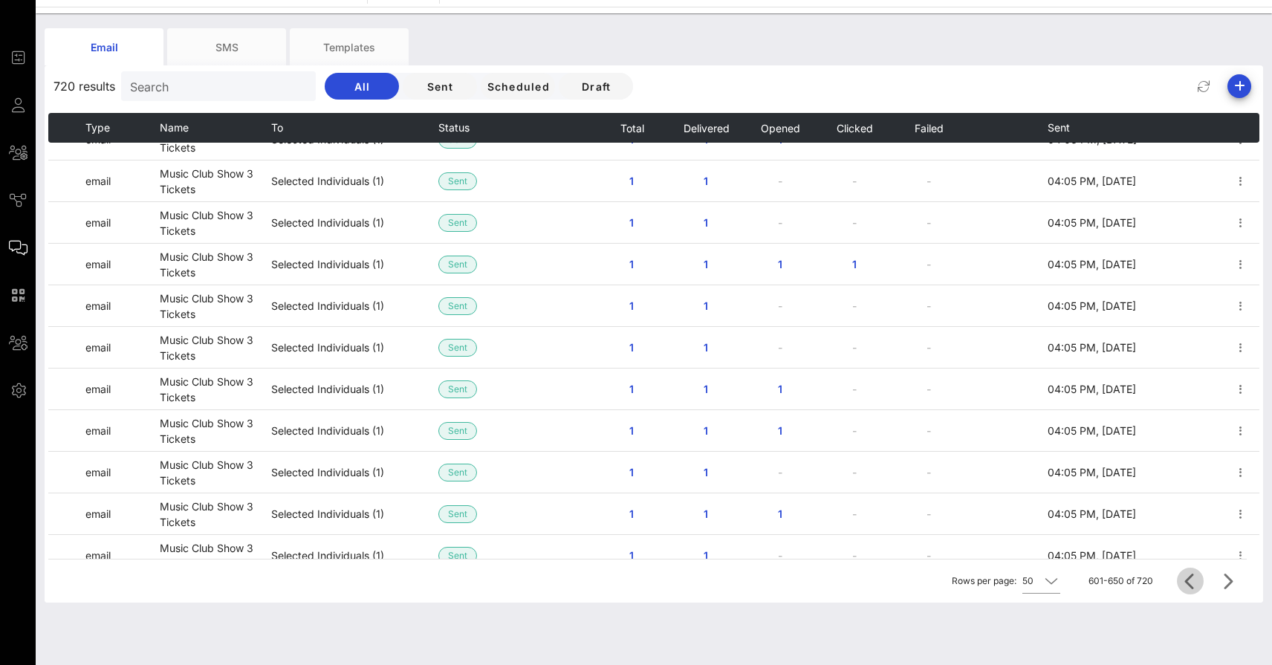
click at [1191, 584] on icon "Previous page" at bounding box center [1191, 581] width 18 height 18
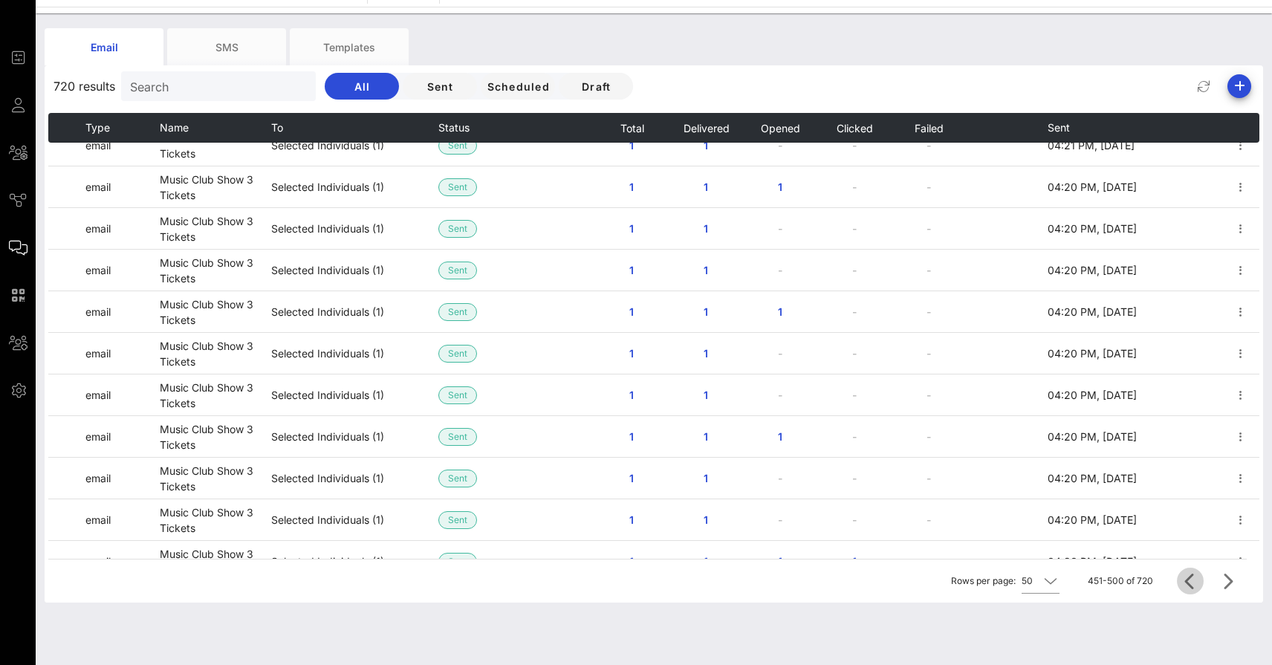
click at [1191, 584] on icon "Previous page" at bounding box center [1191, 581] width 18 height 18
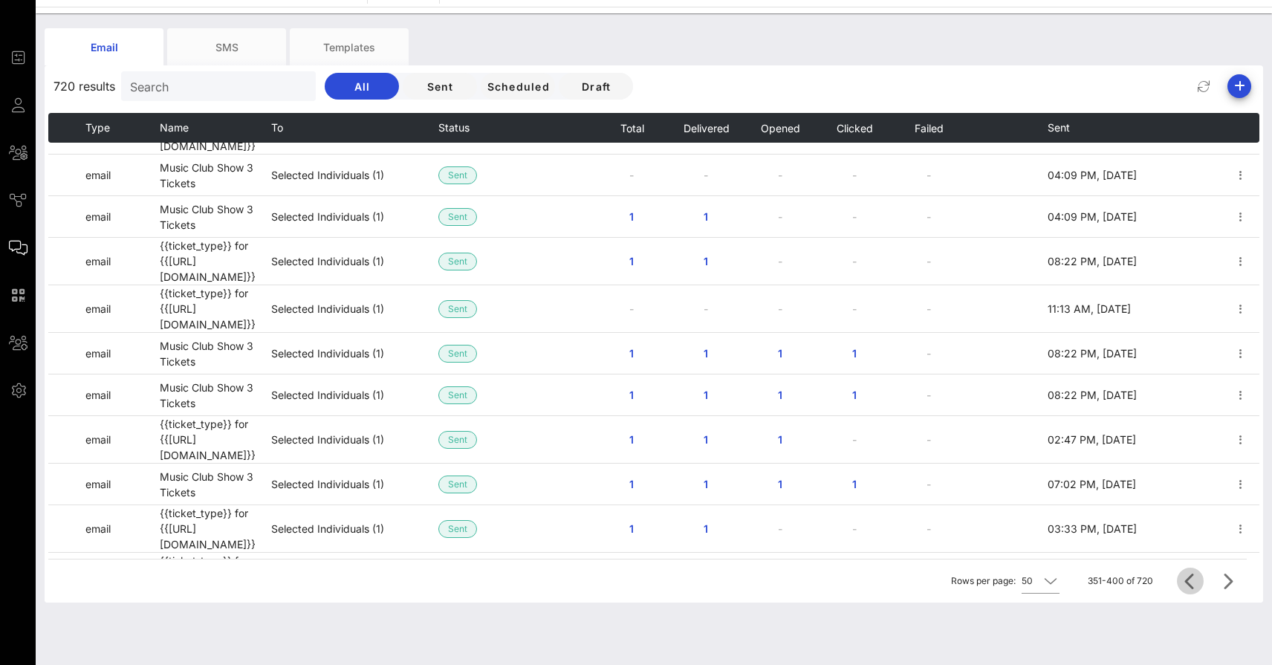
click at [1191, 584] on icon "Previous page" at bounding box center [1191, 581] width 18 height 18
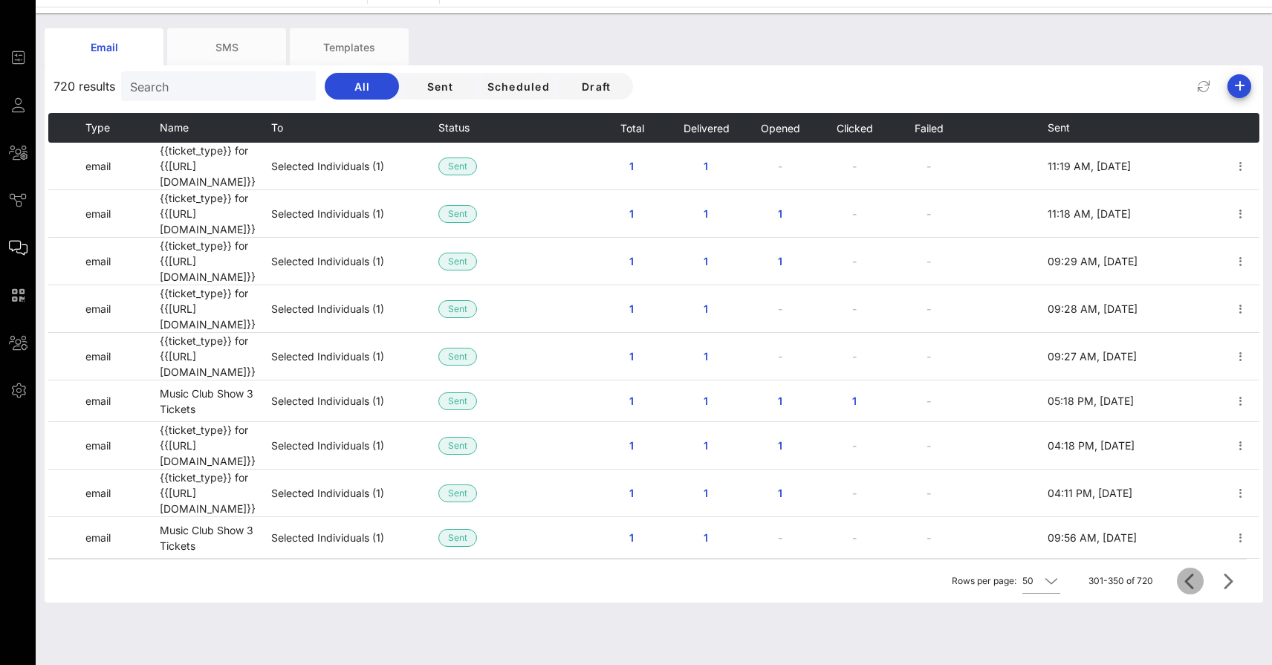
click at [1191, 584] on icon "Previous page" at bounding box center [1191, 581] width 18 height 18
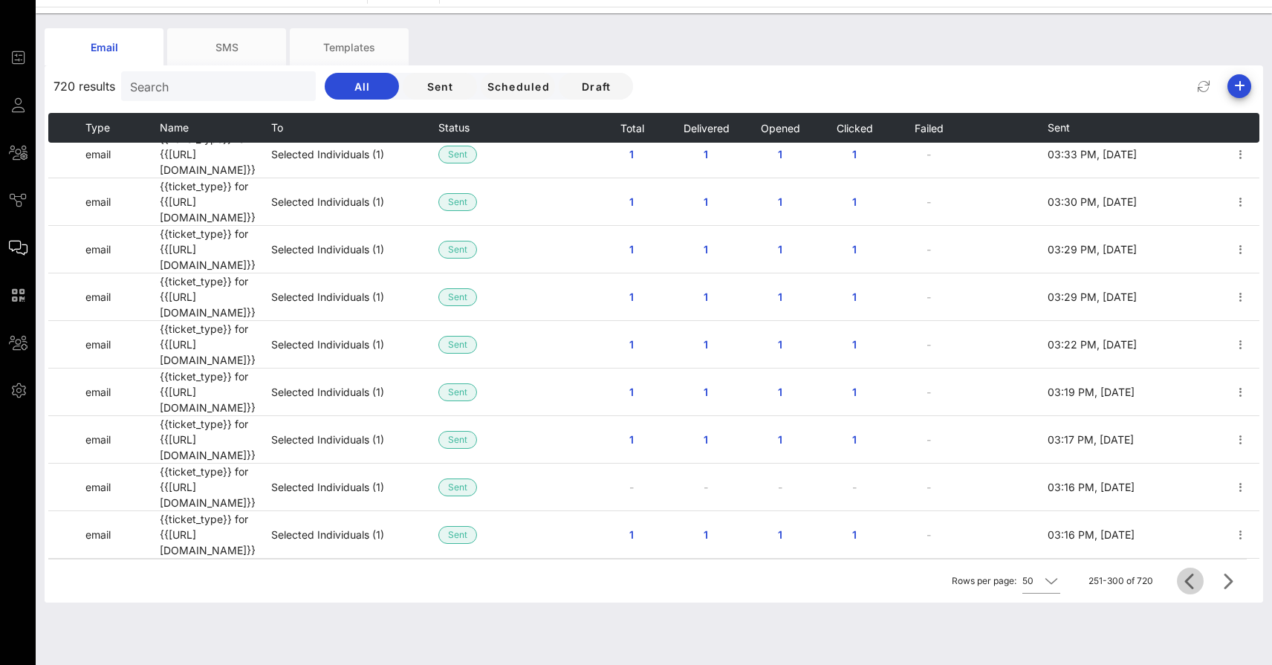
click at [1191, 584] on icon "Previous page" at bounding box center [1191, 581] width 18 height 18
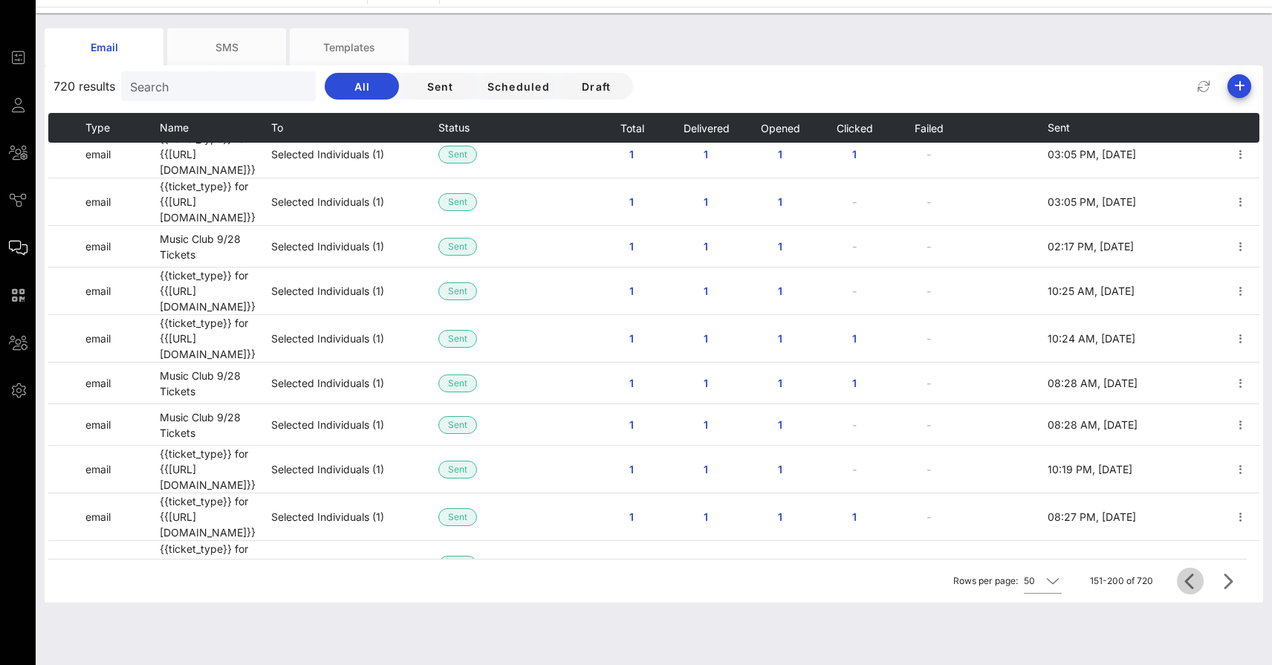
click at [1191, 584] on icon "Previous page" at bounding box center [1191, 581] width 18 height 18
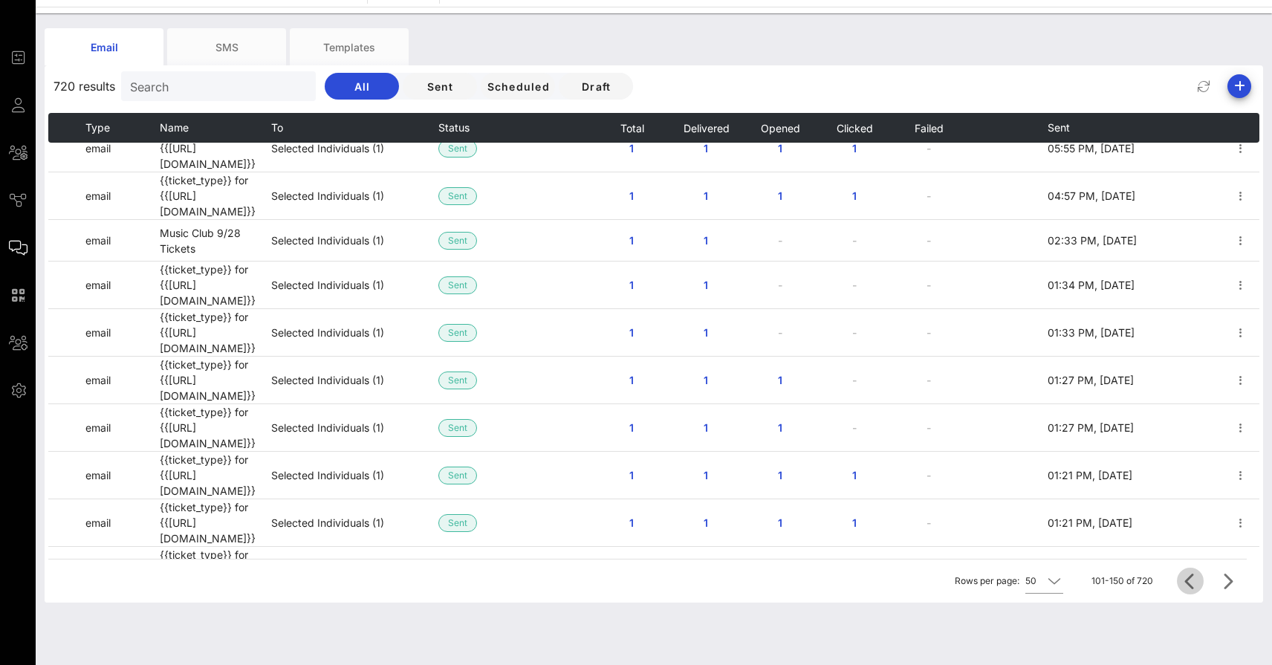
click at [1191, 584] on icon "Previous page" at bounding box center [1191, 581] width 18 height 18
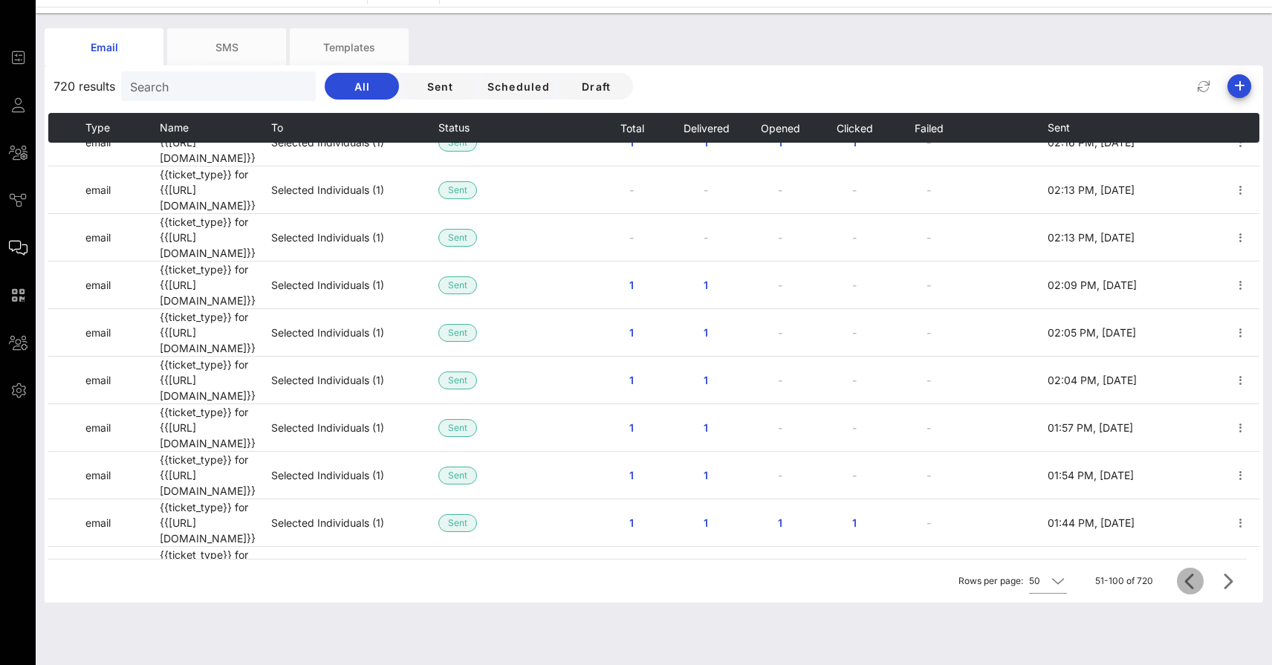
click at [1191, 584] on icon "Previous page" at bounding box center [1191, 581] width 18 height 18
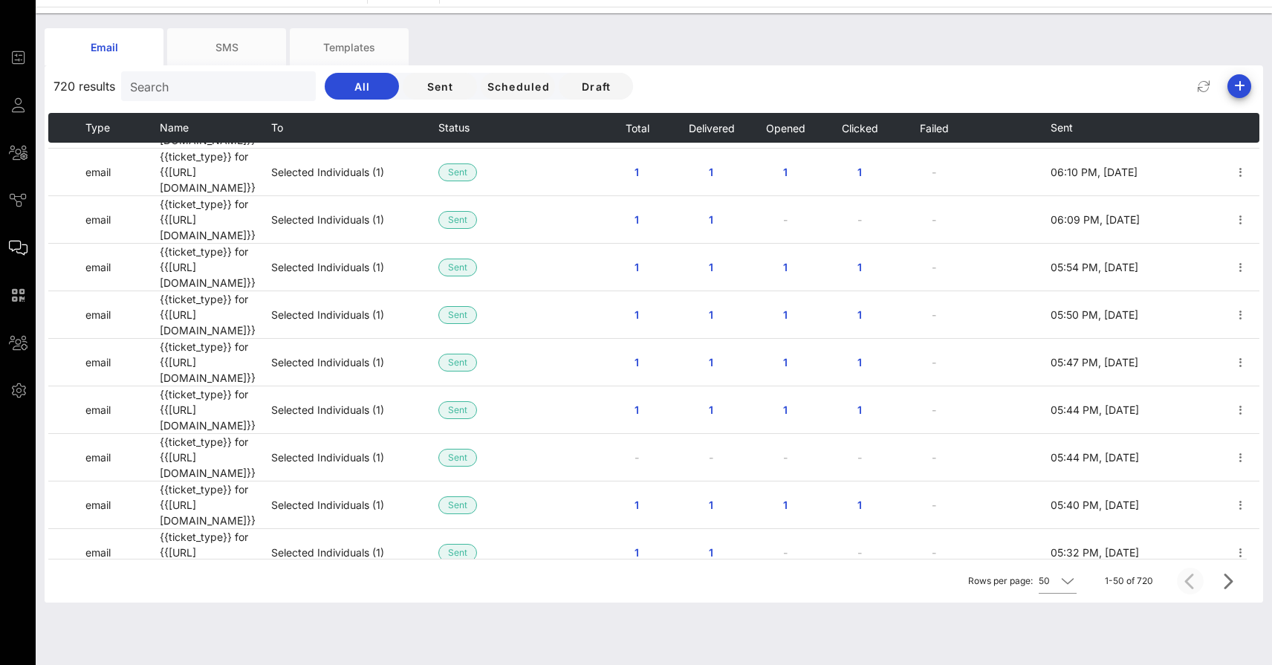
click at [1191, 584] on div at bounding box center [1193, 581] width 32 height 27
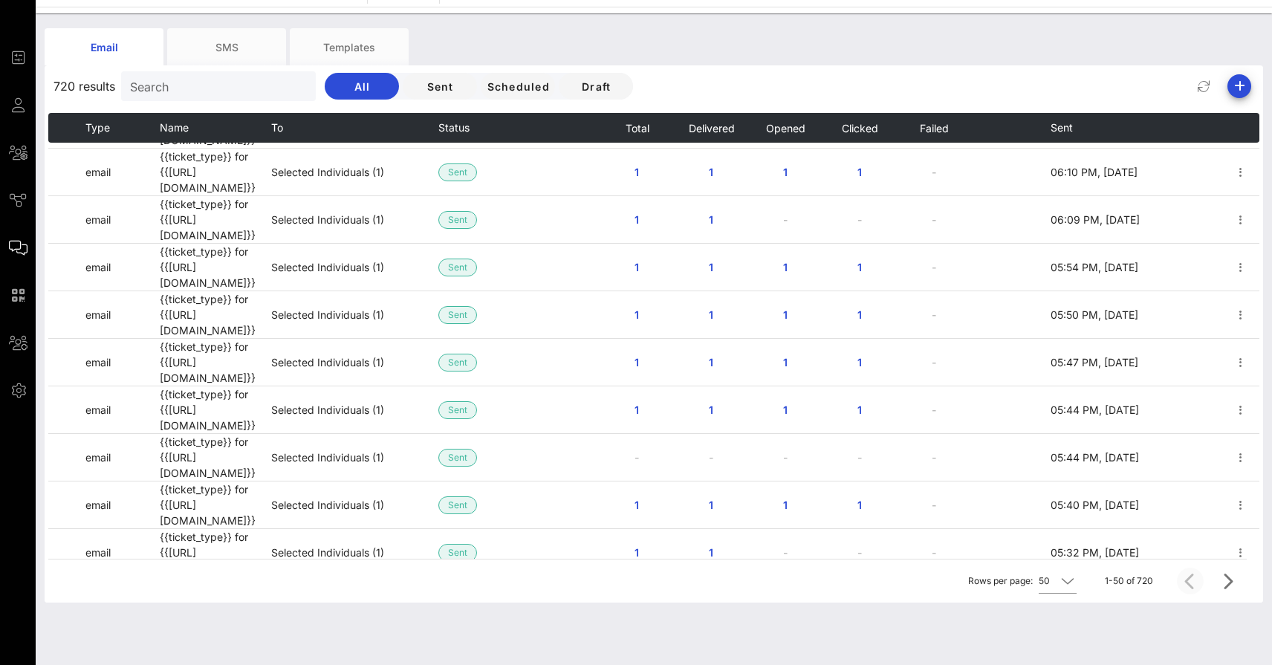
click at [1191, 584] on div at bounding box center [1193, 581] width 32 height 27
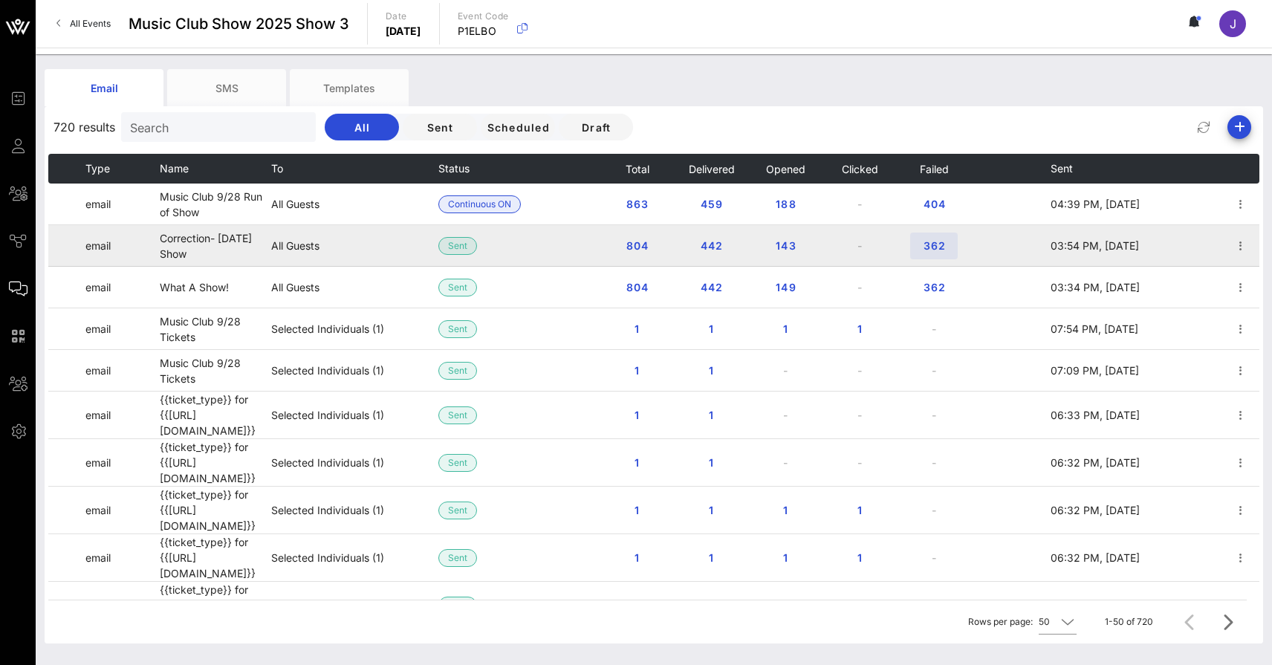
scroll to position [0, 0]
click at [933, 249] on span "362" at bounding box center [934, 245] width 24 height 13
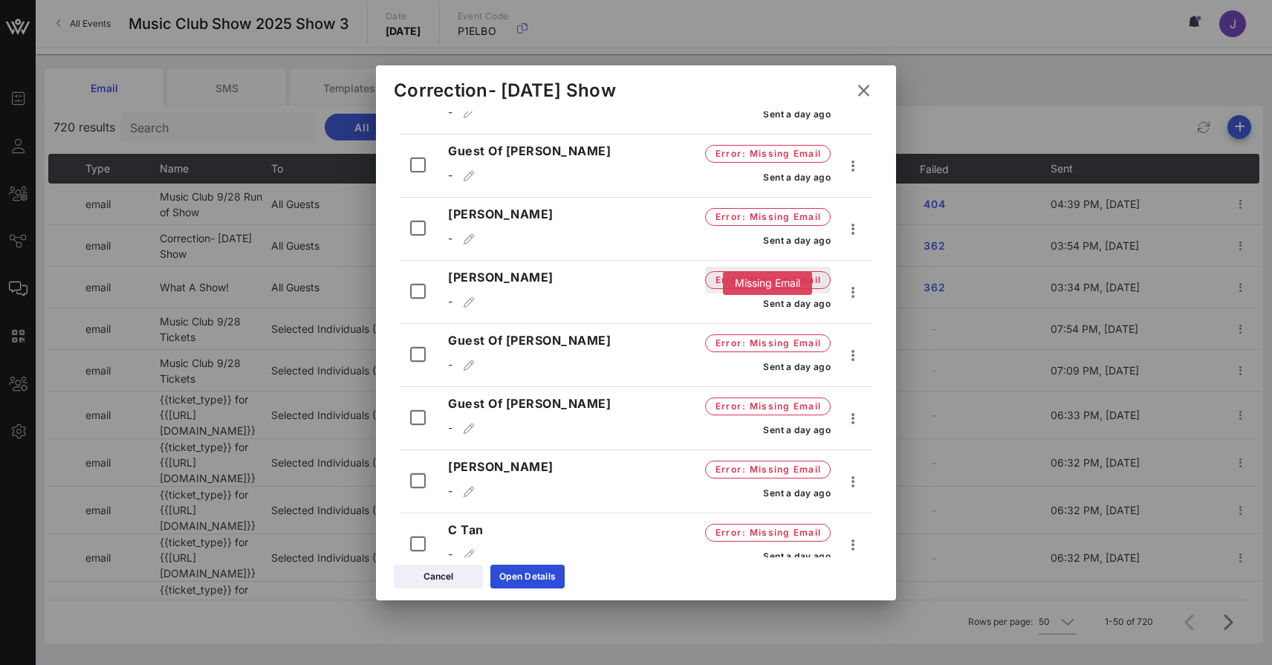
scroll to position [2992, 0]
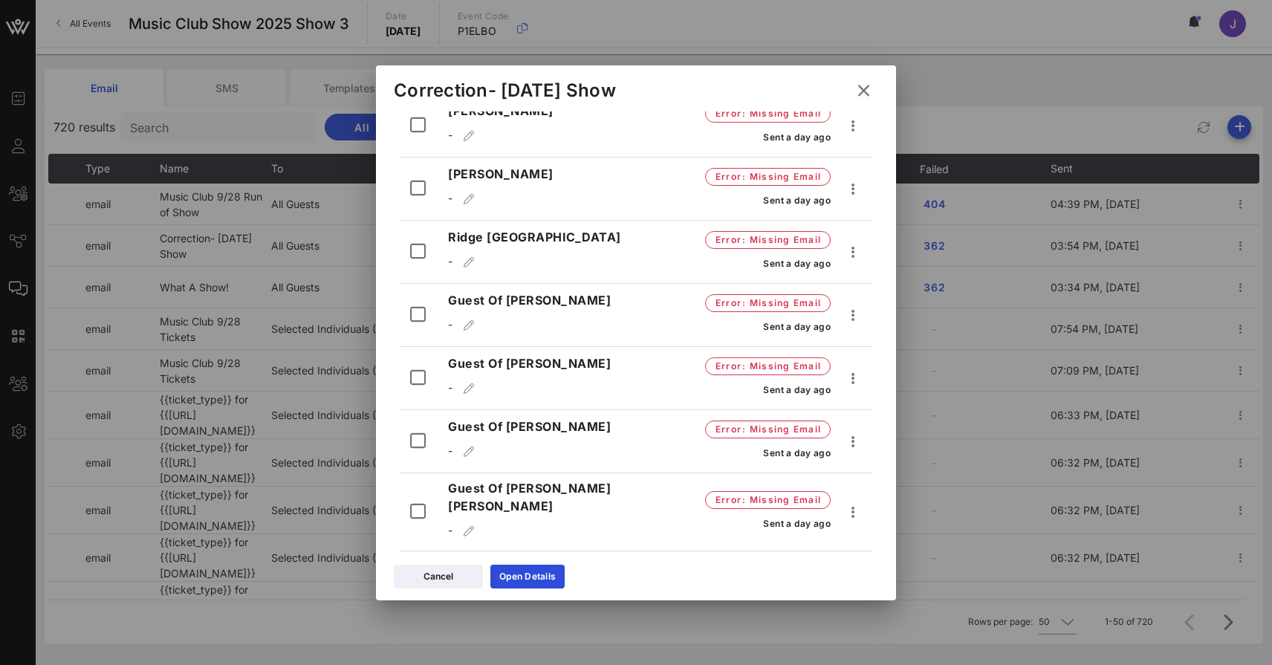
click at [870, 87] on icon at bounding box center [864, 91] width 20 height 18
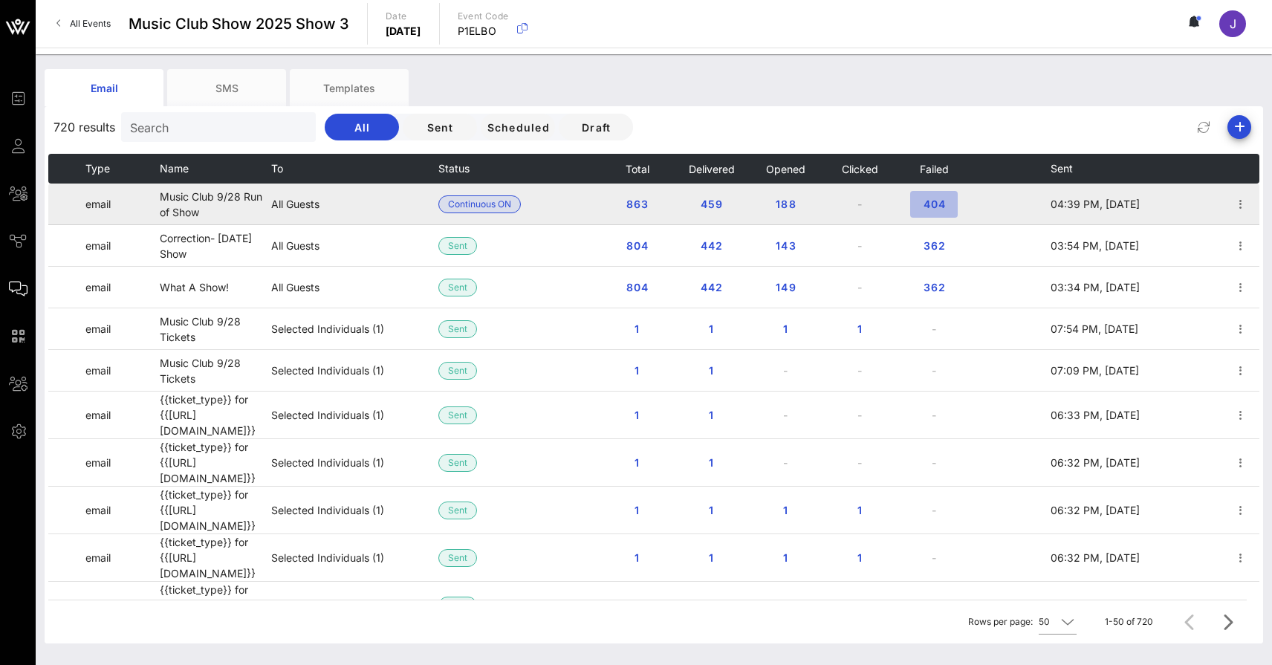
click at [931, 211] on button "404" at bounding box center [935, 204] width 48 height 27
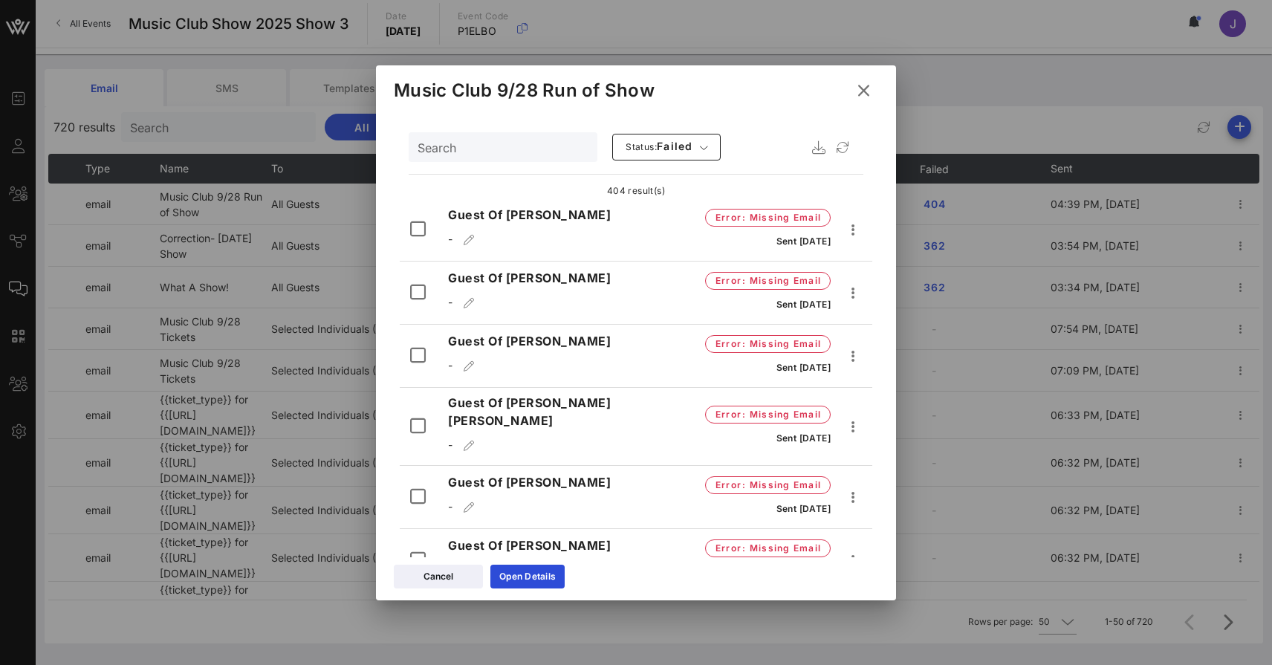
click at [865, 90] on icon at bounding box center [864, 91] width 20 height 18
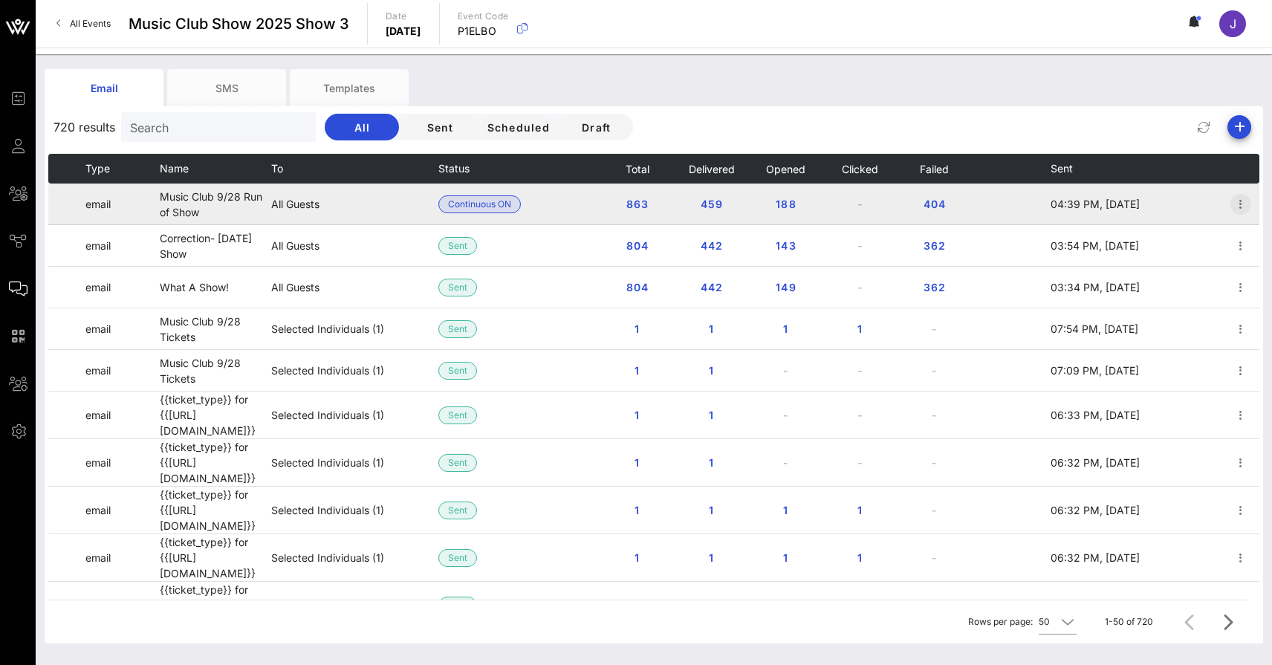
click at [1241, 205] on icon "button" at bounding box center [1241, 204] width 18 height 18
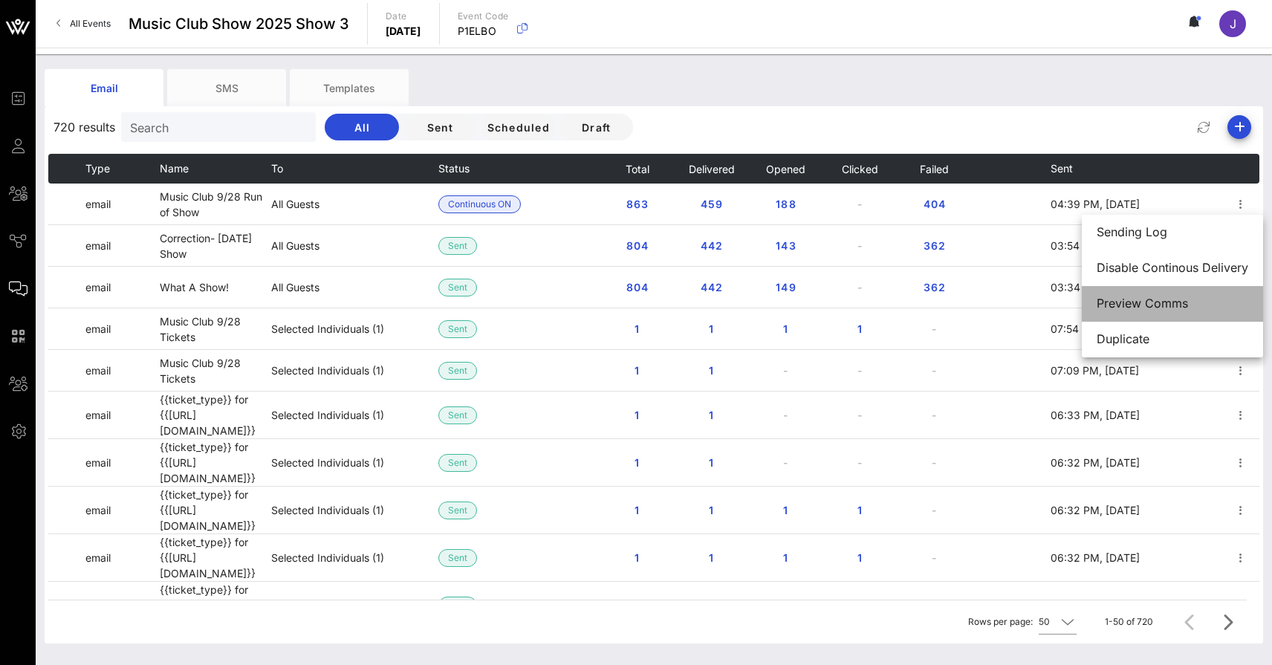
click at [1168, 300] on div "Preview Comms" at bounding box center [1173, 304] width 152 height 14
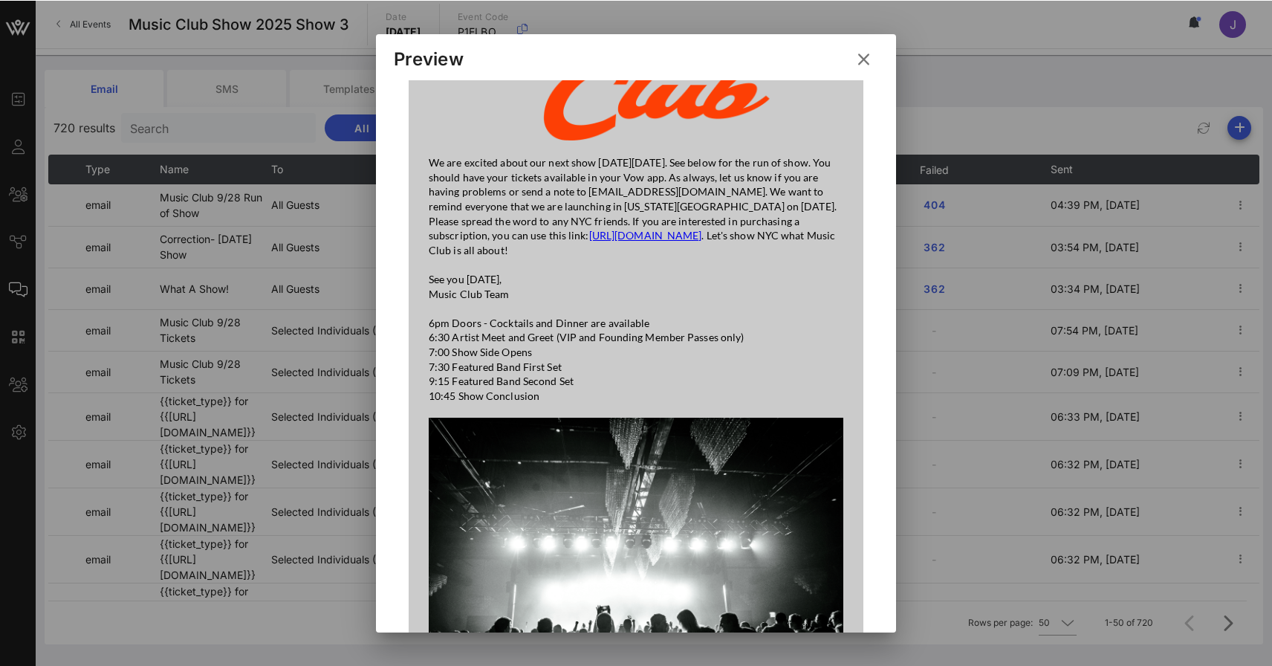
scroll to position [373, 0]
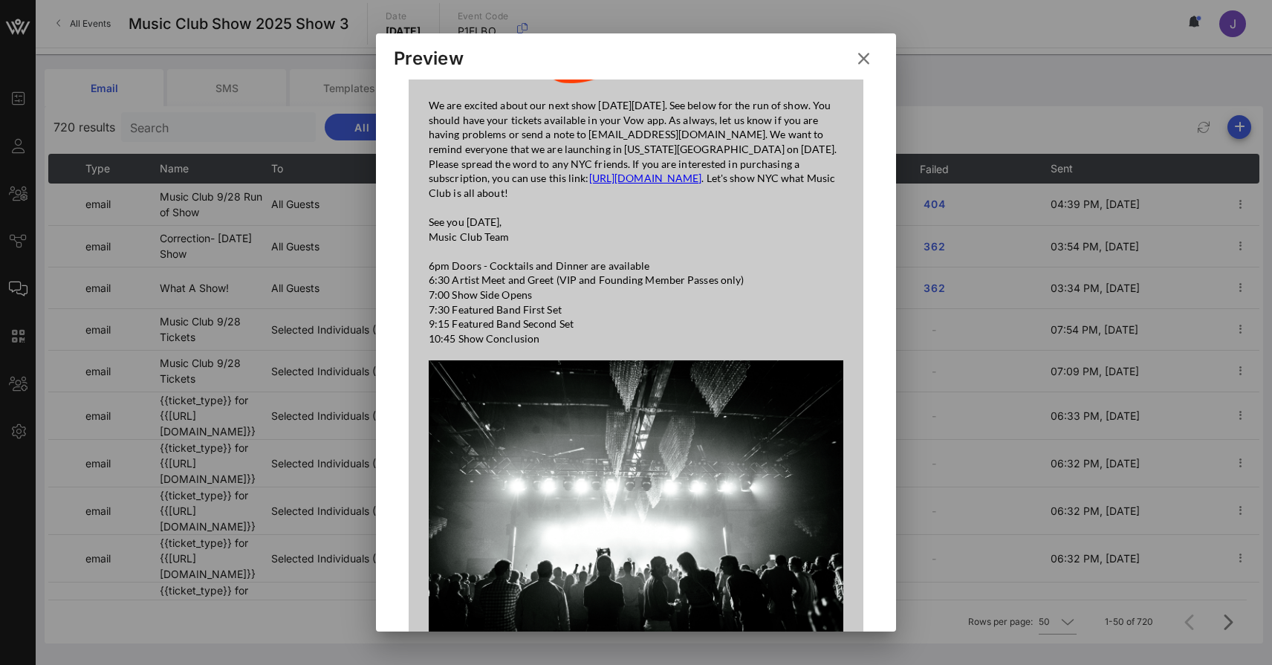
click at [864, 62] on icon at bounding box center [863, 58] width 21 height 19
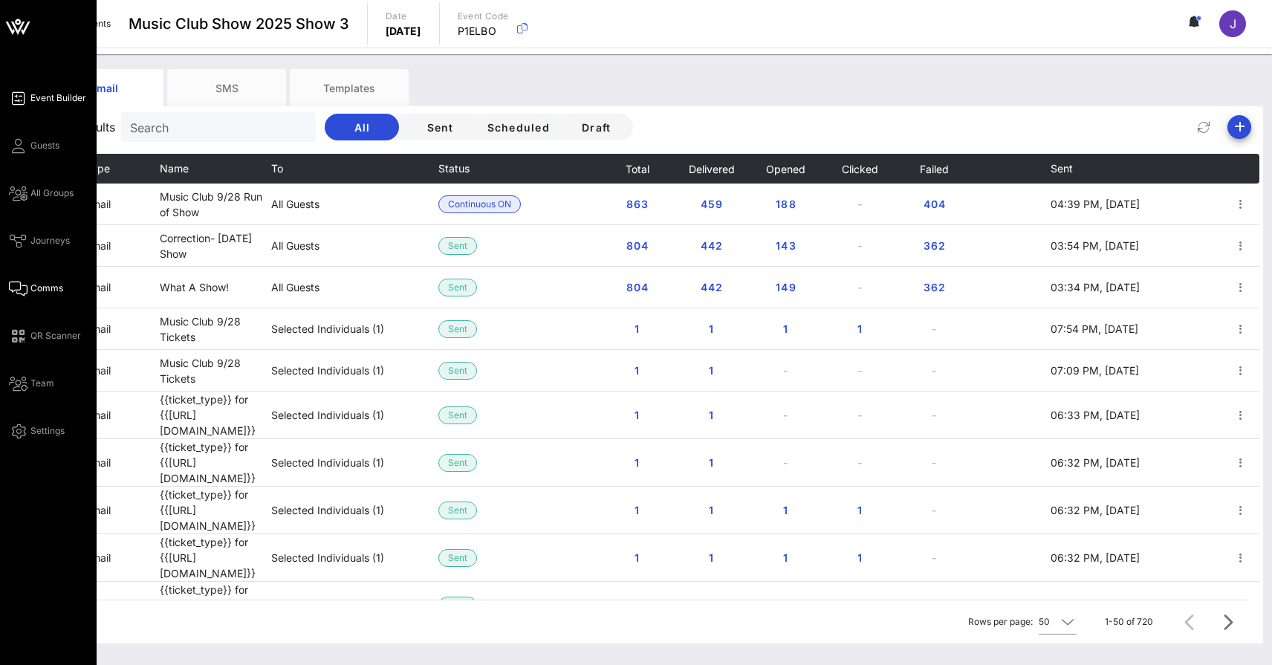
click at [36, 99] on span "Event Builder" at bounding box center [58, 97] width 56 height 13
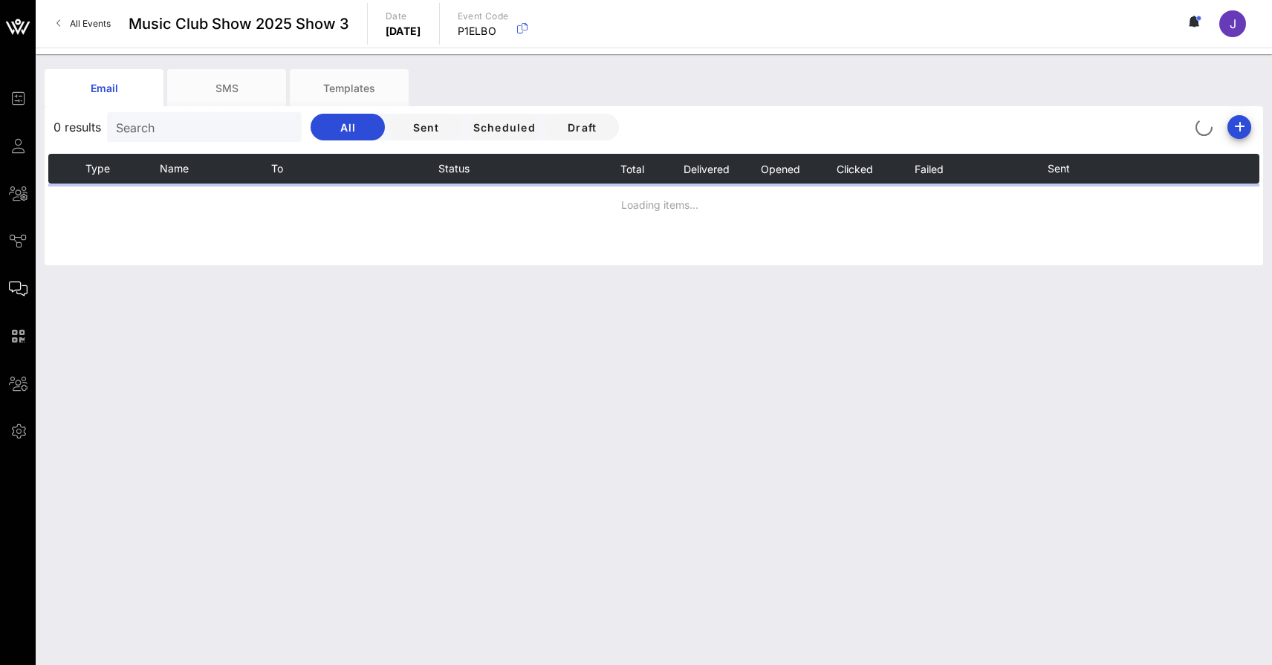
click at [98, 28] on span "All Events" at bounding box center [90, 23] width 41 height 11
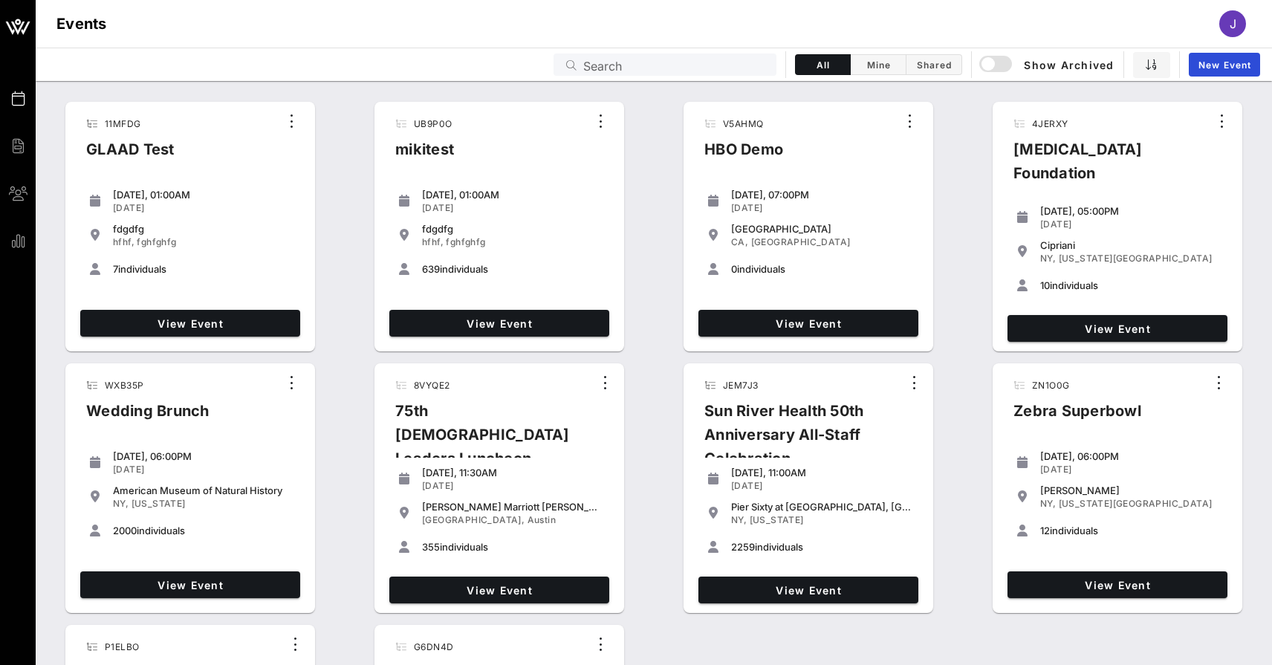
click at [607, 65] on input "Search" at bounding box center [675, 64] width 184 height 19
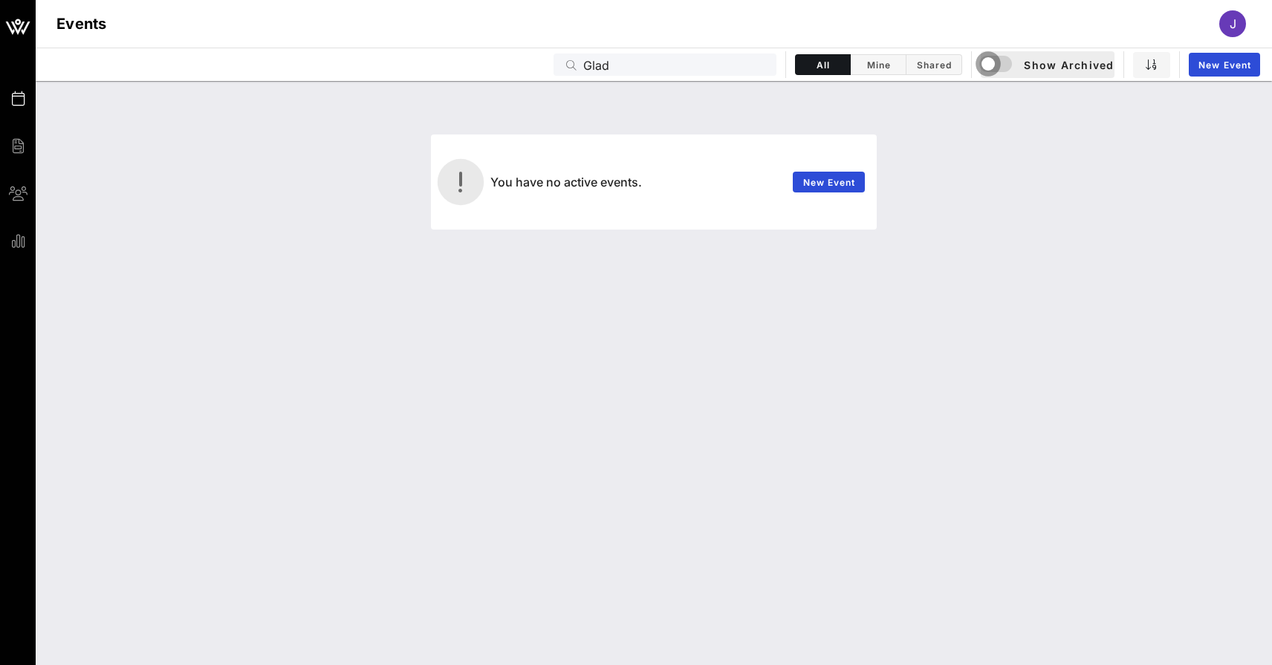
drag, startPoint x: 608, startPoint y: 65, endPoint x: 986, endPoint y: 64, distance: 378.3
click at [986, 64] on div "button" at bounding box center [988, 64] width 21 height 21
click at [601, 64] on input "Glad" at bounding box center [675, 64] width 184 height 19
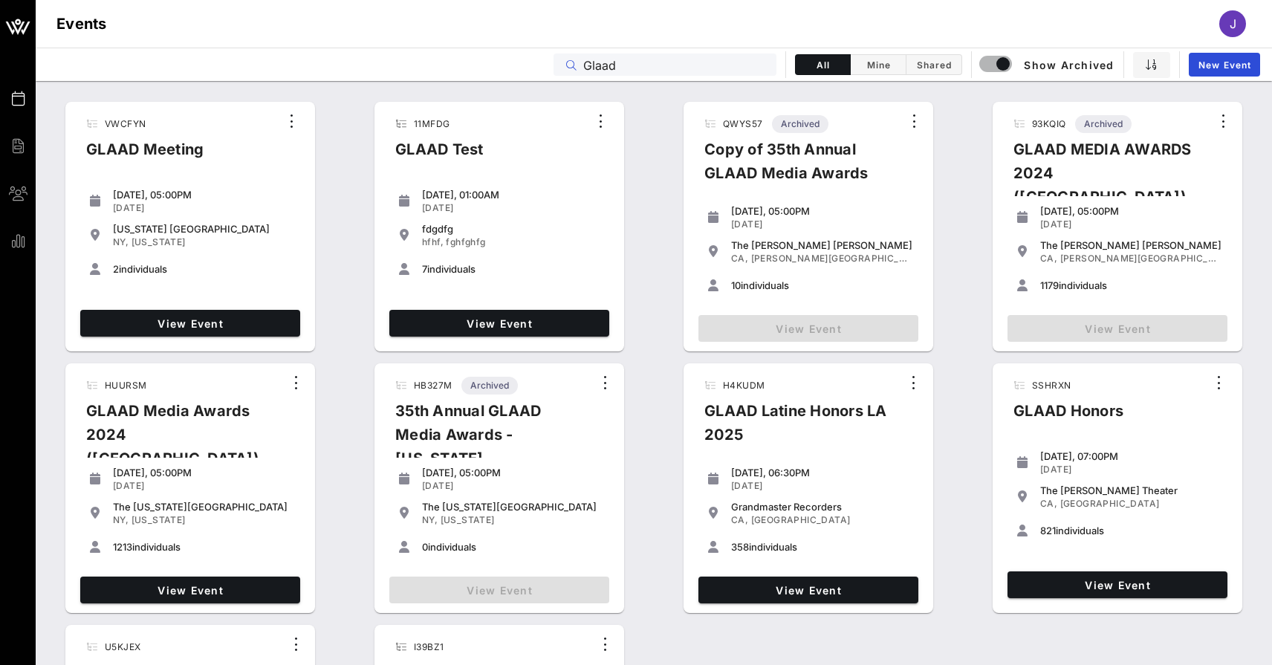
drag, startPoint x: 627, startPoint y: 62, endPoint x: 550, endPoint y: 62, distance: 77.3
click at [550, 62] on div "Events Glaad All Mine Shared Show Archived New Event" at bounding box center [654, 64] width 1237 height 33
type input "Glaad"
click at [1000, 61] on div "button" at bounding box center [1003, 64] width 21 height 21
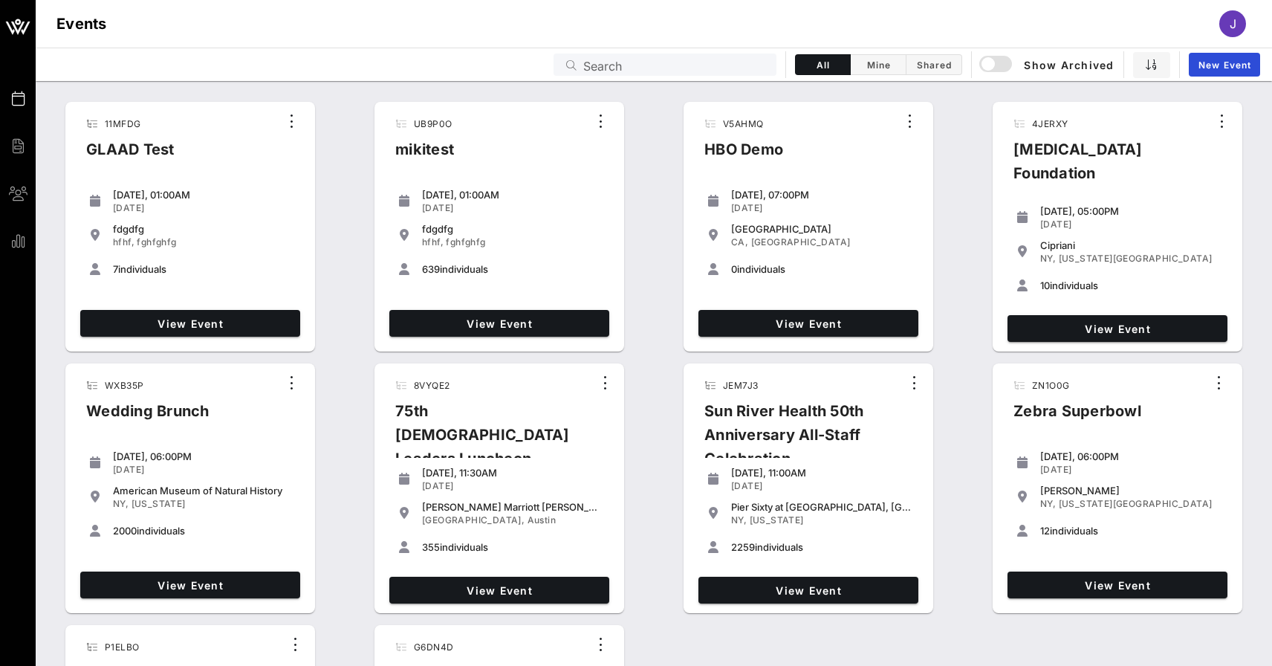
click at [1231, 30] on span "J" at bounding box center [1233, 23] width 7 height 15
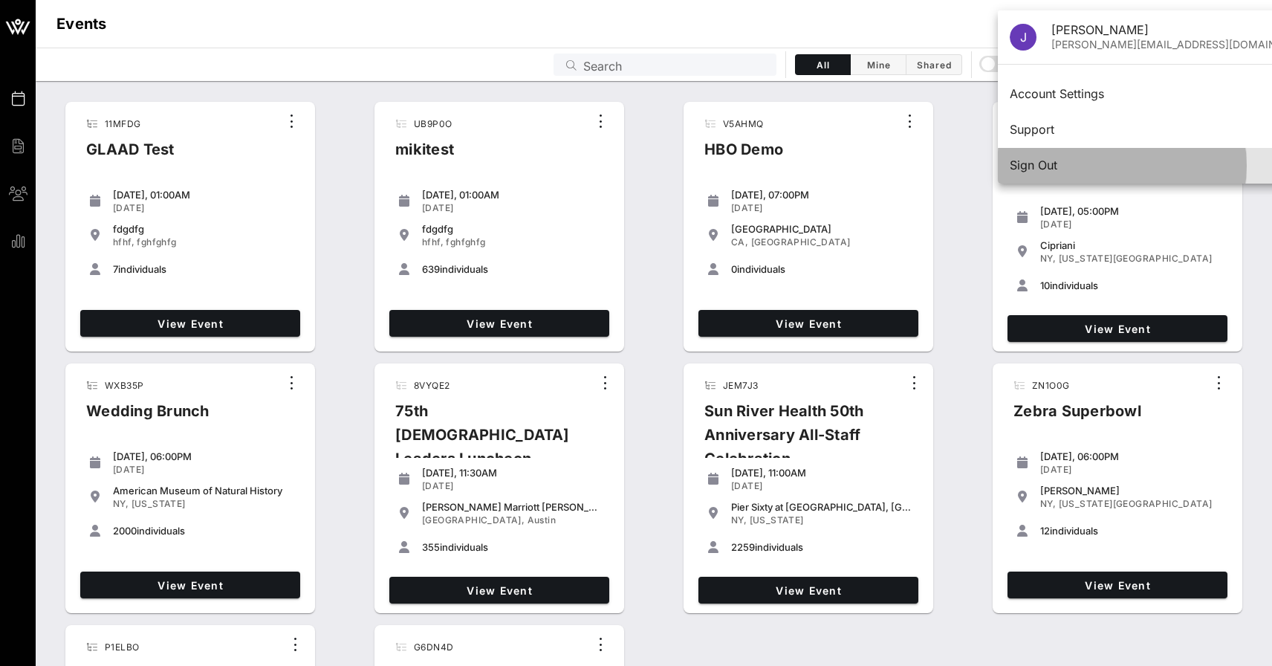
click at [1091, 163] on div "Sign Out" at bounding box center [1163, 165] width 306 height 14
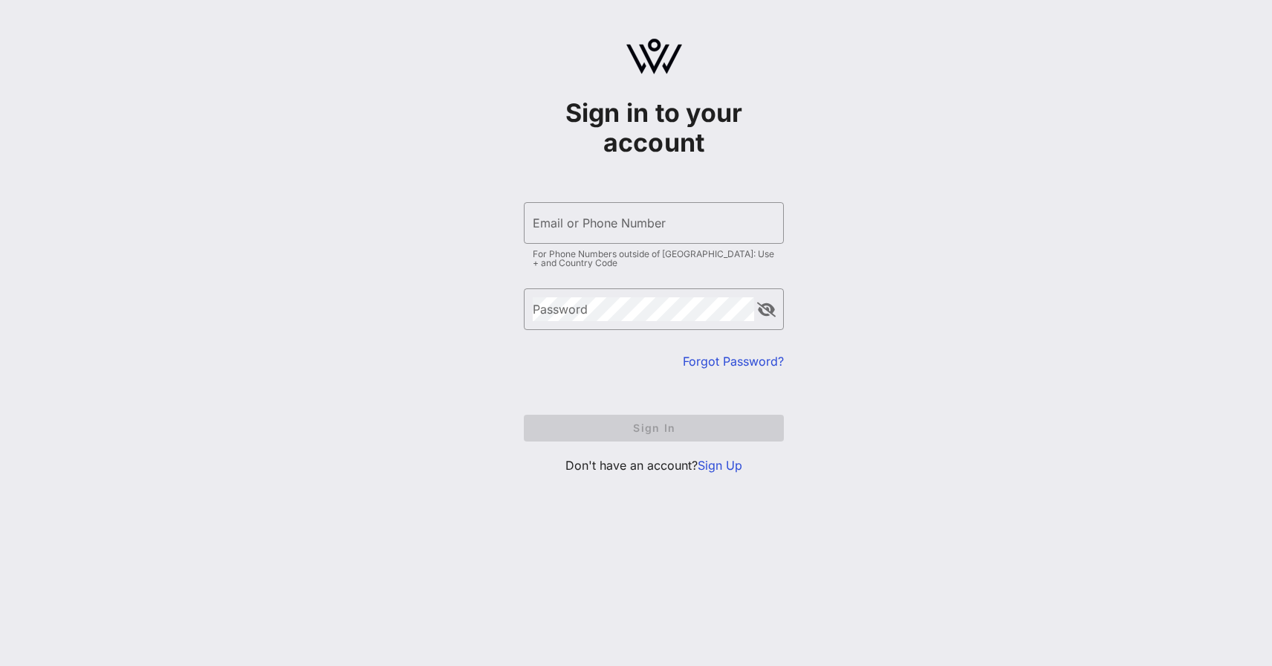
click at [829, 246] on div "Sign in to your account ​ Email or Phone Number For Phone Numbers outside of [G…" at bounding box center [654, 262] width 1237 height 525
click at [562, 229] on input "Email or Phone Number" at bounding box center [654, 223] width 242 height 24
type input "[PERSON_NAME][EMAIL_ADDRESS][DOMAIN_NAME]"
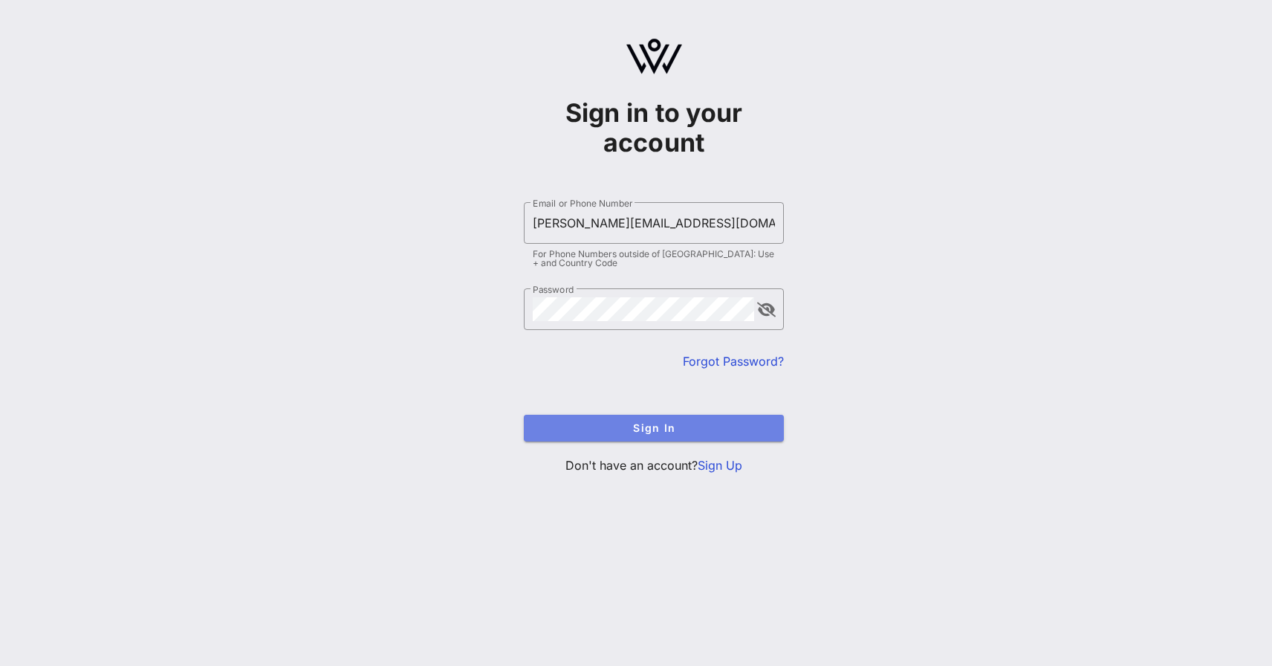
click at [658, 425] on span "Sign In" at bounding box center [654, 427] width 236 height 13
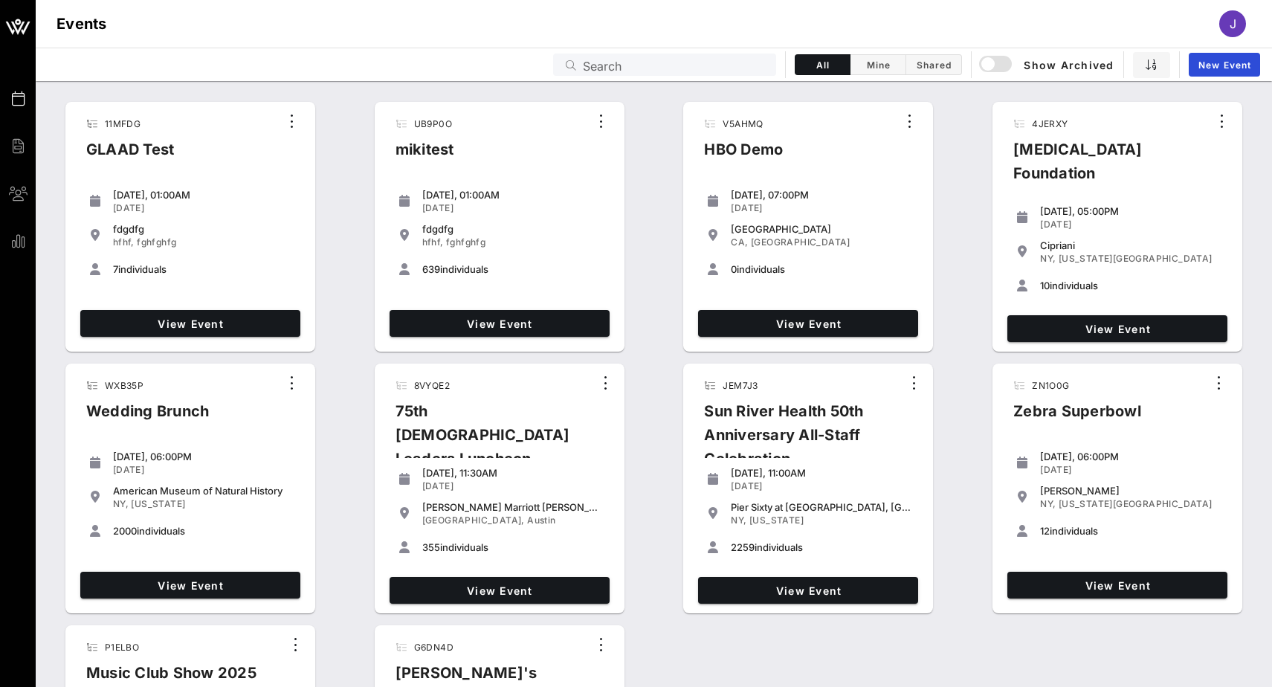
click at [1232, 30] on span "J" at bounding box center [1232, 23] width 7 height 15
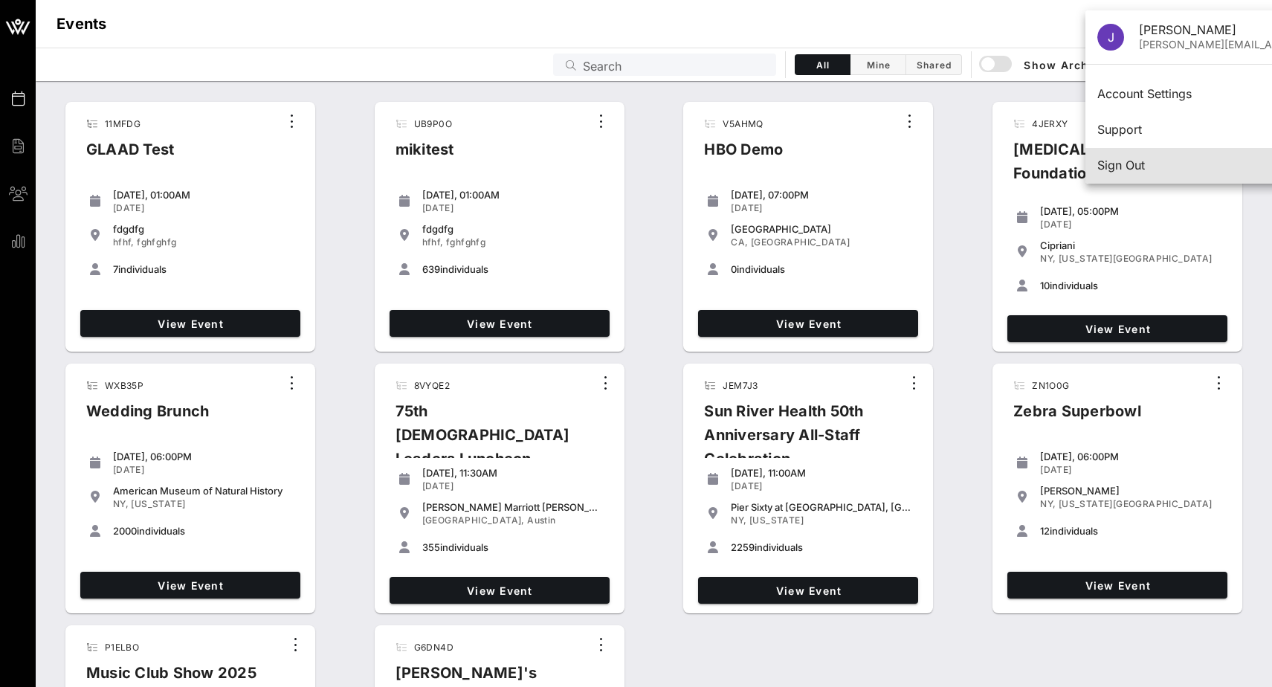
click at [1165, 161] on div "Sign Out" at bounding box center [1250, 165] width 306 height 14
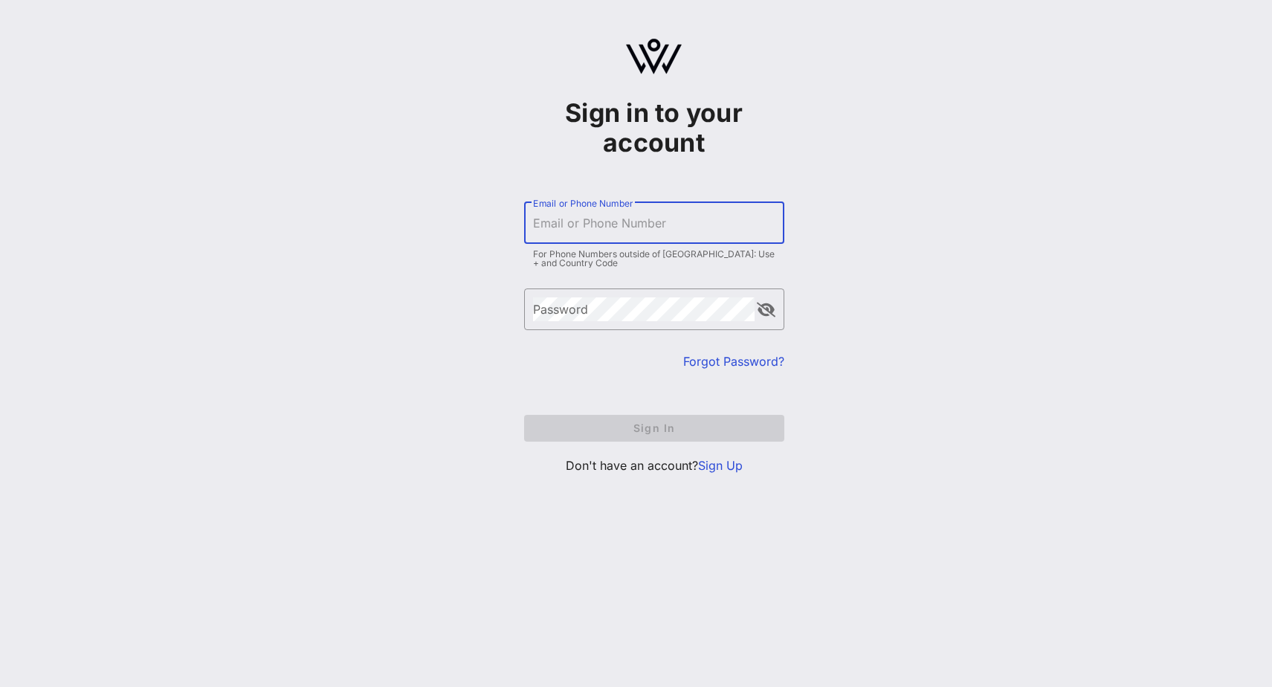
click at [642, 218] on input "Email or Phone Number" at bounding box center [654, 223] width 242 height 24
type input "[PERSON_NAME][EMAIL_ADDRESS][DOMAIN_NAME]"
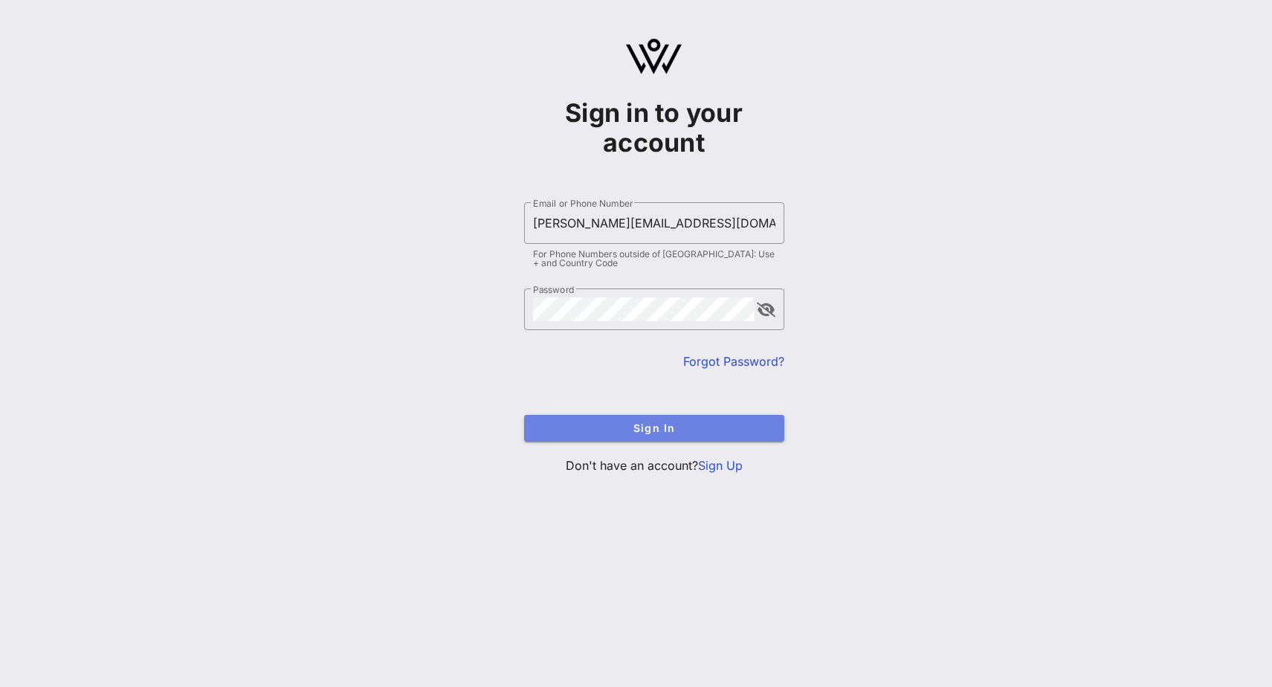
click at [647, 425] on span "Sign In" at bounding box center [654, 427] width 236 height 13
